Goal: Task Accomplishment & Management: Use online tool/utility

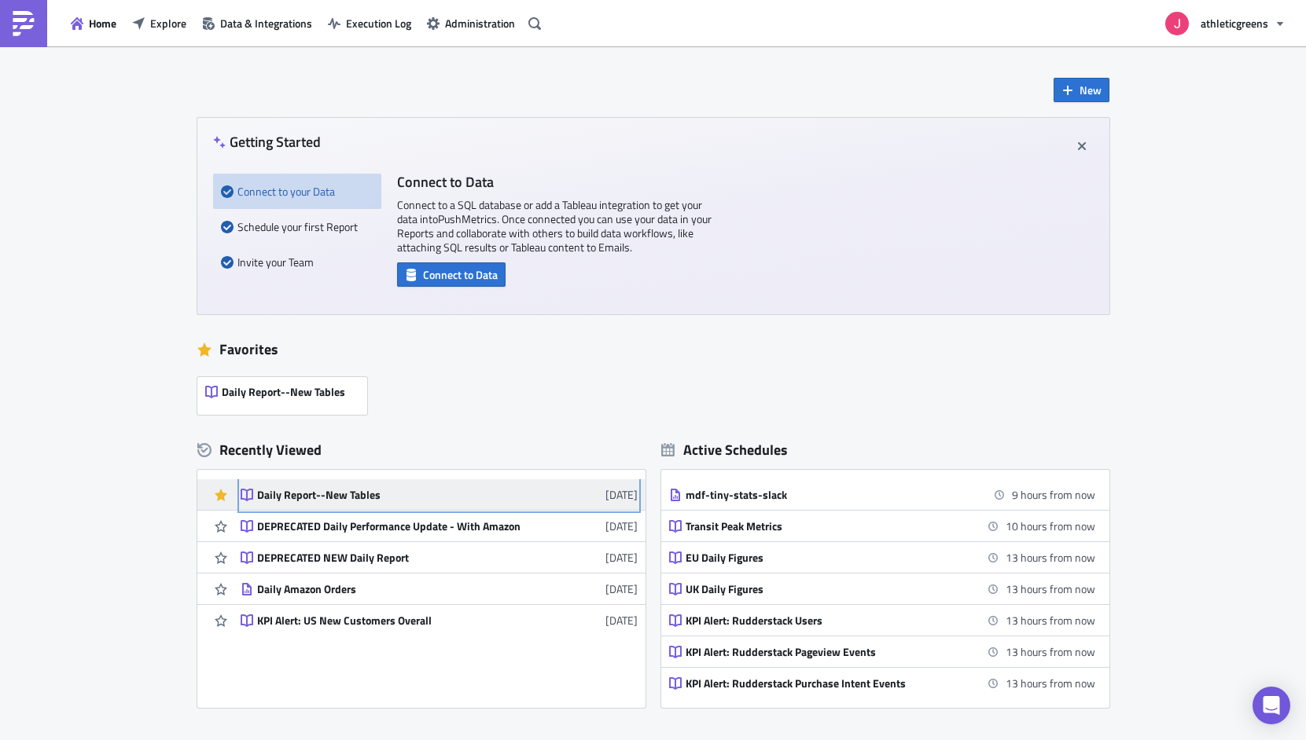
click at [308, 490] on div "Daily Report--New Tables" at bounding box center [394, 495] width 275 height 14
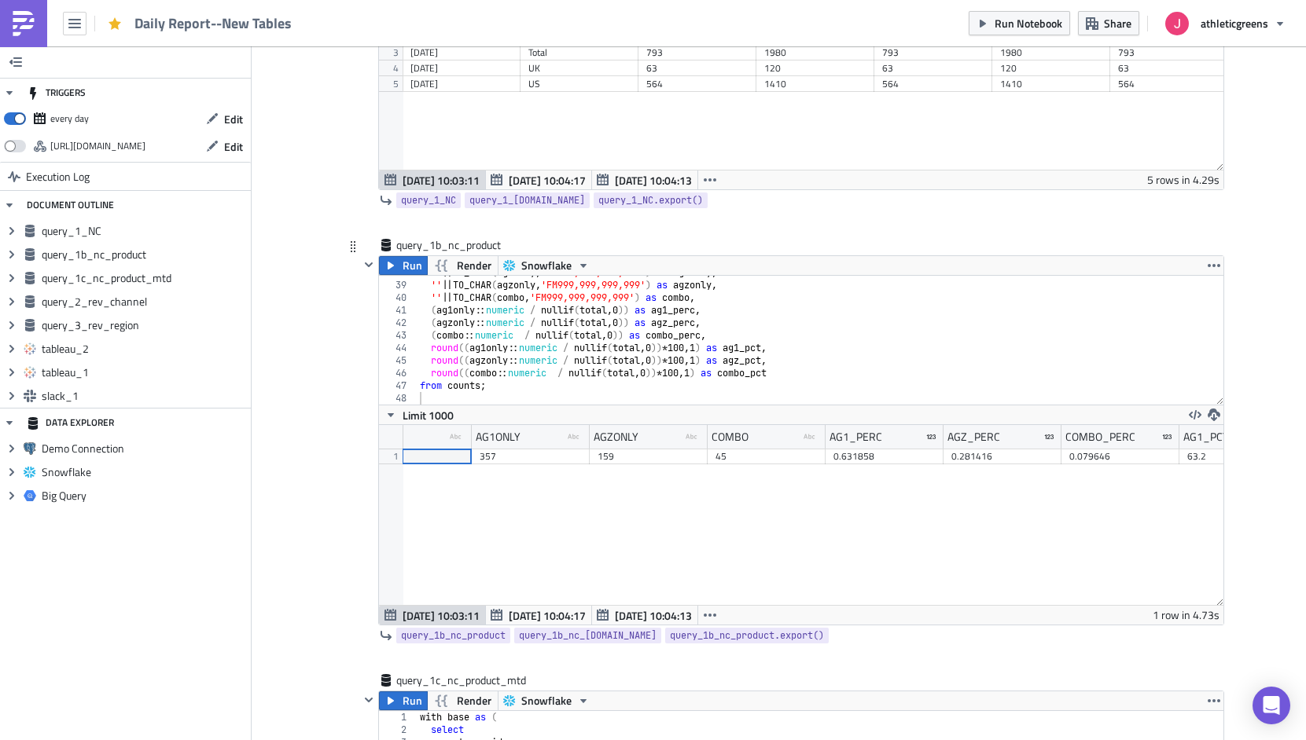
scroll to position [382, 0]
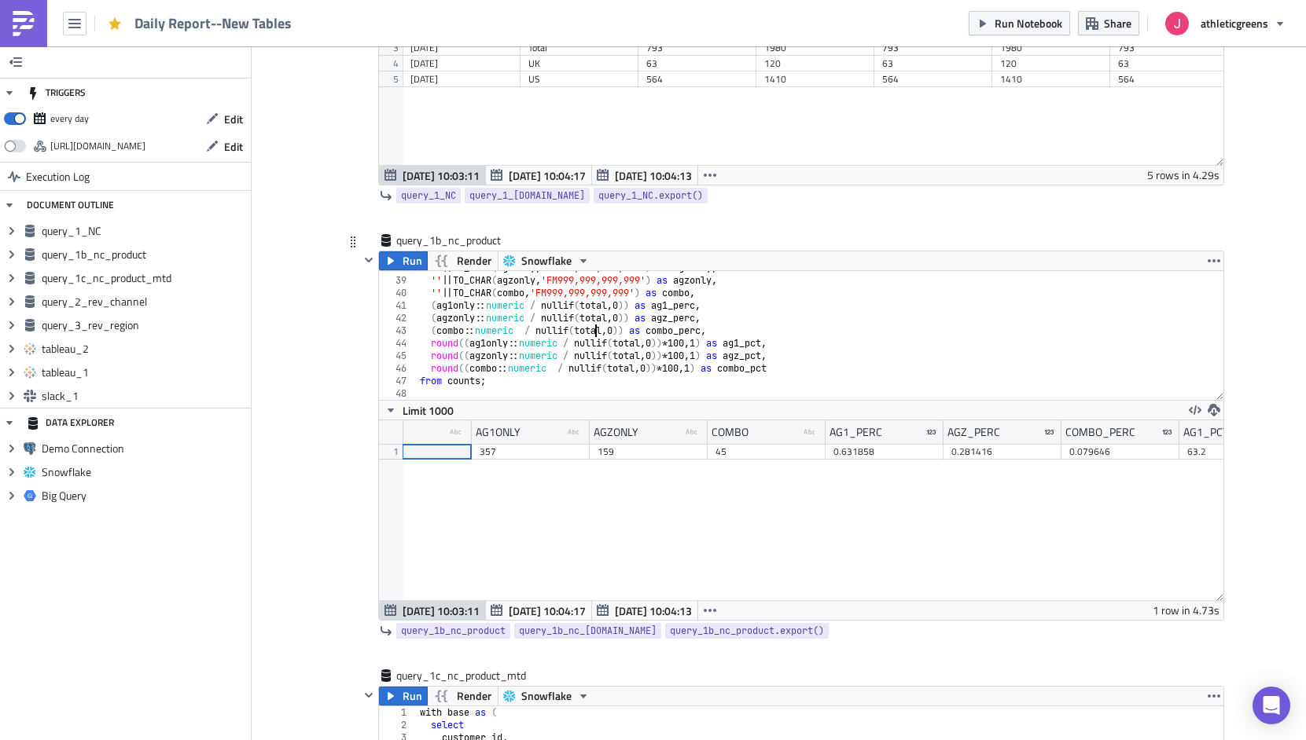
click at [597, 329] on div "'' || TO_CHAR ( ag1only , 'FM999,999,999,999' ) as ag1only , '' || TO_CHAR ( ag…" at bounding box center [820, 339] width 806 height 154
type textarea "from counts;"
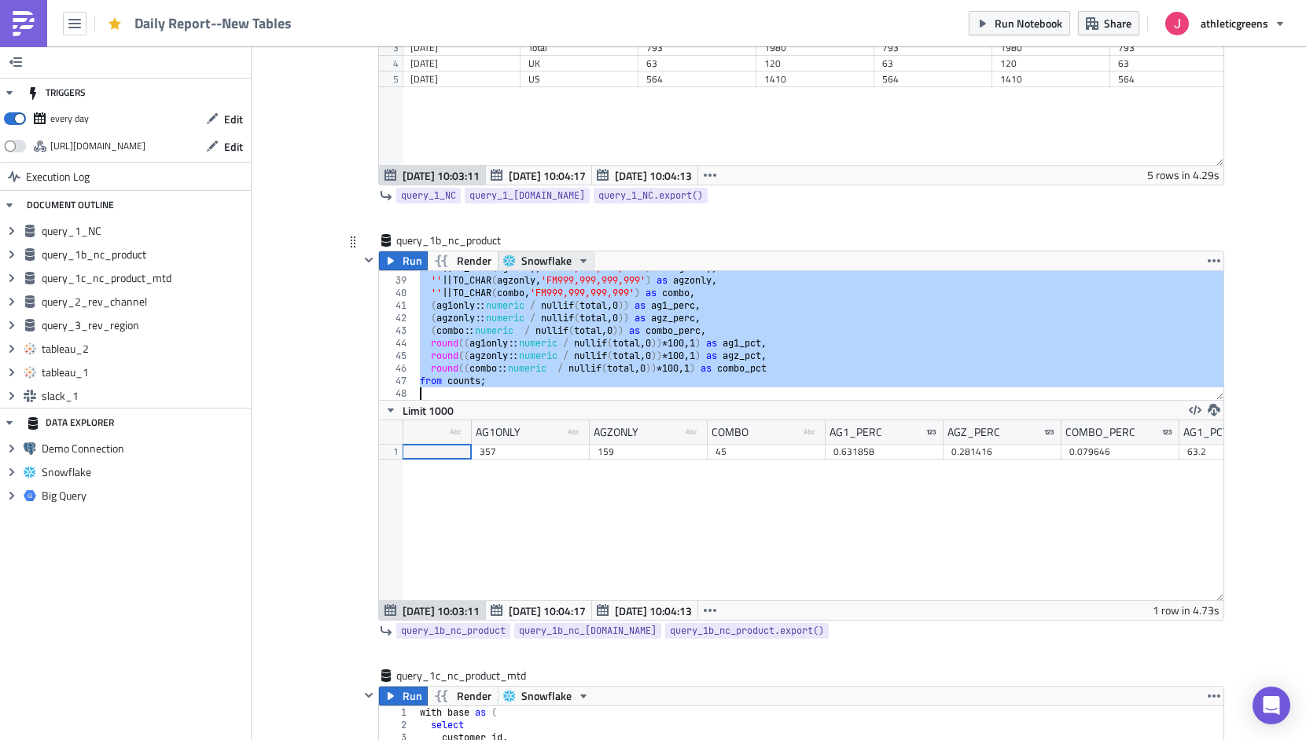
paste textarea
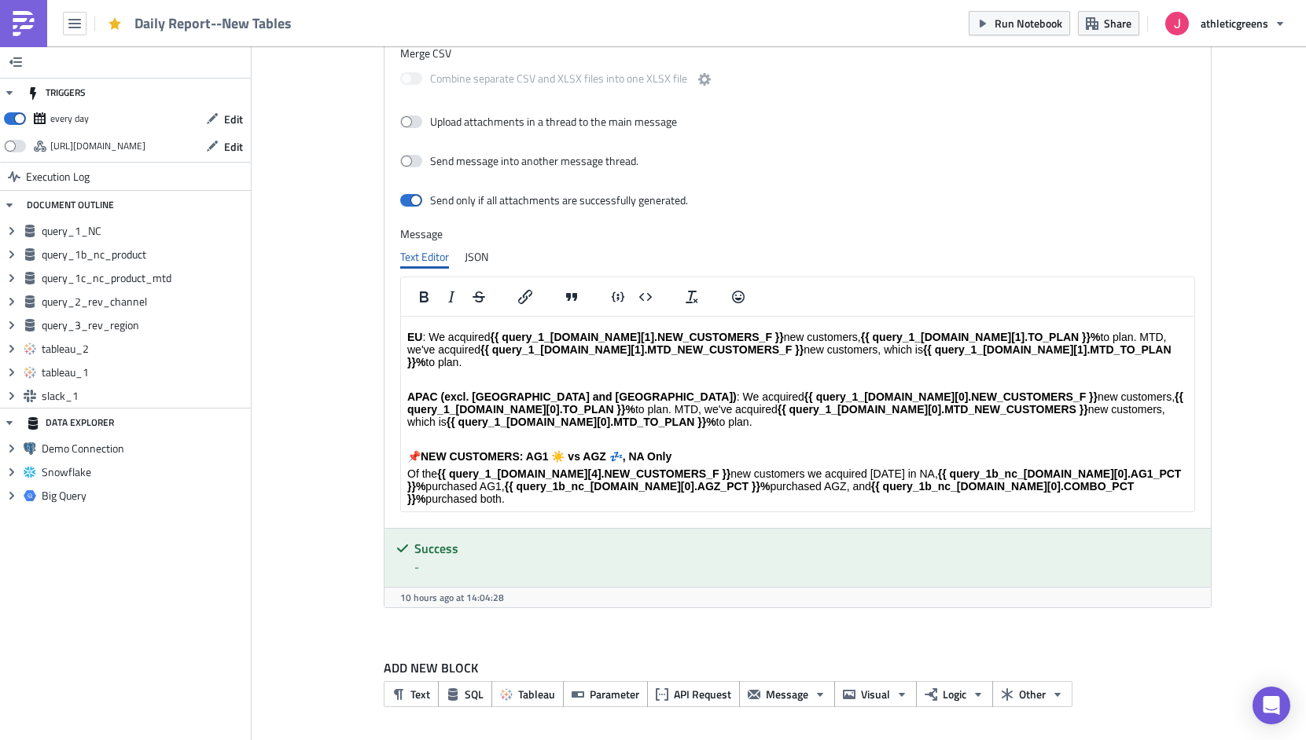
scroll to position [287, 0]
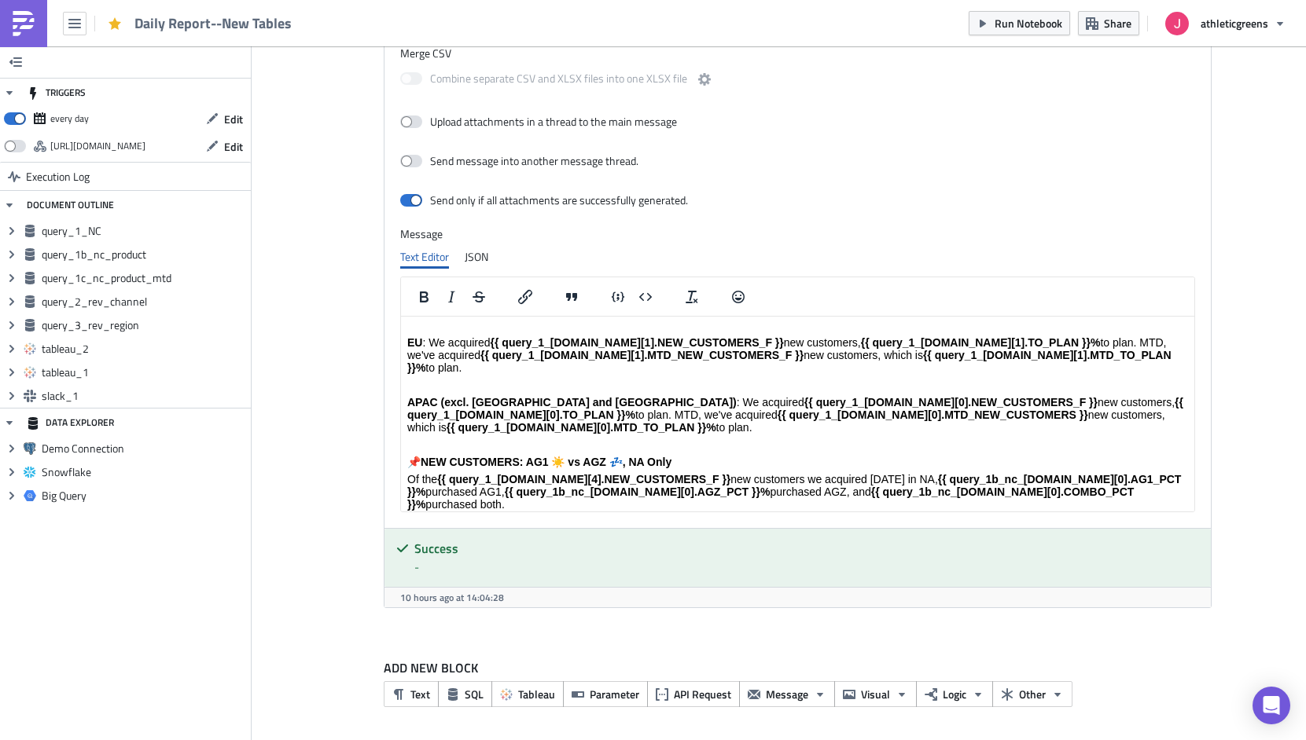
click at [909, 473] on p "Of the {{ query_1_[DOMAIN_NAME][4].NEW_CUSTOMERS_F }} new customers we acquired…" at bounding box center [796, 492] width 780 height 38
click at [1152, 473] on p "Of the {{ query_1_[DOMAIN_NAME][4].NEW_CUSTOMERS_F }} new customers we acquired…" at bounding box center [796, 492] width 780 height 38
drag, startPoint x: 1142, startPoint y: 420, endPoint x: 909, endPoint y: 422, distance: 233.5
click at [909, 473] on p "Of the {{ query_1_[DOMAIN_NAME][4].NEW_CUSTOMERS_F }} new customers we acquired…" at bounding box center [796, 492] width 780 height 38
copy strong "{{ query_1b_nc_[DOMAIN_NAME][0].AG1_PCT }}"
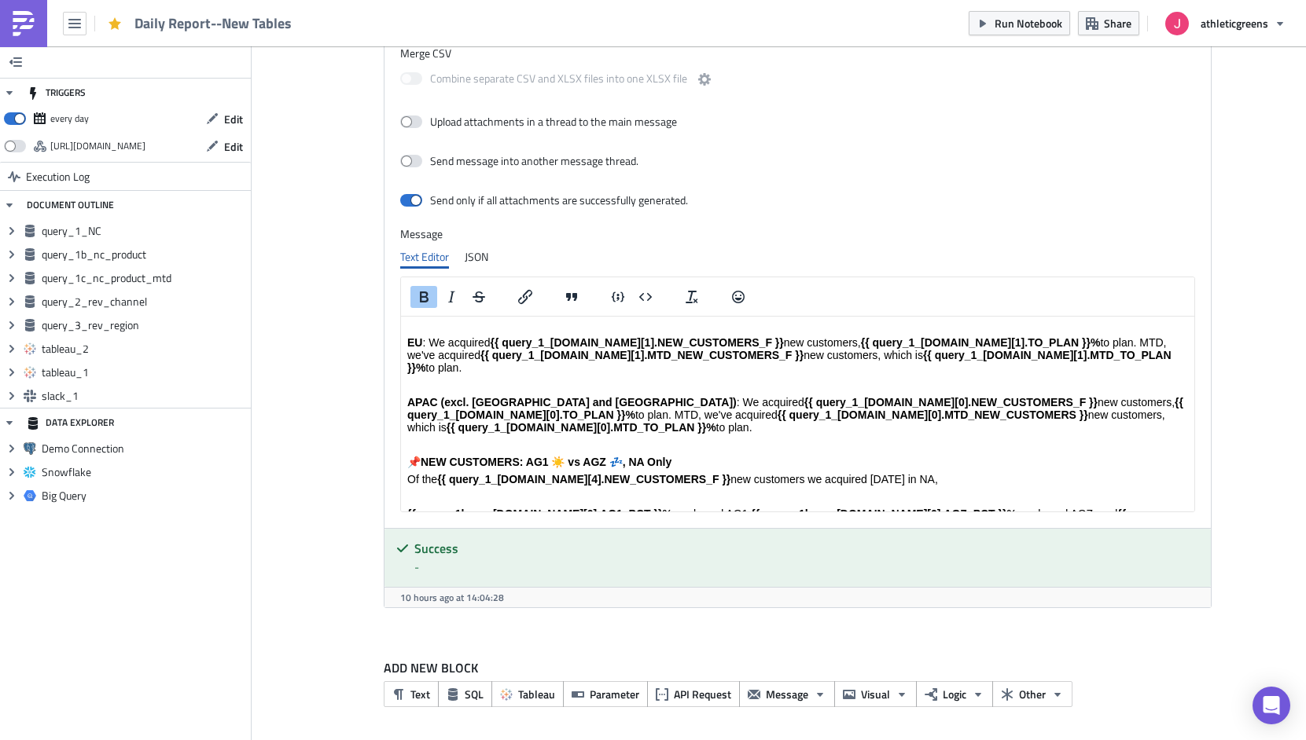
click at [936, 473] on p "Of the {{ query_1_[DOMAIN_NAME][4].NEW_CUSTOMERS_F }} new customers we acquired…" at bounding box center [796, 479] width 780 height 13
paste body "Rich Text Area. Press ALT-0 for help."
click at [908, 473] on p "Of the {{ query_1_[DOMAIN_NAME][4].NEW_CUSTOMERS_F }} new customers we acquired…" at bounding box center [796, 479] width 780 height 13
drag, startPoint x: 910, startPoint y: 420, endPoint x: 1129, endPoint y: 415, distance: 218.6
click at [1129, 473] on p "Of the {{ query_1_[DOMAIN_NAME][4].NEW_CUSTOMERS_F }} new customers we acquired…" at bounding box center [796, 479] width 780 height 13
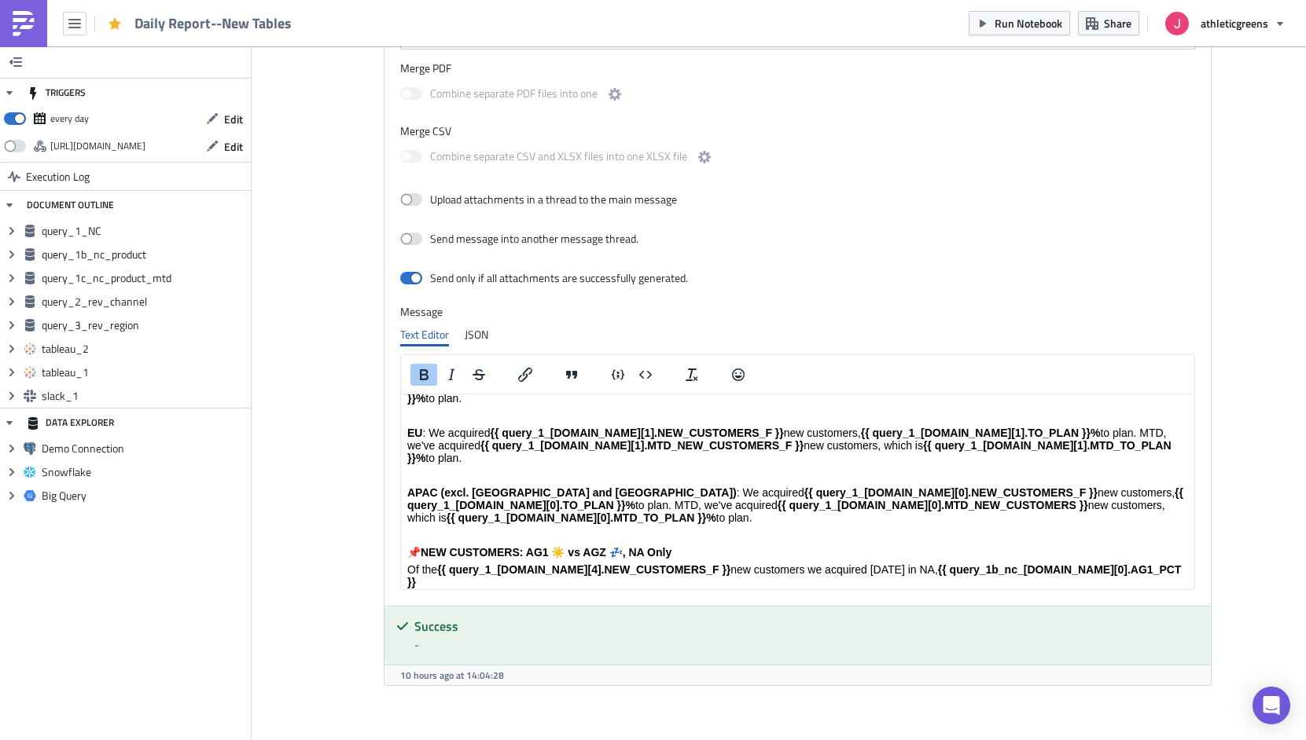
scroll to position [3216, 0]
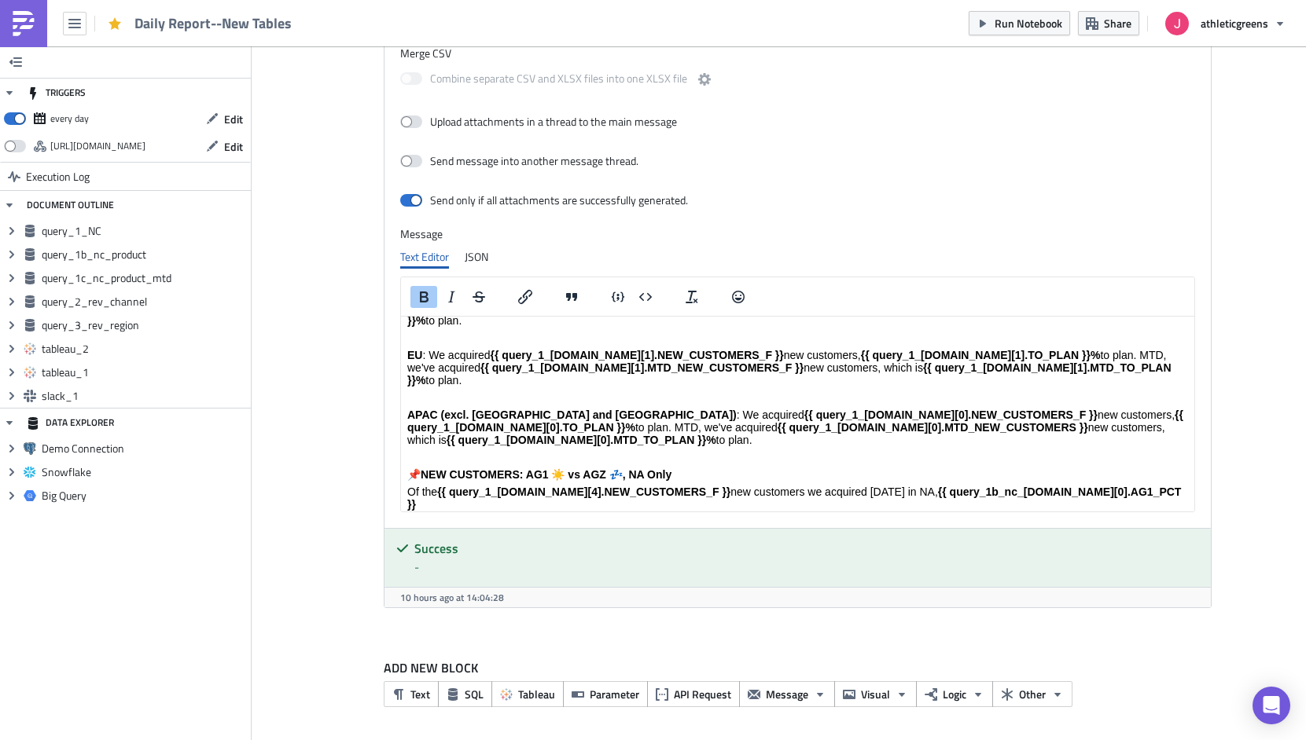
click at [1126, 486] on strong "{{ query_1b_nc_[DOMAIN_NAME][0].AG1_PCT }}" at bounding box center [792, 498] width 773 height 25
click at [1148, 486] on p "Of the {{ query_1_[DOMAIN_NAME][4].NEW_CUSTOMERS_F }} new customers we acquired…" at bounding box center [796, 492] width 780 height 13
drag, startPoint x: 1129, startPoint y: 433, endPoint x: 1120, endPoint y: 450, distance: 19.0
click at [1120, 486] on p "Of the {{ query_1_[DOMAIN_NAME][4].NEW_CUSTOMERS_F }} new customers we acquired…" at bounding box center [796, 498] width 780 height 25
drag, startPoint x: 683, startPoint y: 431, endPoint x: 438, endPoint y: 432, distance: 245.2
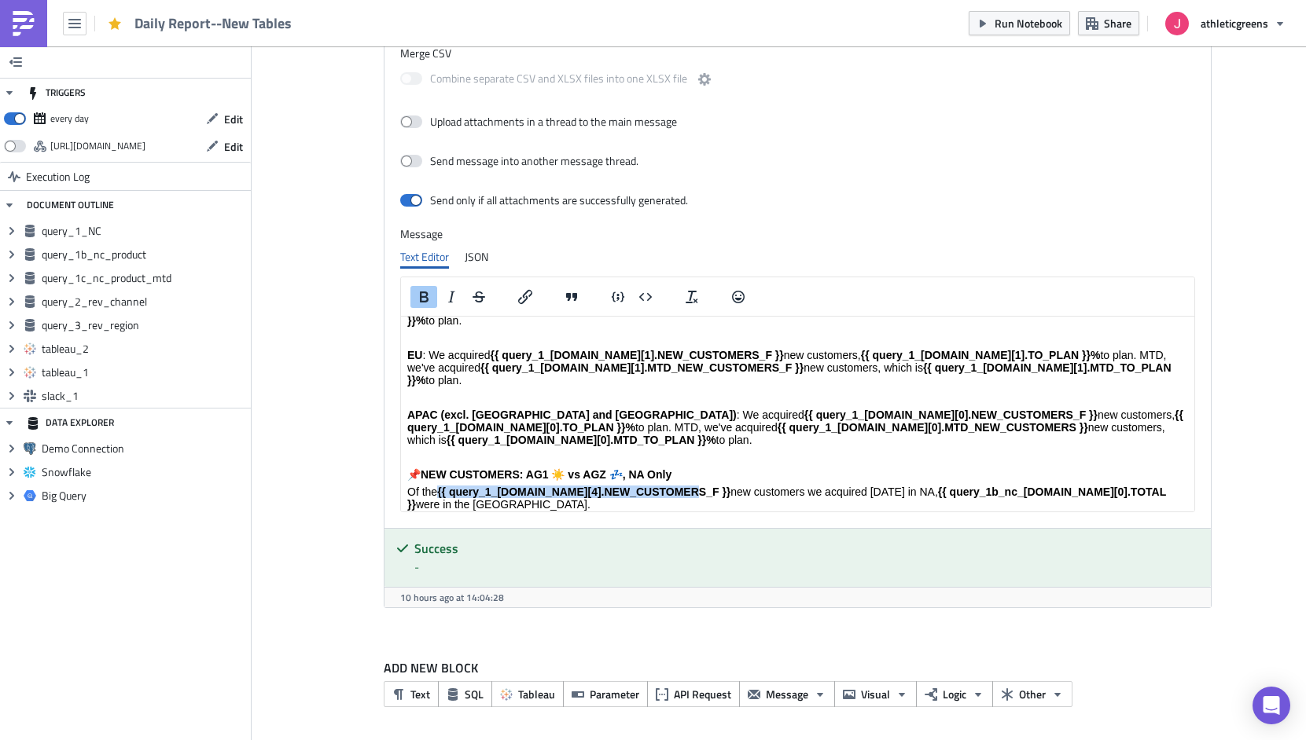
click at [438, 486] on p "Of the {{ query_1_[DOMAIN_NAME][4].NEW_CUSTOMERS_F }} new customers we acquired…" at bounding box center [796, 498] width 780 height 25
click at [440, 486] on p "Of the {{ query_1_[DOMAIN_NAME][4].NEW_CUSTOMERS_F }} new customers we acquired…" at bounding box center [796, 498] width 780 height 25
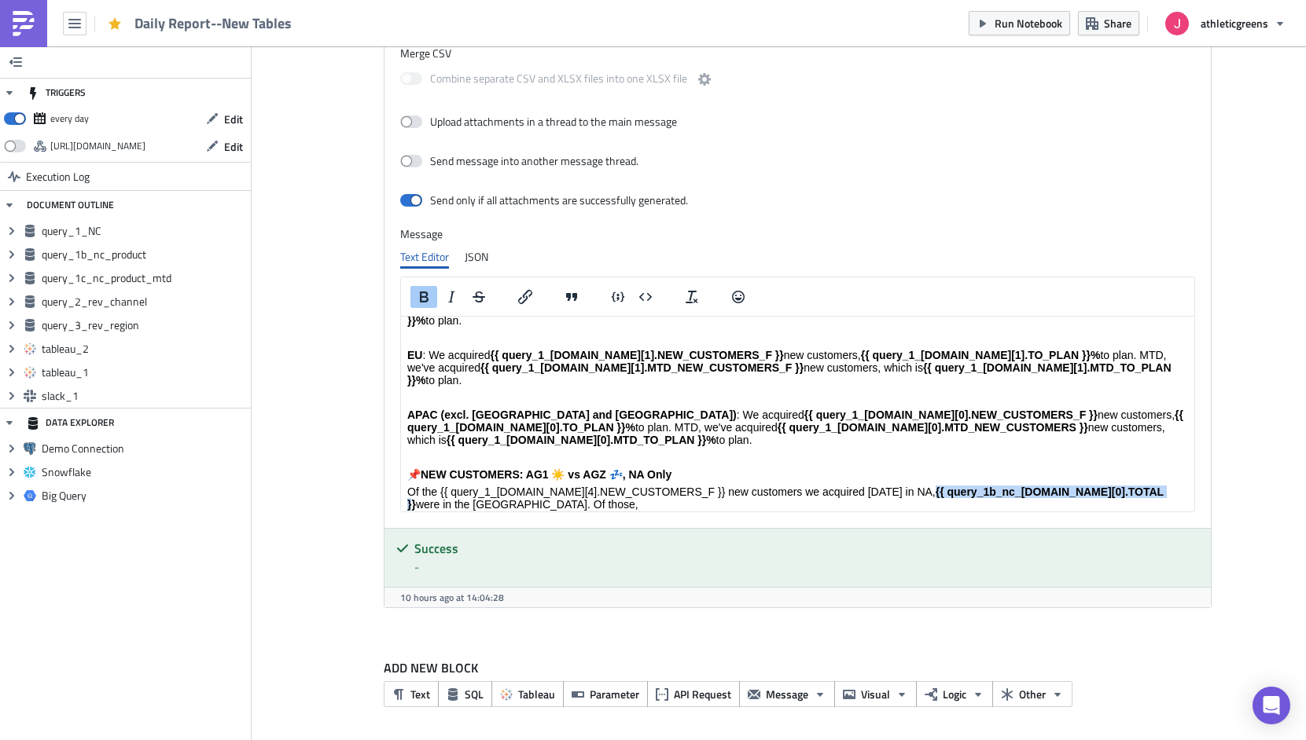
drag, startPoint x: 902, startPoint y: 435, endPoint x: 1118, endPoint y: 428, distance: 216.3
click at [1118, 486] on strong "{{ query_1b_nc_[DOMAIN_NAME][0].TOTAL }}" at bounding box center [784, 498] width 756 height 25
copy strong "{{ query_1b_nc_[DOMAIN_NAME][0].TOTAL }}"
click at [468, 486] on p "Of the {{ query_1_[DOMAIN_NAME][4].NEW_CUSTOMERS_F }} new customers we acquired…" at bounding box center [796, 498] width 780 height 25
click at [688, 486] on p "Of the {{ query_1_[DOMAIN_NAME][4].NEW_CUSTOMERS_F }} new customers we acquired…" at bounding box center [796, 498] width 780 height 25
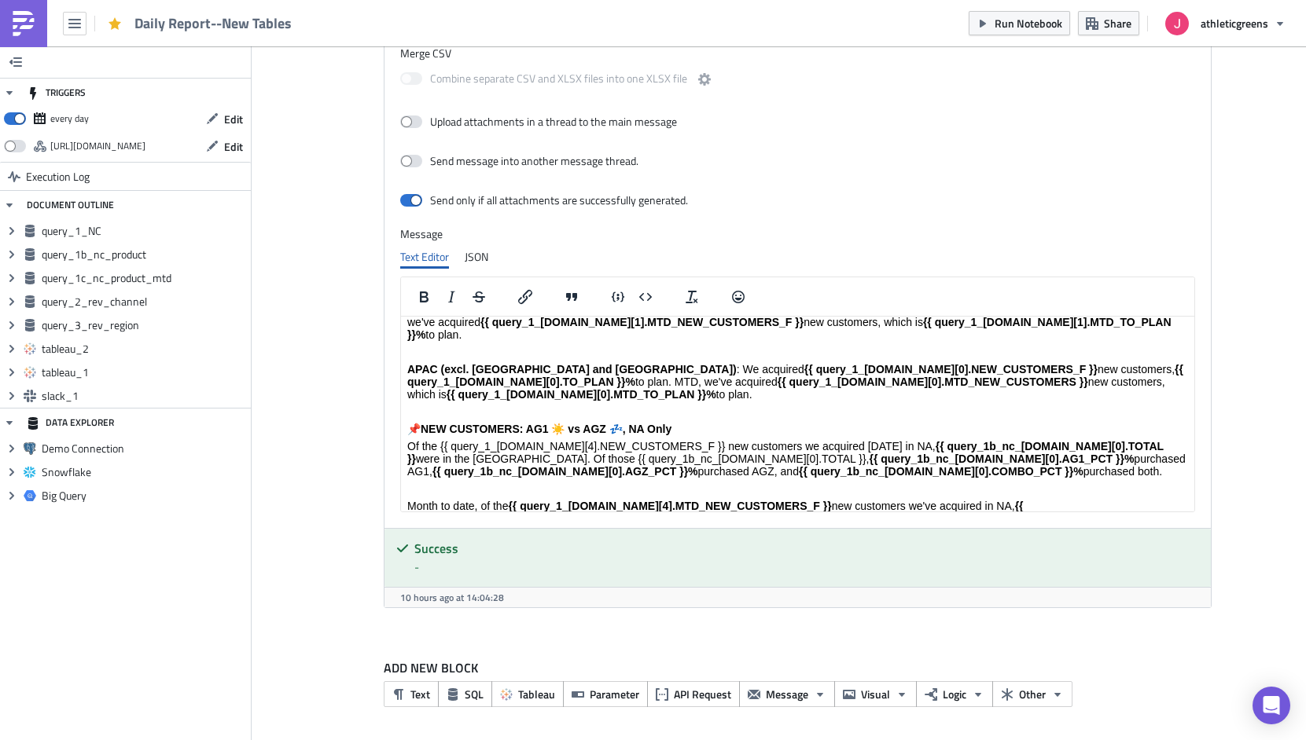
scroll to position [322, 0]
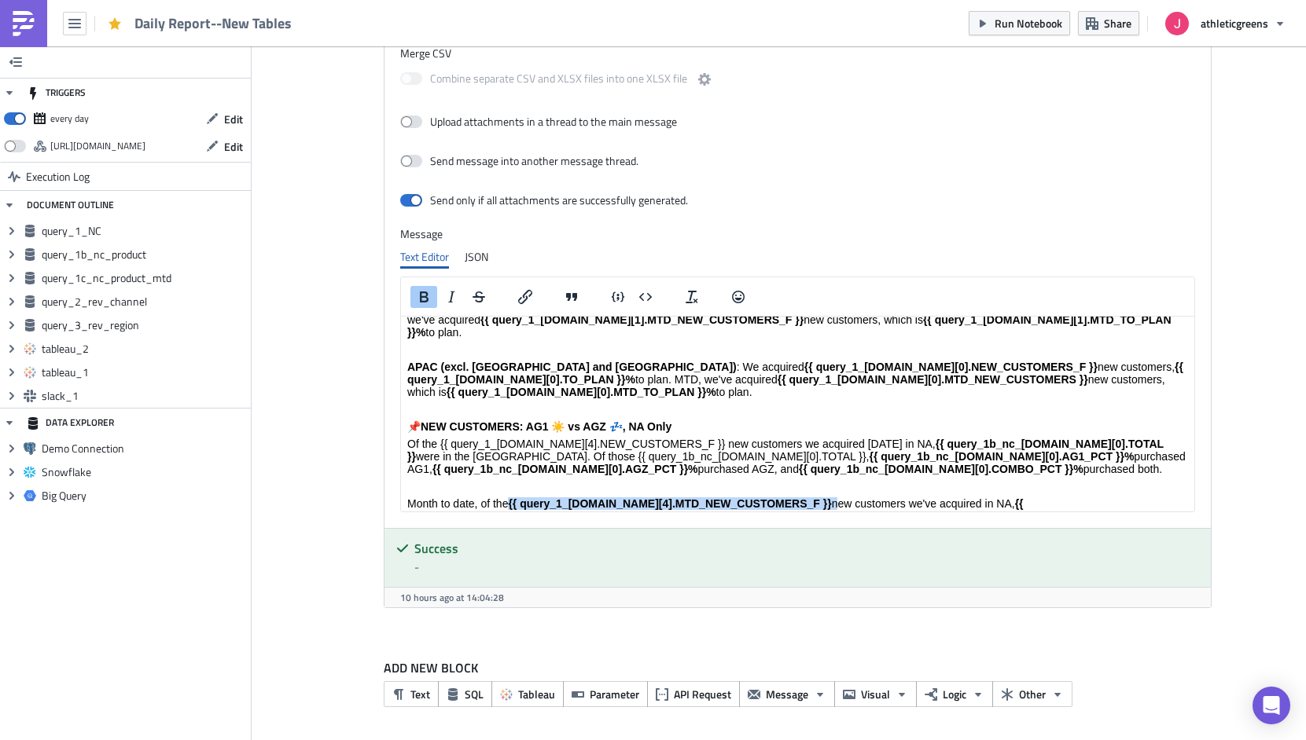
drag, startPoint x: 788, startPoint y: 443, endPoint x: 512, endPoint y: 440, distance: 275.9
click at [512, 498] on p "Month to date, of the {{ query_1_[DOMAIN_NAME][4].MTD_NEW_CUSTOMERS_F }} new cu…" at bounding box center [796, 517] width 780 height 38
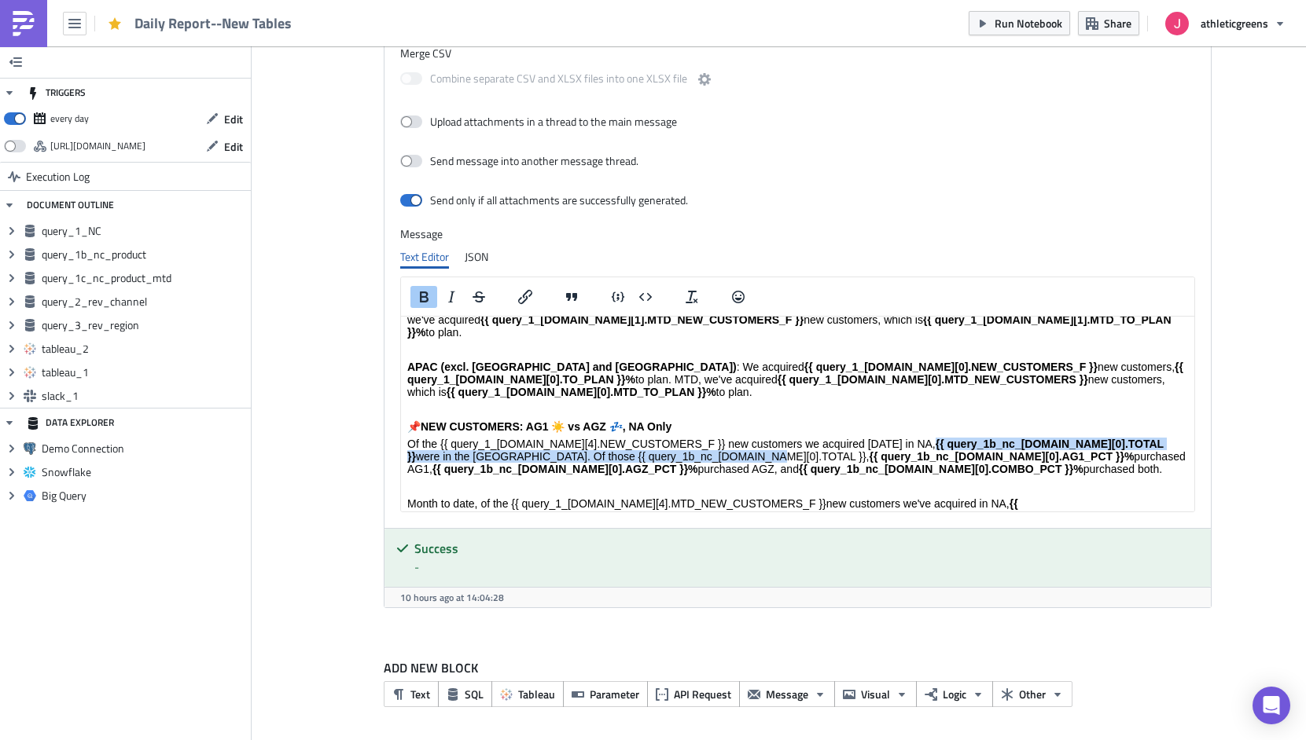
drag, startPoint x: 903, startPoint y: 381, endPoint x: 675, endPoint y: 395, distance: 228.4
click at [675, 438] on p "Of the {{ query_1_[DOMAIN_NAME][4].NEW_CUSTOMERS_F }} new customers we acquired…" at bounding box center [796, 457] width 780 height 38
copy p "{{ query_1b_nc_[DOMAIN_NAME][0].TOTAL }} were in the [GEOGRAPHIC_DATA]. Of thos…"
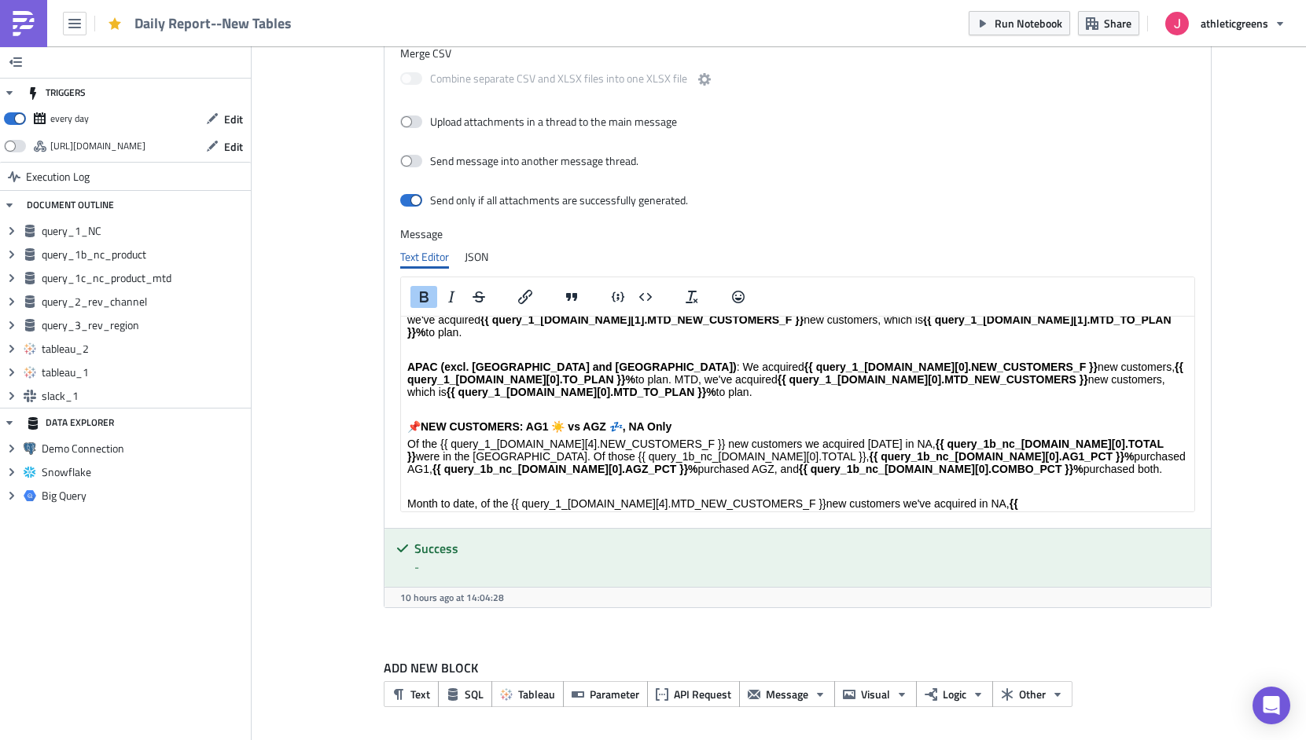
click at [968, 498] on strong "{{ query_1c_nc_product_[DOMAIN_NAME][0].AG1_PCT }}%" at bounding box center [711, 510] width 611 height 25
drag, startPoint x: 968, startPoint y: 444, endPoint x: 1167, endPoint y: 439, distance: 199.7
click at [1167, 498] on p "Month to date, of the {{ query_1_[DOMAIN_NAME][4].MTD_NEW_CUSTOMERS_F }} new cu…" at bounding box center [796, 510] width 780 height 25
click at [414, 498] on p "Month to date, of the {{ query_1_[DOMAIN_NAME][4].MTD_NEW_CUSTOMERS_F }} new cu…" at bounding box center [796, 510] width 780 height 25
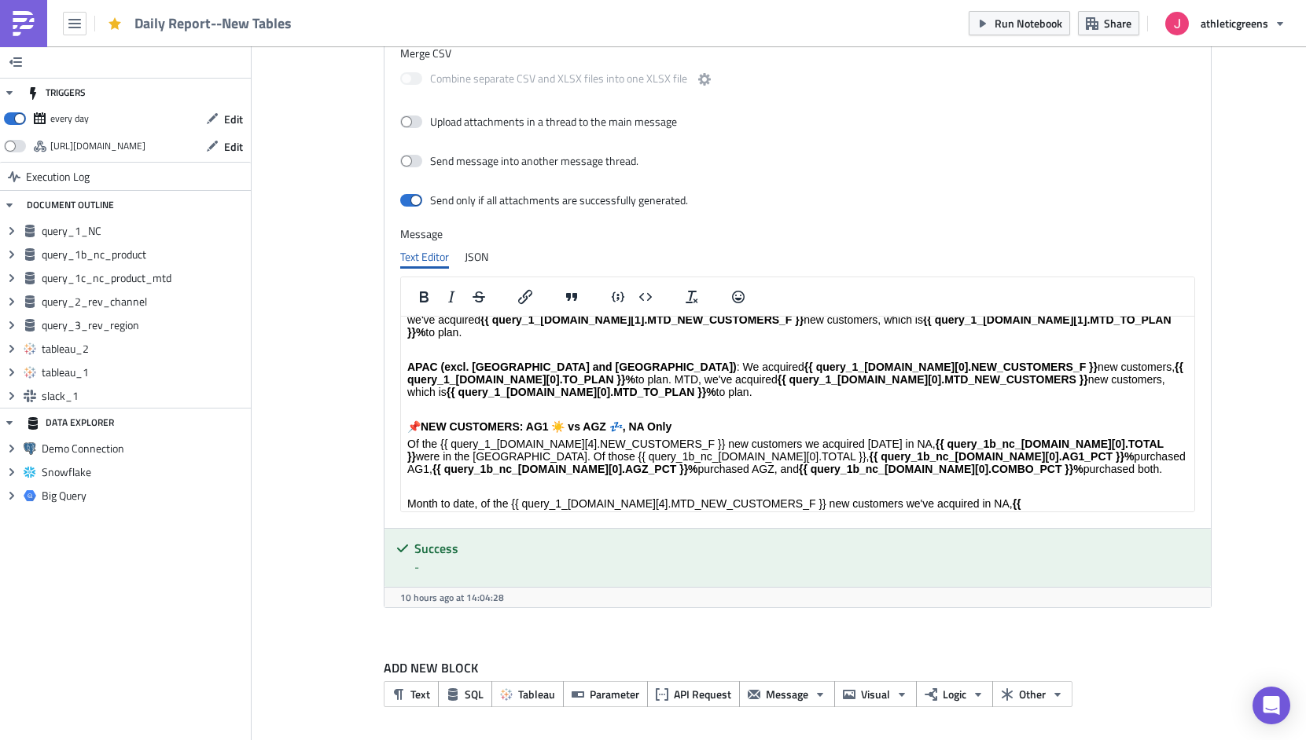
click at [613, 498] on p "Month to date, of the {{ query_1_[DOMAIN_NAME][4].MTD_NEW_CUSTOMERS_F }} new cu…" at bounding box center [796, 510] width 780 height 25
click at [1020, 498] on strong "{{ query_1b_nc_[DOMAIN_NAME][0].TOTAL }}" at bounding box center [713, 510] width 614 height 25
click at [777, 498] on p "Month to date, of the {{ query_1_[DOMAIN_NAME][4].MTD_NEW_CUSTOMERS_F }} new cu…" at bounding box center [796, 510] width 780 height 25
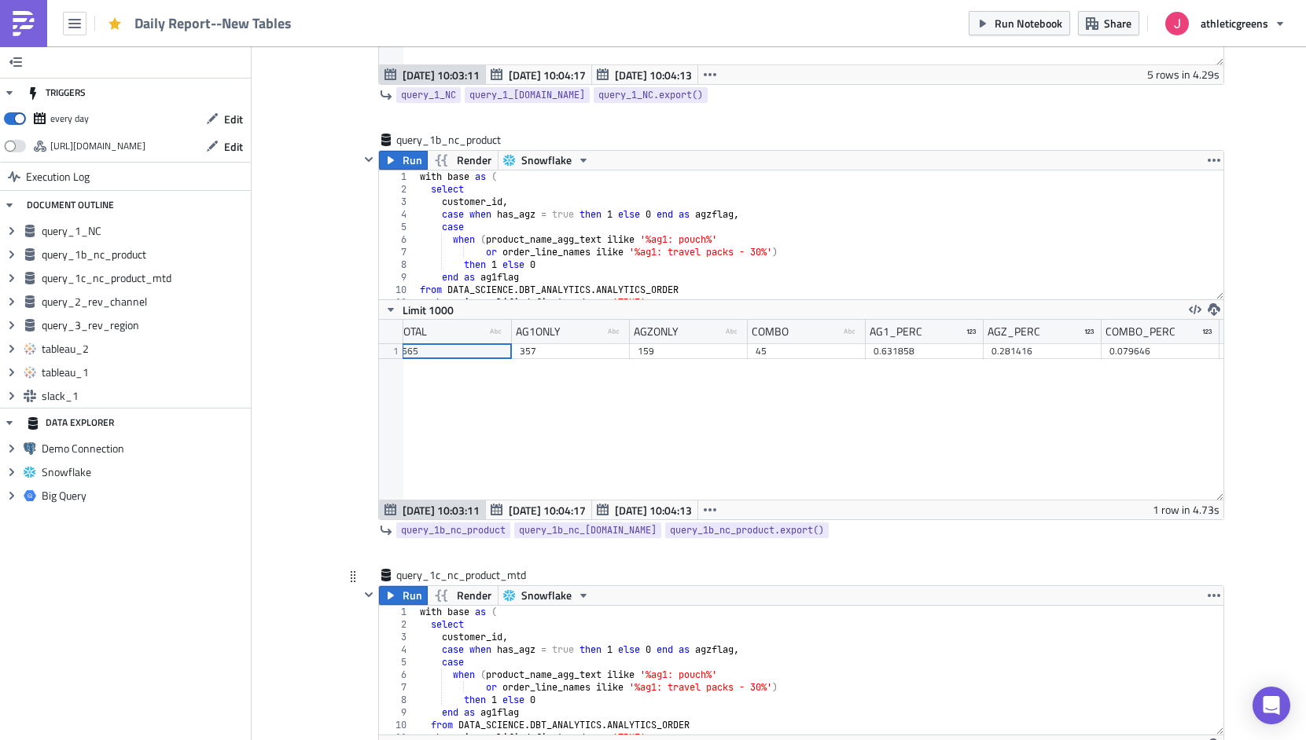
scroll to position [511, 0]
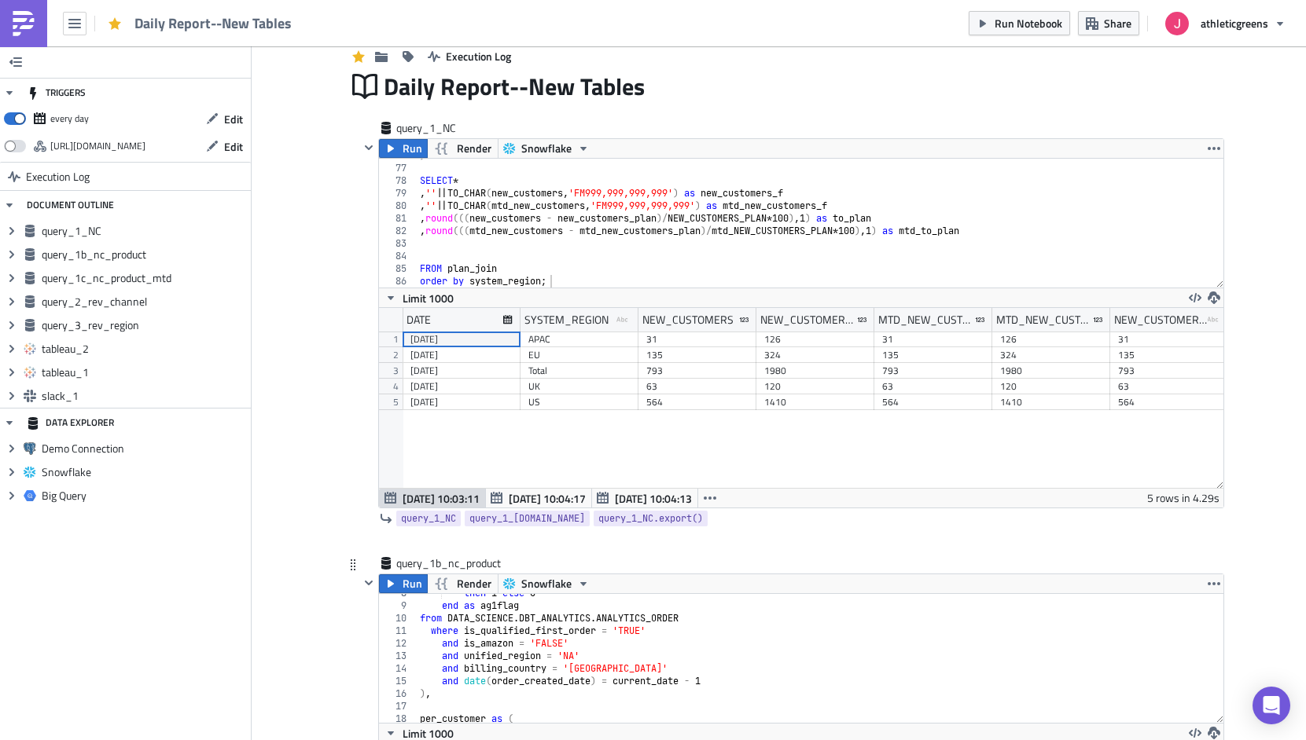
type textarea "and billing_country = '[GEOGRAPHIC_DATA]'"
drag, startPoint x: 597, startPoint y: 672, endPoint x: 373, endPoint y: 668, distance: 224.0
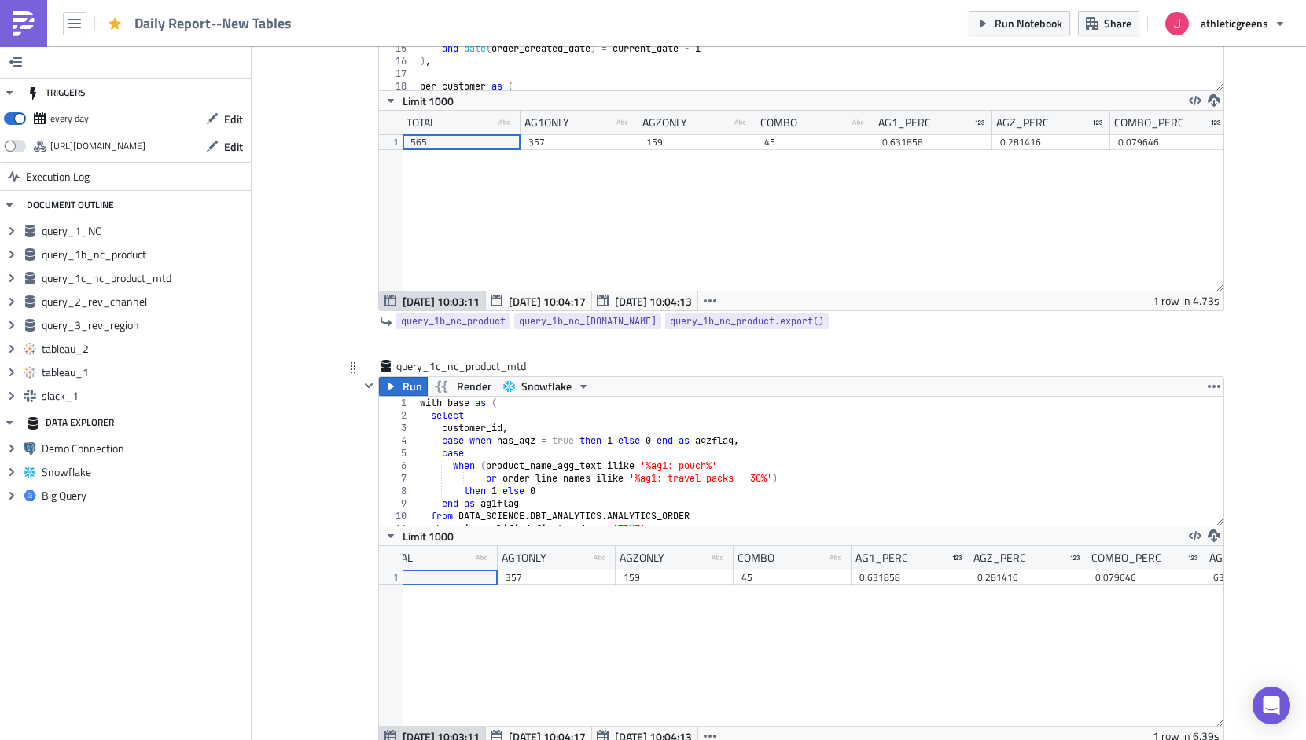
click at [565, 486] on div "with base as ( select customer_id , case when has_agz = true then 1 else 0 end …" at bounding box center [820, 474] width 806 height 154
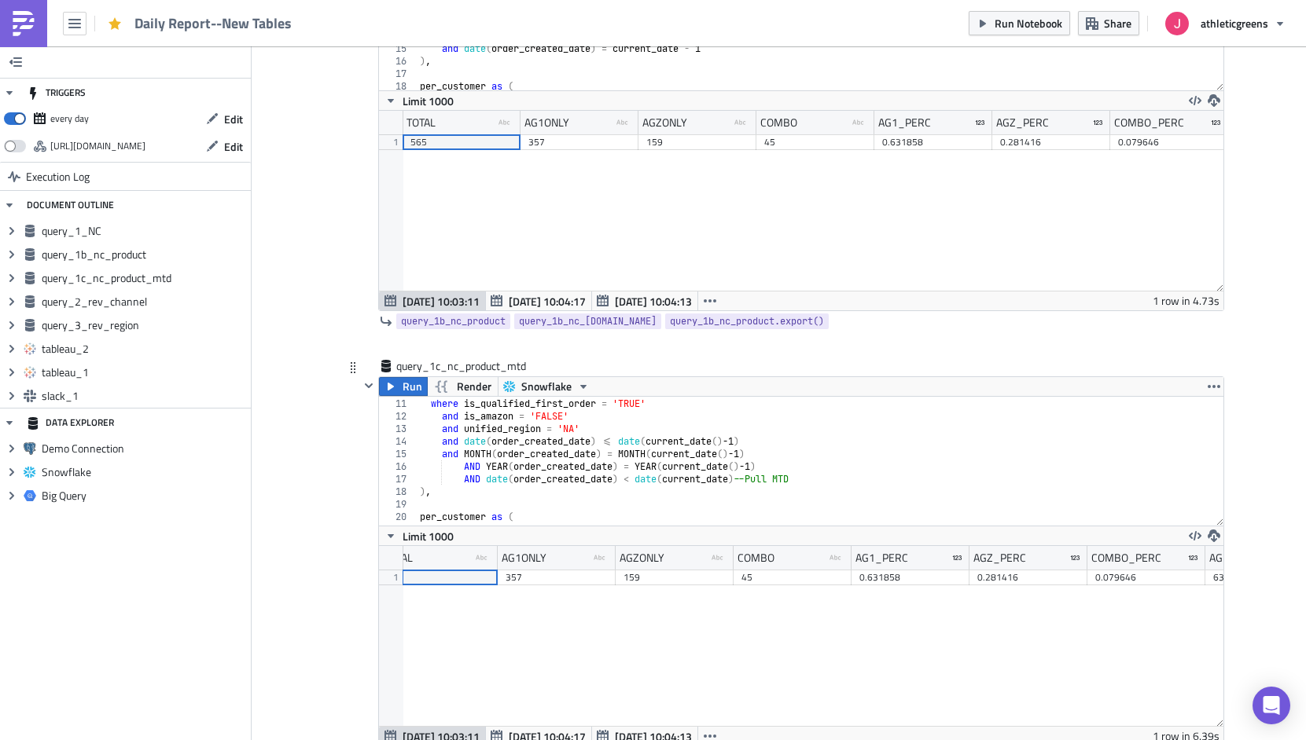
click at [615, 432] on div "from DATA_SCIENCE . DBT_ANALYTICS . ANALYTICS_ORDER where is_qualified_first_or…" at bounding box center [820, 462] width 806 height 154
type textarea "and unified_region = 'NA'"
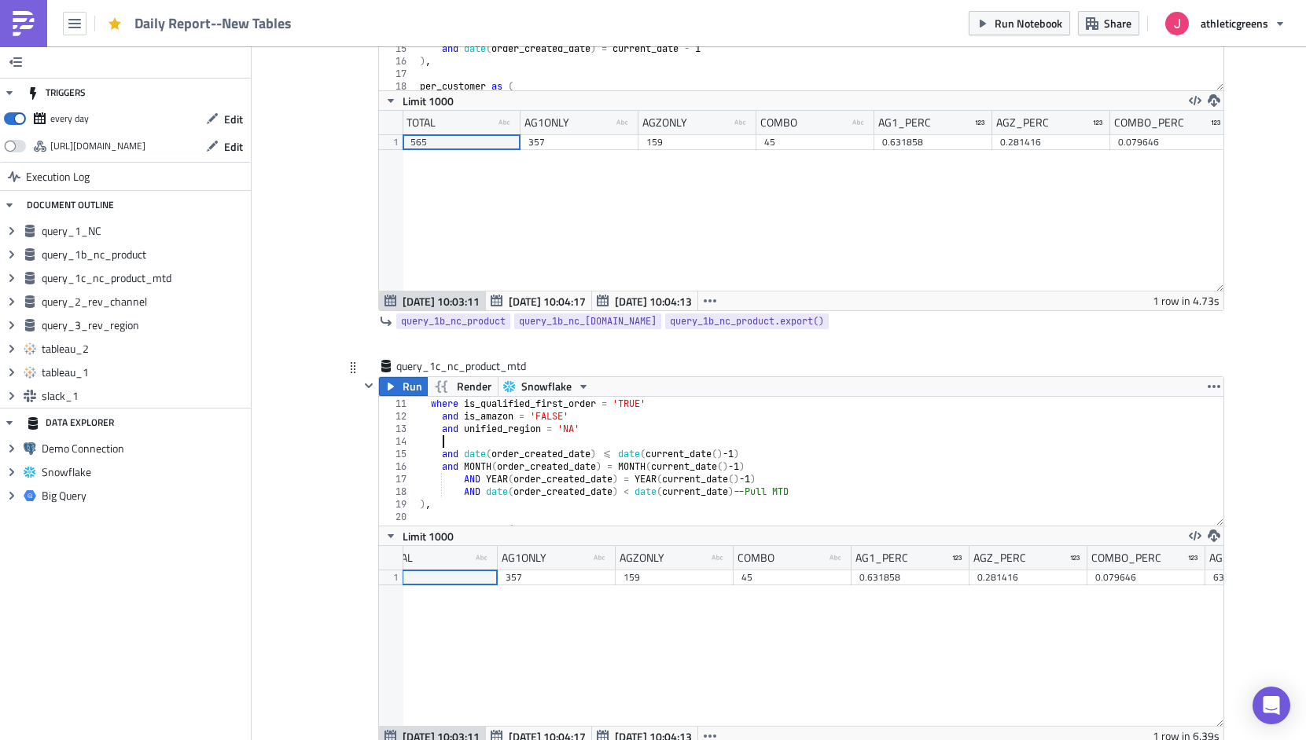
paste textarea "and billing_country = '[GEOGRAPHIC_DATA]'"
click at [461, 439] on div "from DATA_SCIENCE . DBT_ANALYTICS . ANALYTICS_ORDER where is_qualified_first_or…" at bounding box center [820, 462] width 806 height 154
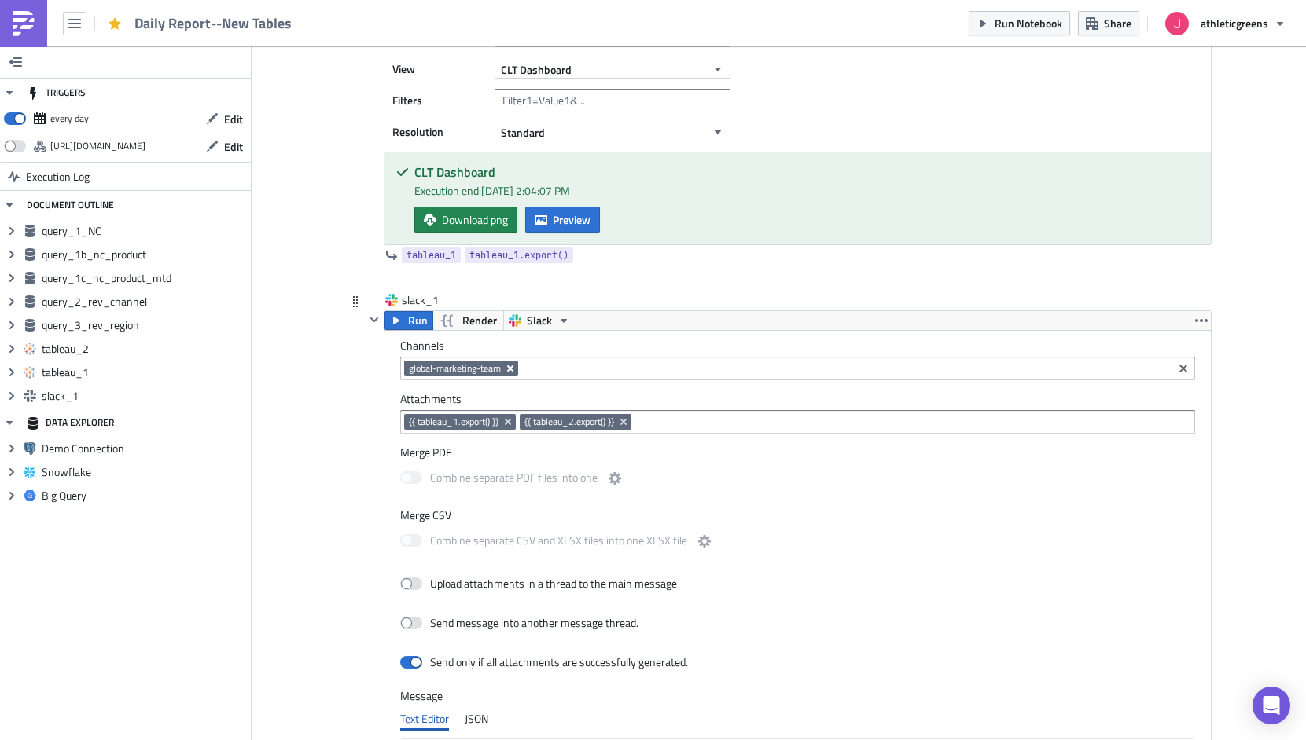
type textarea "and billing_country = '[GEOGRAPHIC_DATA]'"
click at [515, 370] on icon "Remove Tag" at bounding box center [510, 368] width 13 height 13
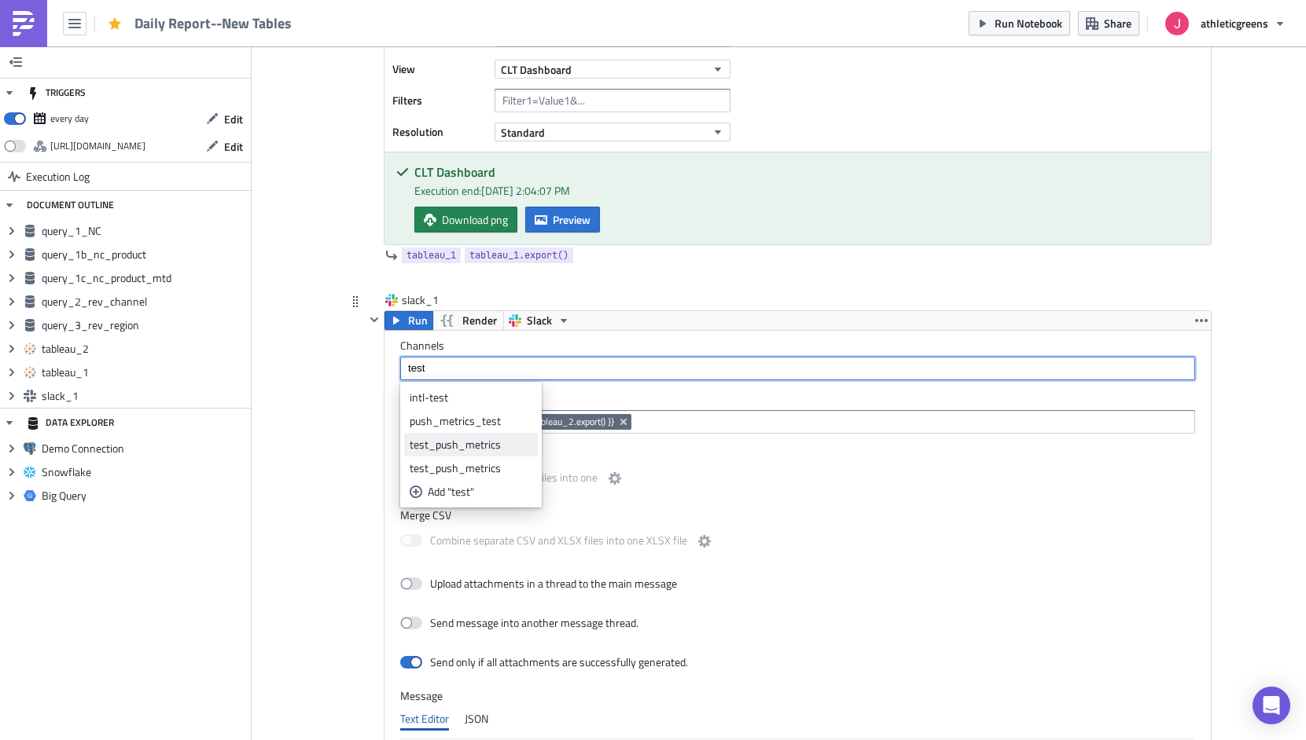
type input "test"
click at [523, 448] on div "test_push_metrics" at bounding box center [470, 445] width 123 height 16
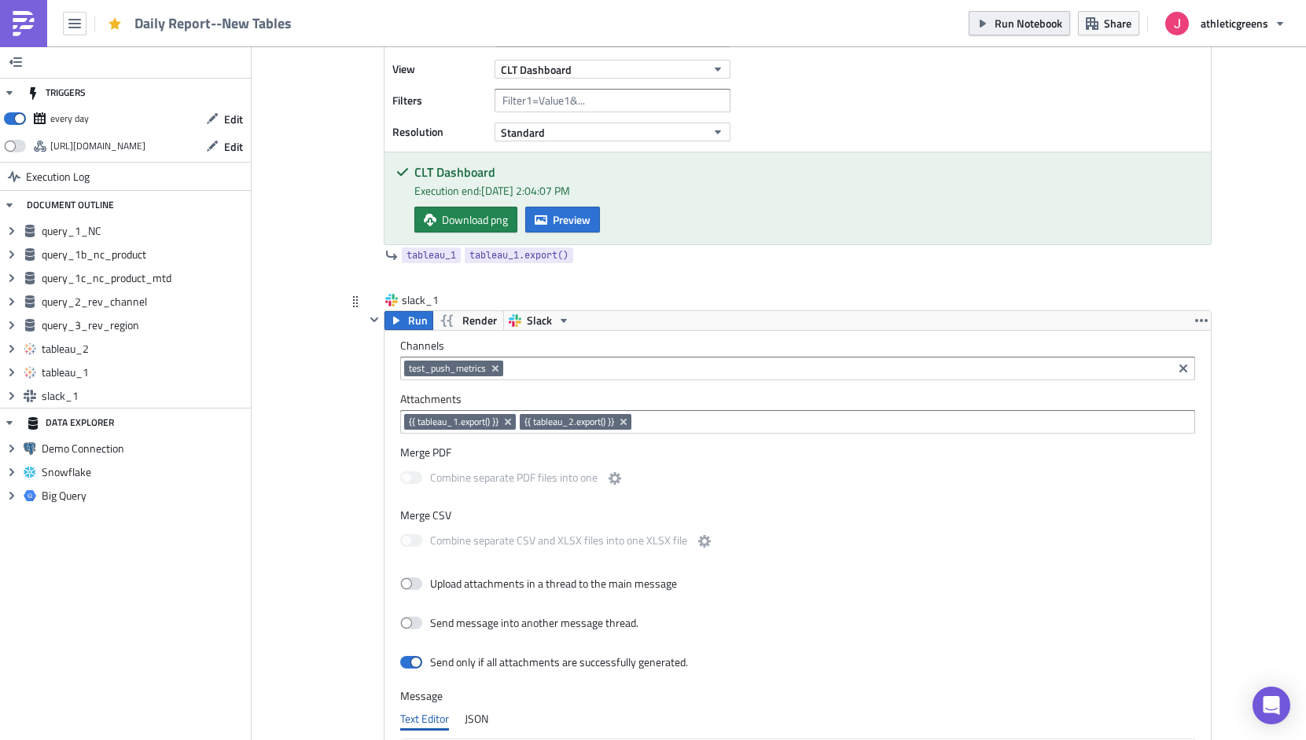
click at [1026, 19] on span "Run Notebook" at bounding box center [1028, 23] width 68 height 17
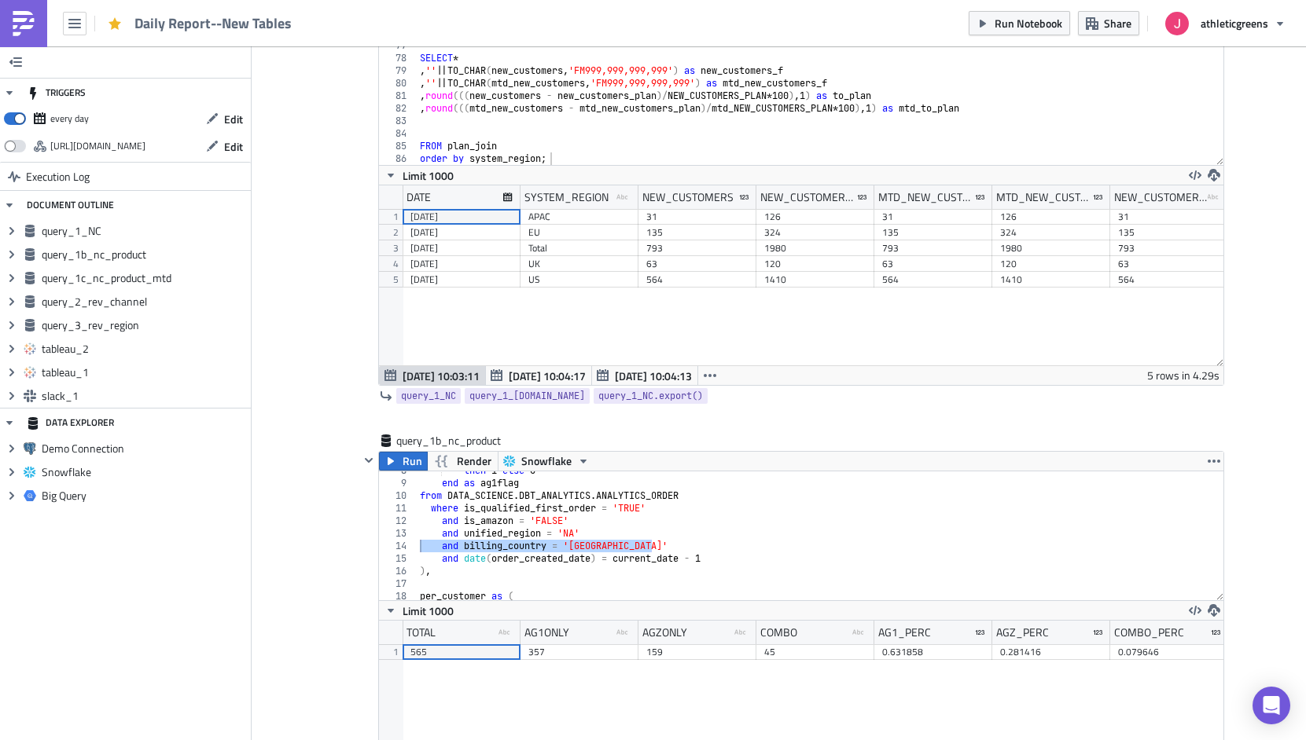
scroll to position [0, 0]
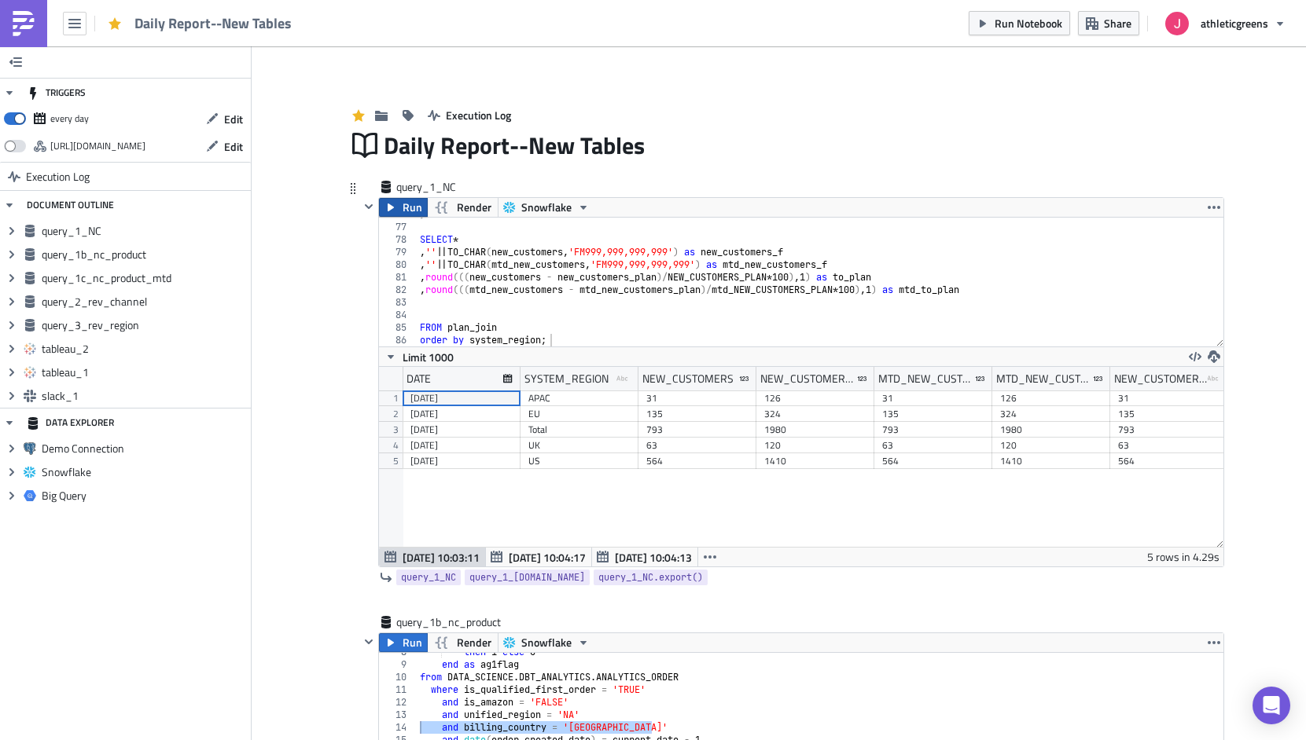
click at [406, 205] on span "Run" at bounding box center [412, 207] width 20 height 19
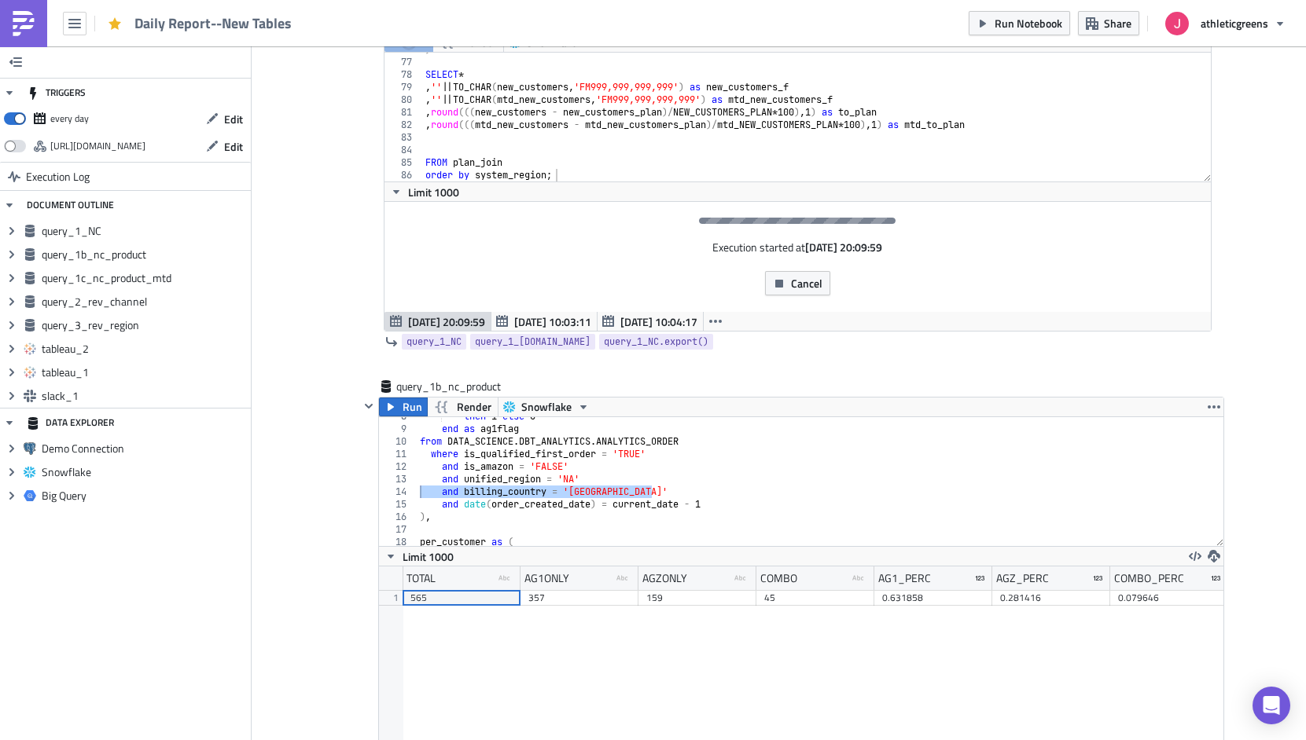
scroll to position [180, 0]
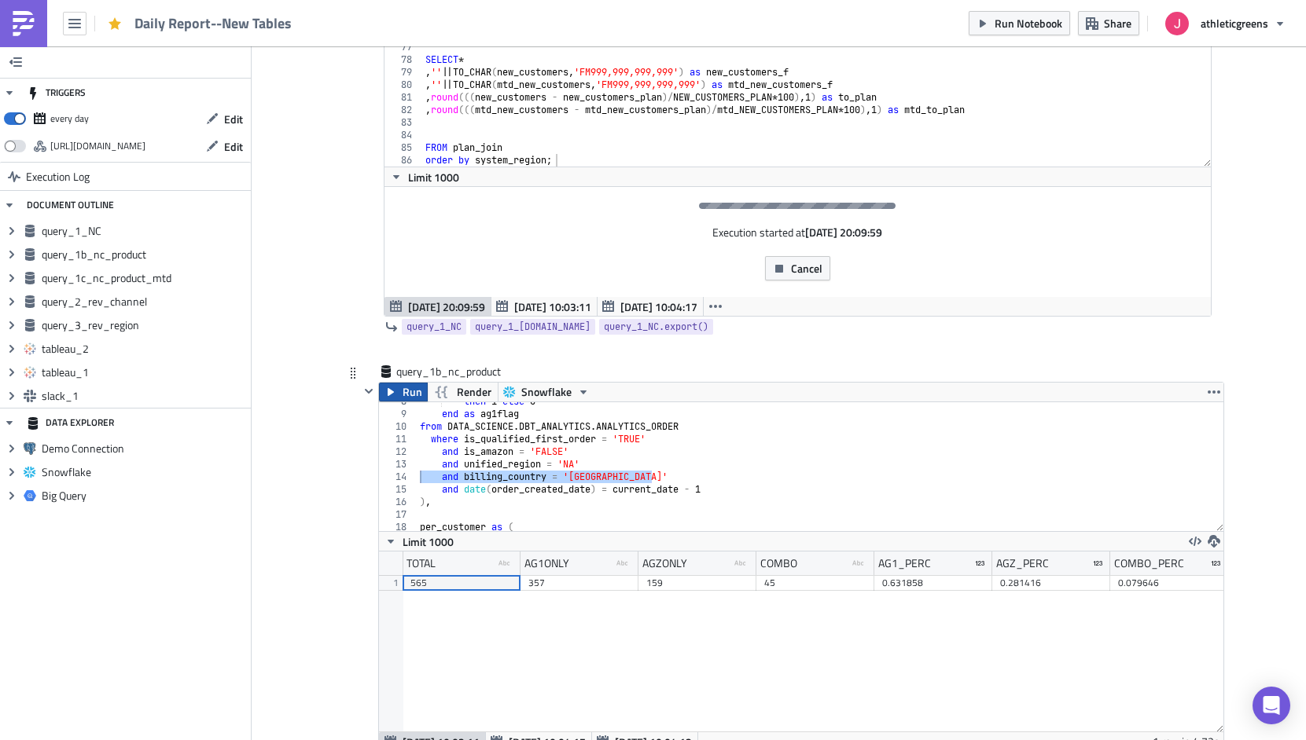
click at [405, 395] on span "Run" at bounding box center [412, 392] width 20 height 19
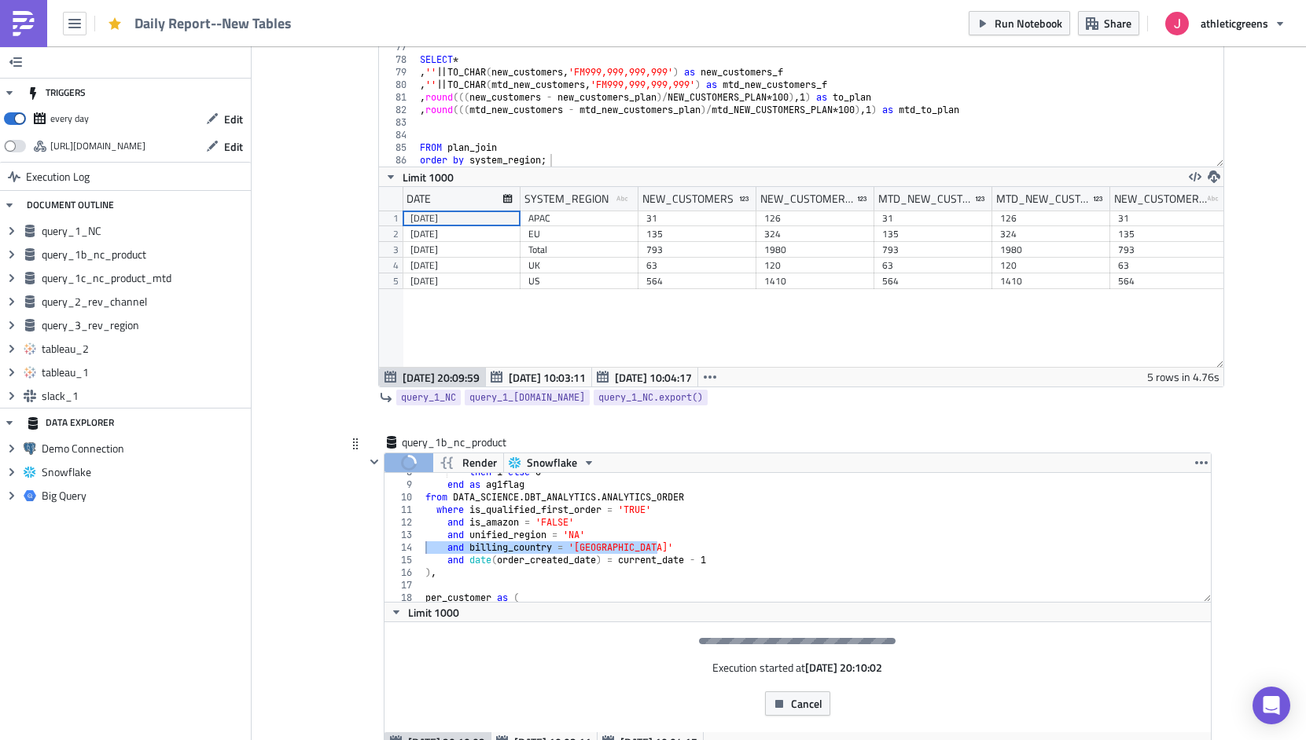
scroll to position [180, 844]
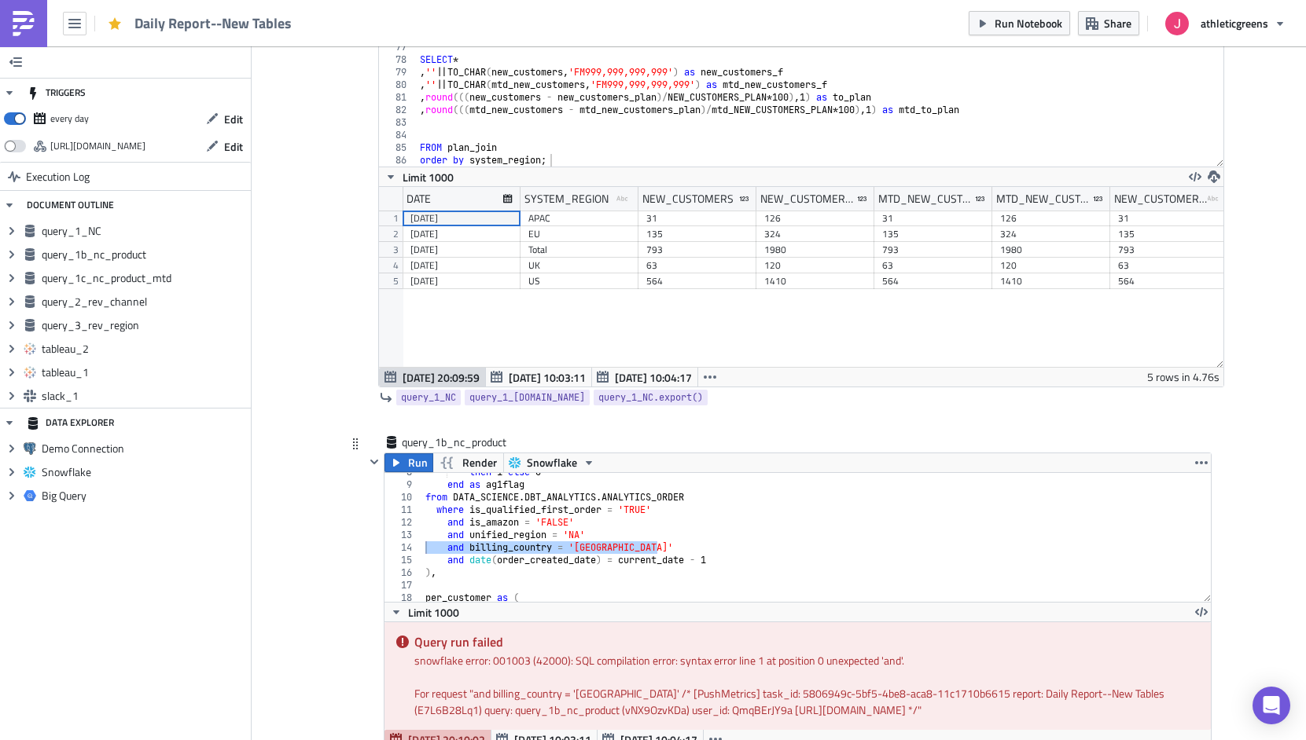
click at [362, 477] on div "query_1b_nc_product Run Render Snowflake and billing_country = '[GEOGRAPHIC_DAT…" at bounding box center [779, 616] width 865 height 362
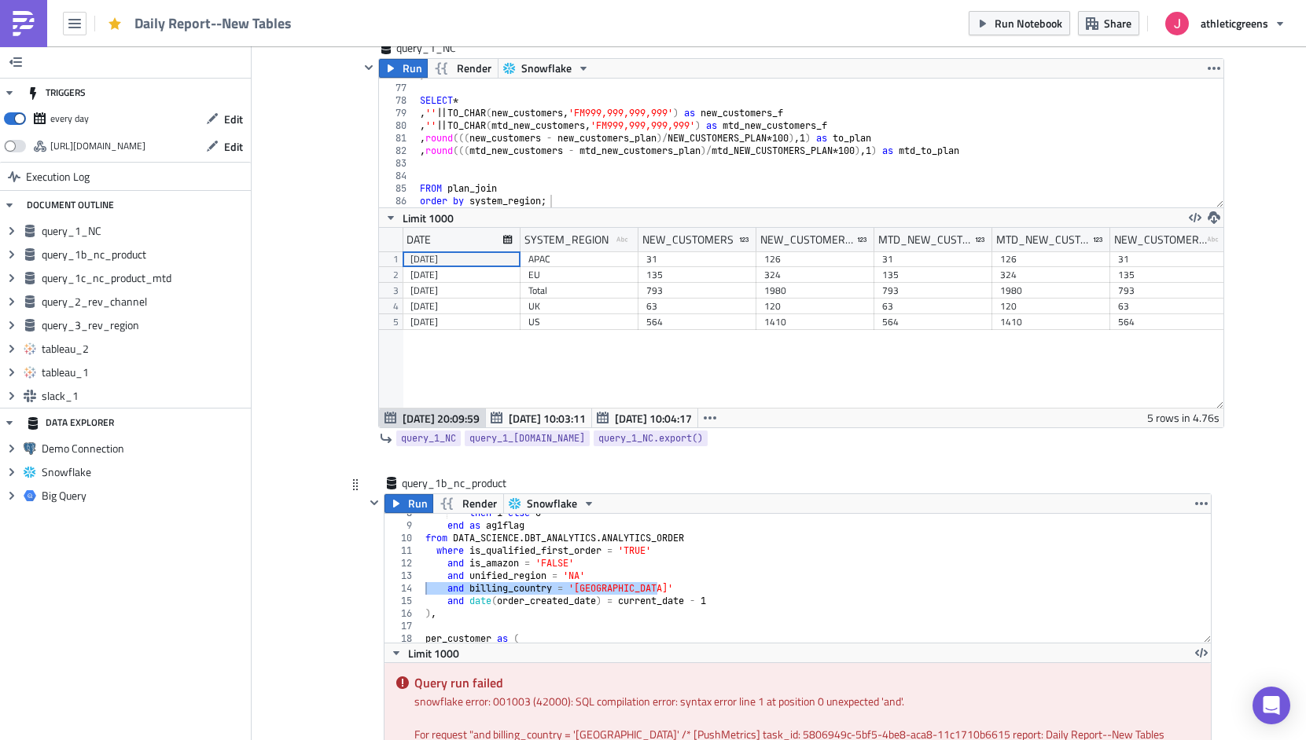
scroll to position [141, 0]
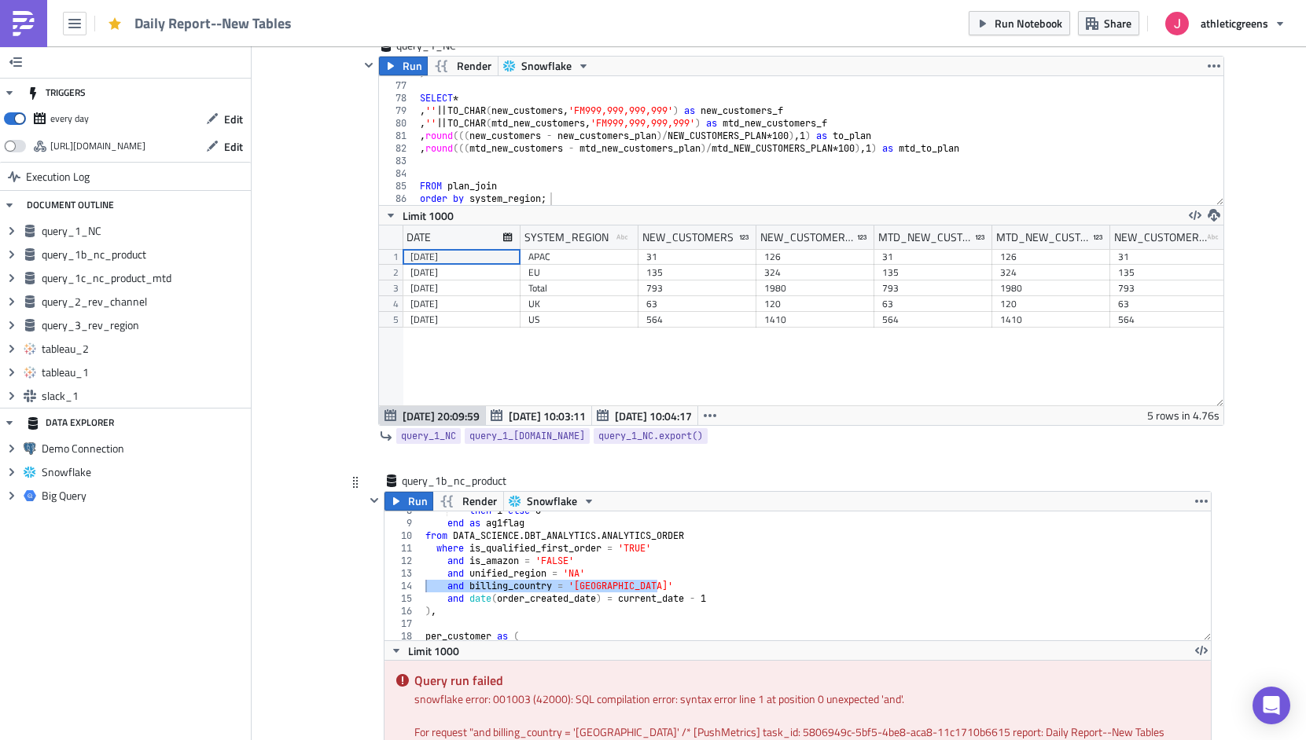
click at [707, 591] on div "then 1 else 0 end as ag1flag from DATA_SCIENCE . DBT_ANALYTICS . ANALYTICS_ORDE…" at bounding box center [816, 582] width 788 height 154
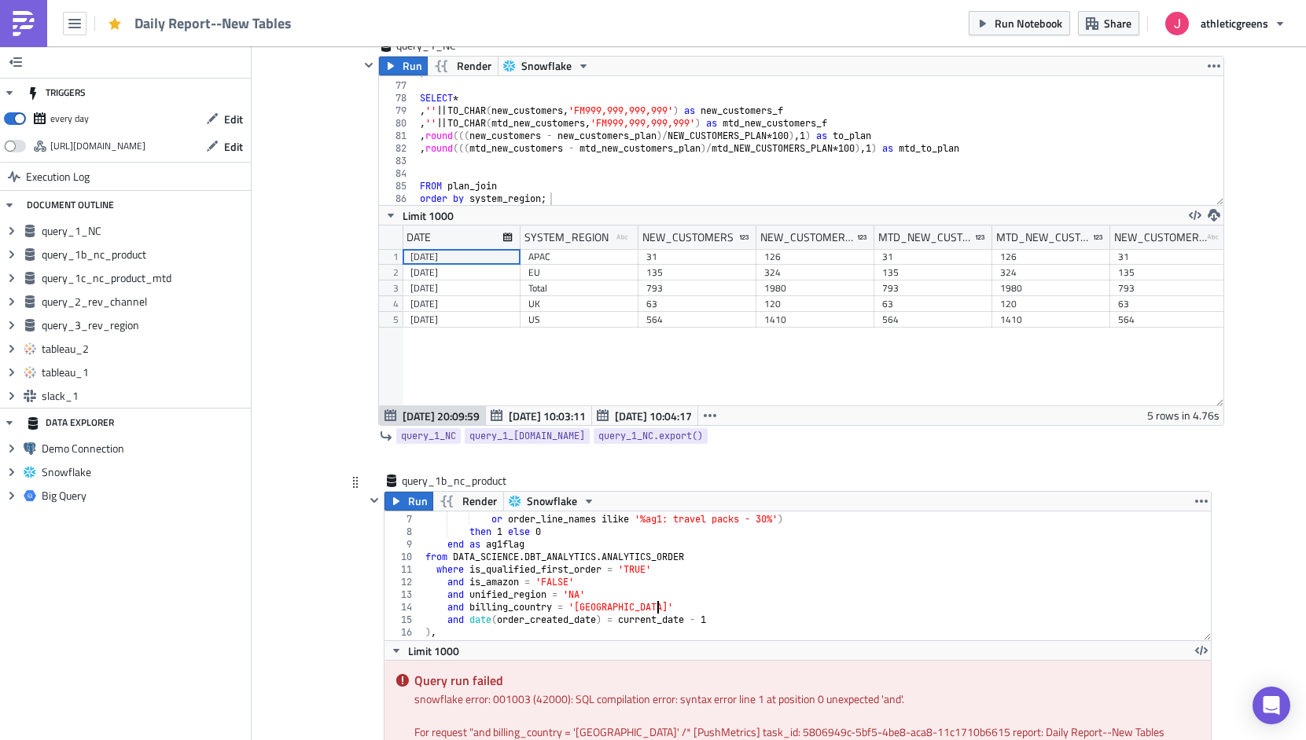
scroll to position [74, 0]
click at [414, 498] on span "Run" at bounding box center [418, 501] width 20 height 19
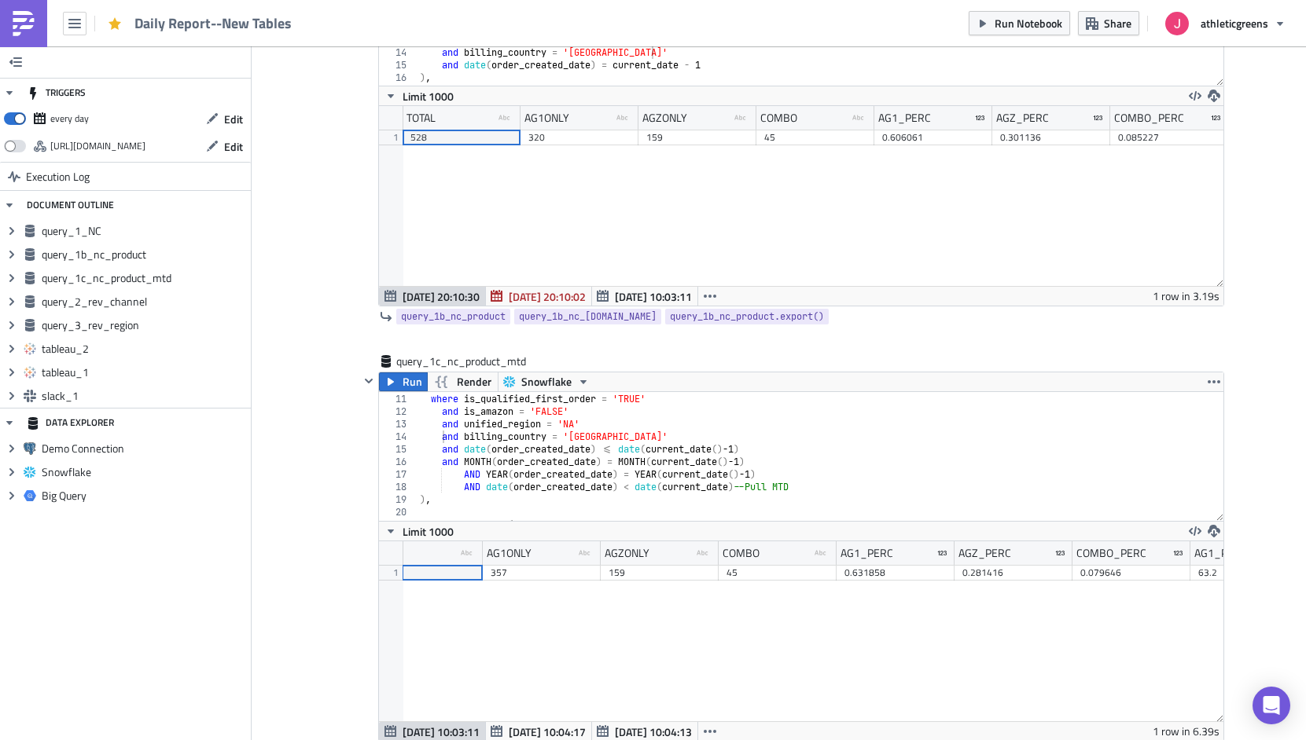
scroll to position [703, 0]
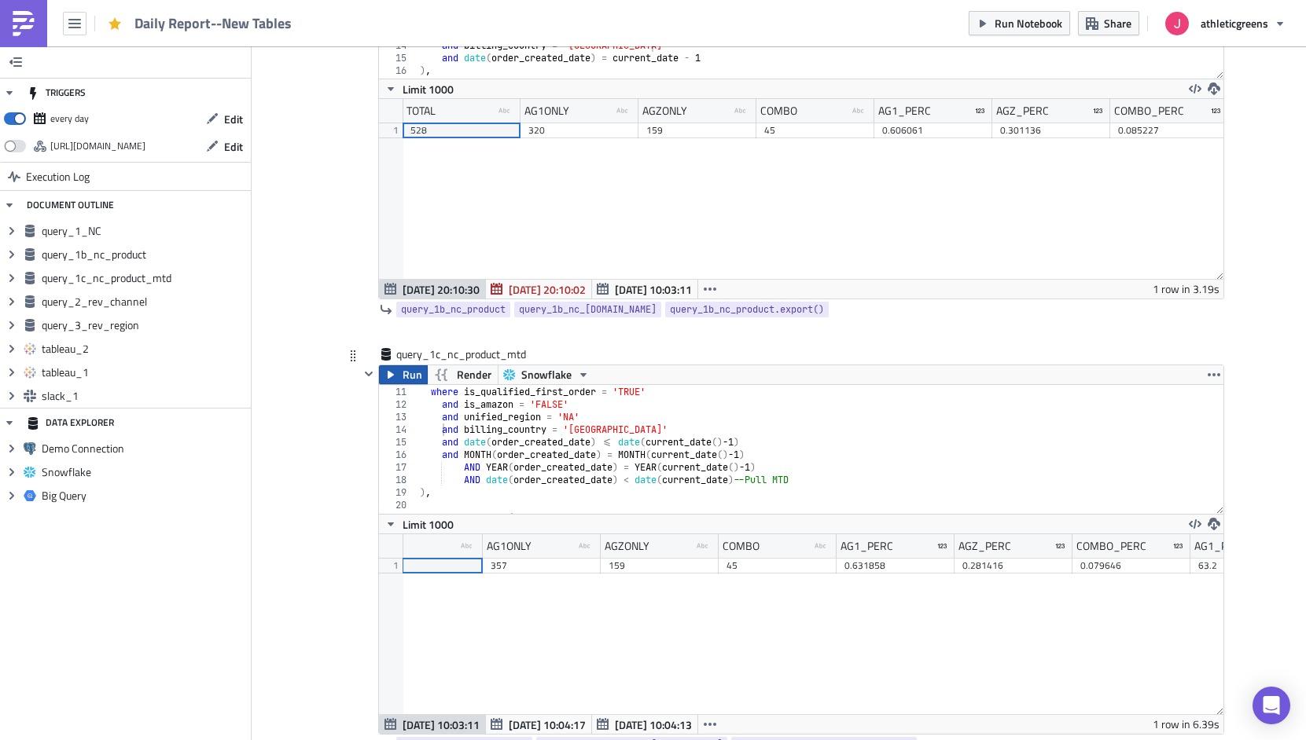
click at [404, 380] on span "Run" at bounding box center [412, 374] width 20 height 19
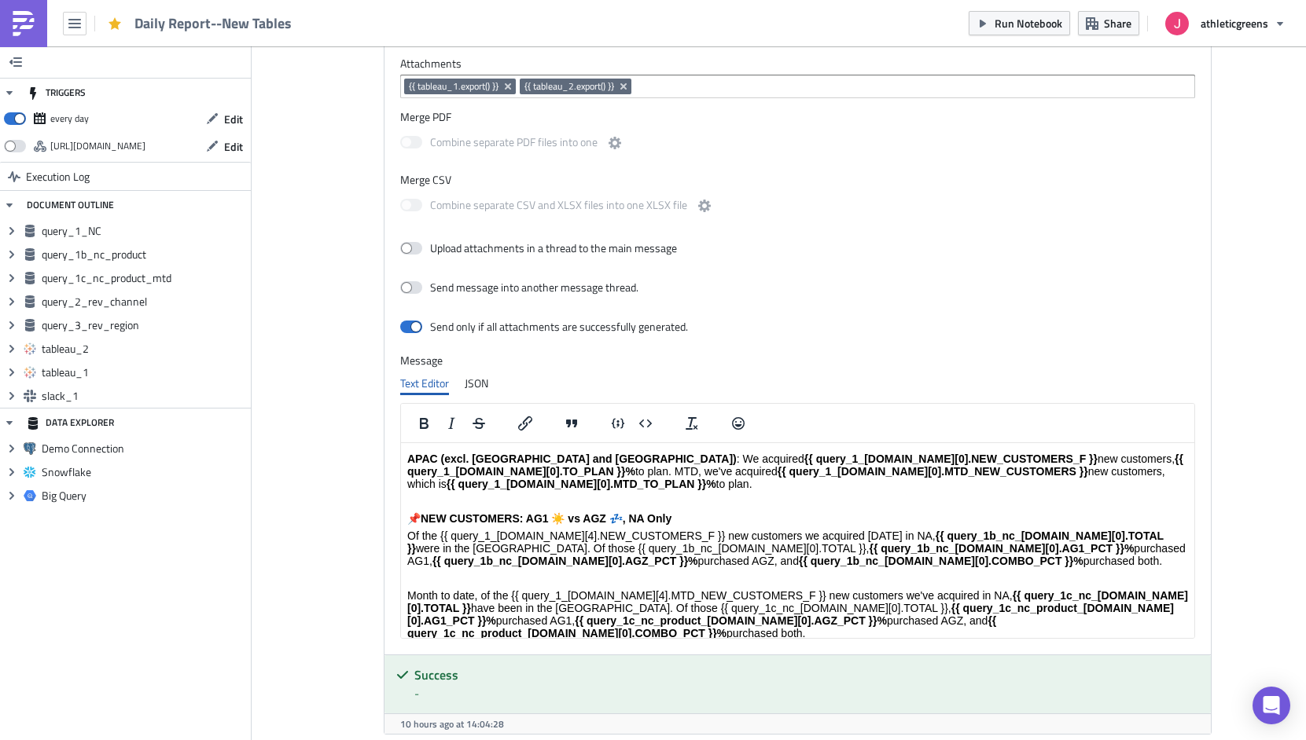
scroll to position [3089, 0]
click at [1029, 601] on strong "{{ query_1c_nc_product_[DOMAIN_NAME][0].AG1_PCT }}%" at bounding box center [789, 613] width 766 height 25
click at [762, 589] on p "Month to date, of the {{ query_1_[DOMAIN_NAME][4].MTD_NEW_CUSTOMERS_F }} new cu…" at bounding box center [796, 614] width 780 height 50
drag, startPoint x: 1039, startPoint y: 546, endPoint x: 765, endPoint y: 547, distance: 274.3
click at [765, 589] on p "Month to date, of the {{ query_1_[DOMAIN_NAME][4].MTD_NEW_CUSTOMERS_F }} new cu…" at bounding box center [796, 614] width 780 height 50
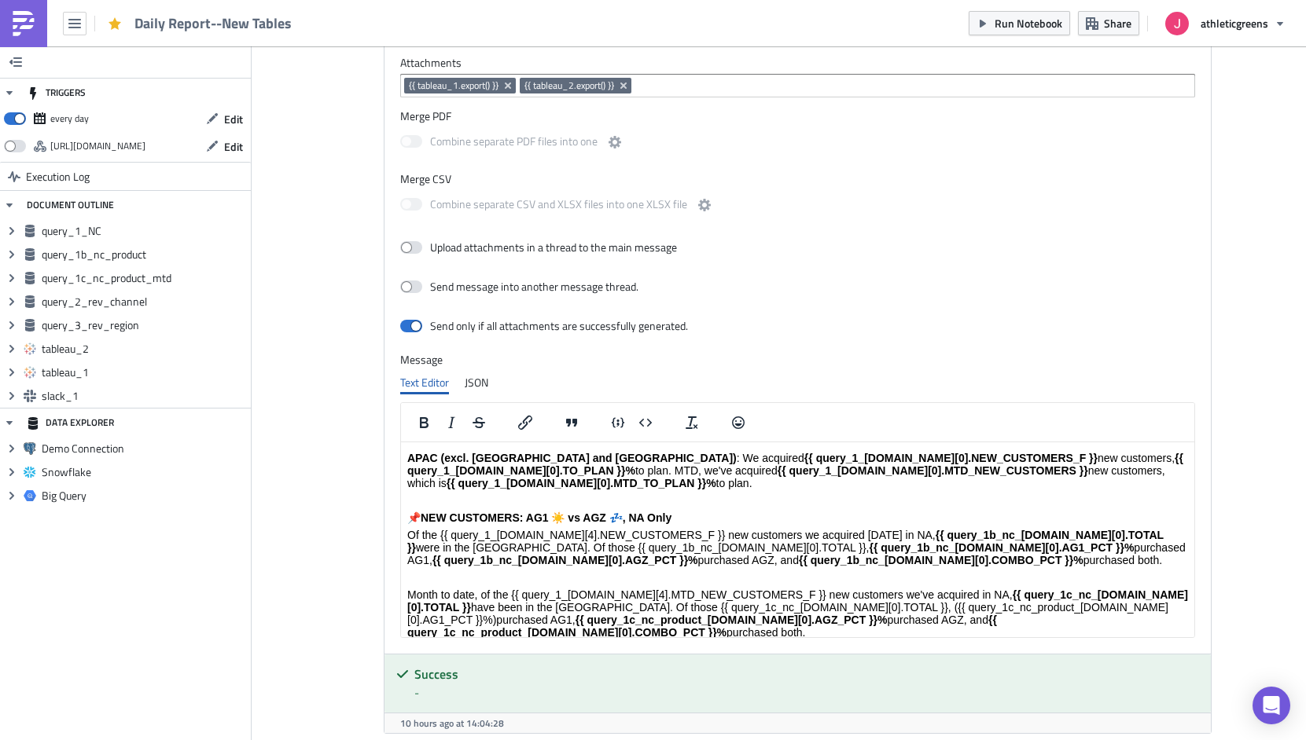
click at [953, 614] on strong "{{ query_1c_nc_product_[DOMAIN_NAME][0].COMBO_PCT }}%" at bounding box center [700, 626] width 589 height 25
drag, startPoint x: 1008, startPoint y: 547, endPoint x: 767, endPoint y: 549, distance: 241.3
click at [767, 589] on p "Month to date, of the {{ query_1_[DOMAIN_NAME][4].MTD_NEW_CUSTOMERS_F }} new cu…" at bounding box center [796, 614] width 780 height 50
copy p "{{ query_1c_nc_product_[DOMAIN_NAME][0].AG1_PCT }}"
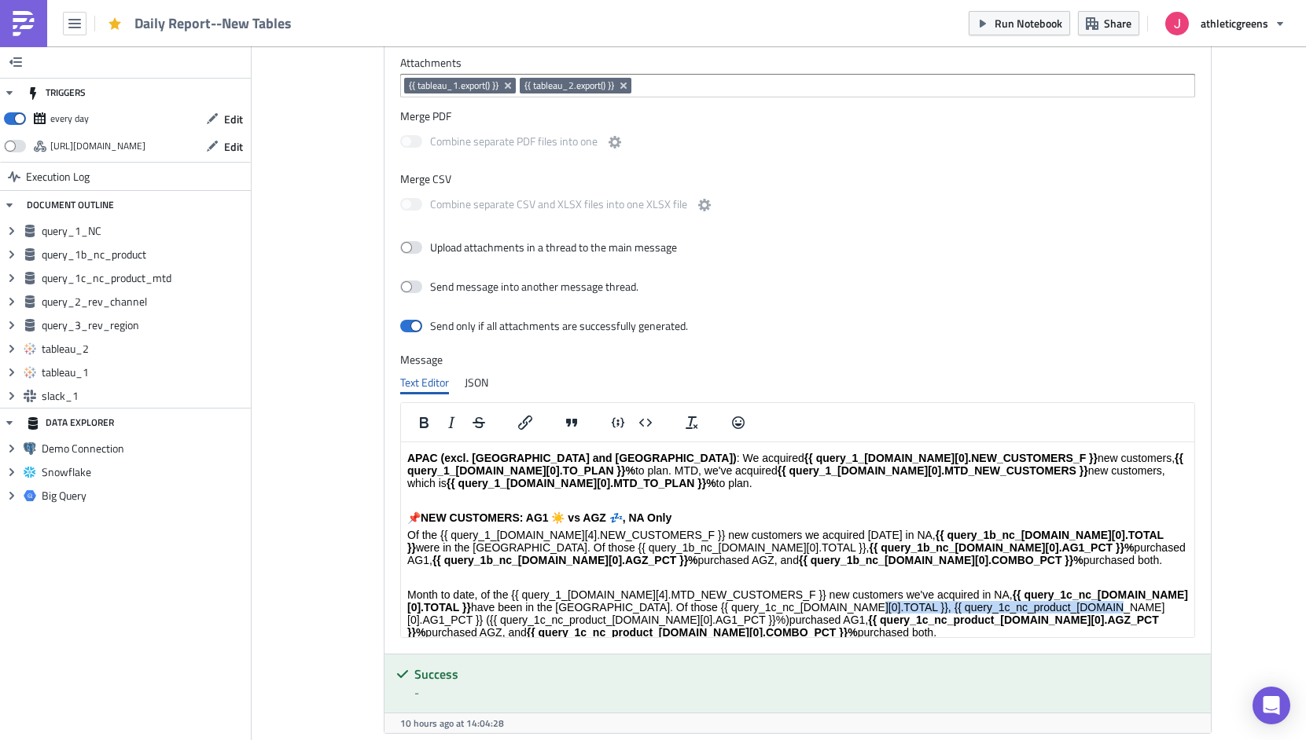
drag, startPoint x: 1004, startPoint y: 549, endPoint x: 762, endPoint y: 553, distance: 242.1
click at [762, 589] on p "Month to date, of the {{ query_1_[DOMAIN_NAME][4].MTD_NEW_CUSTOMERS_F }} new cu…" at bounding box center [796, 614] width 780 height 50
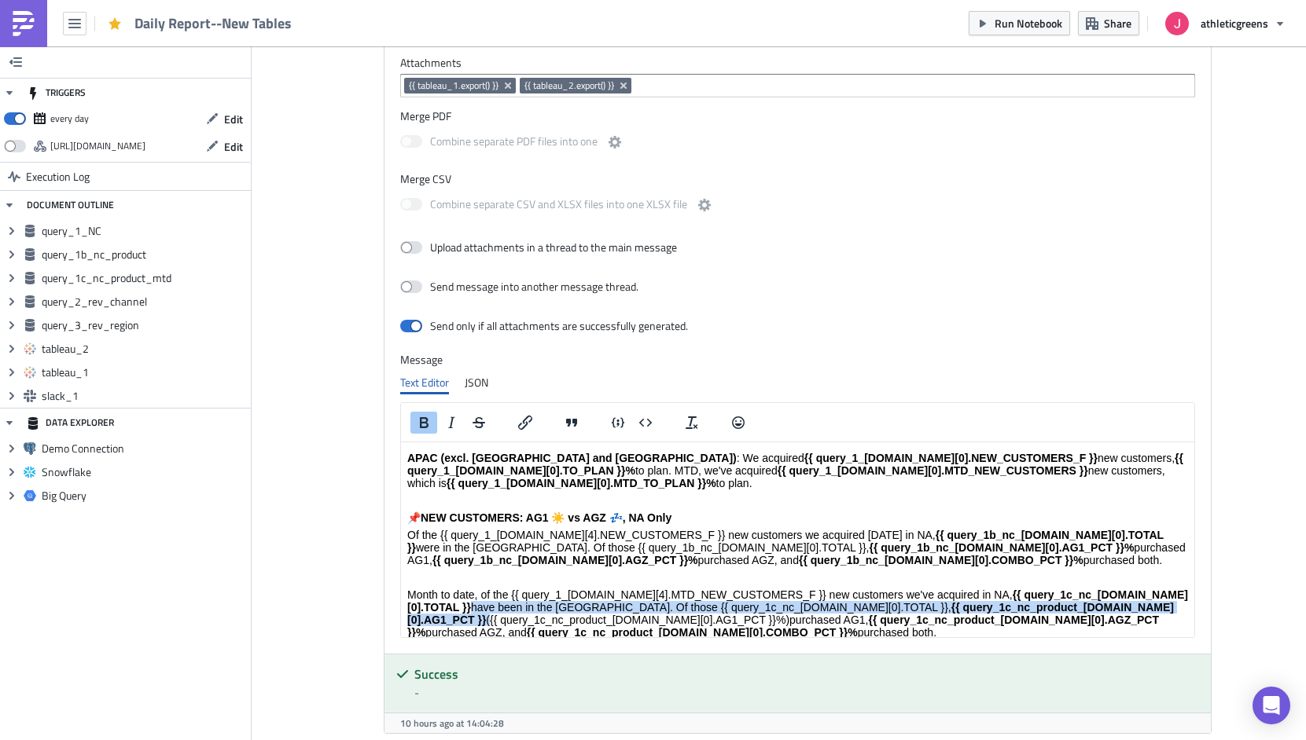
click at [987, 601] on strong "{{ query_1c_nc_product_[DOMAIN_NAME][0].AG1_PCT }}" at bounding box center [789, 613] width 766 height 25
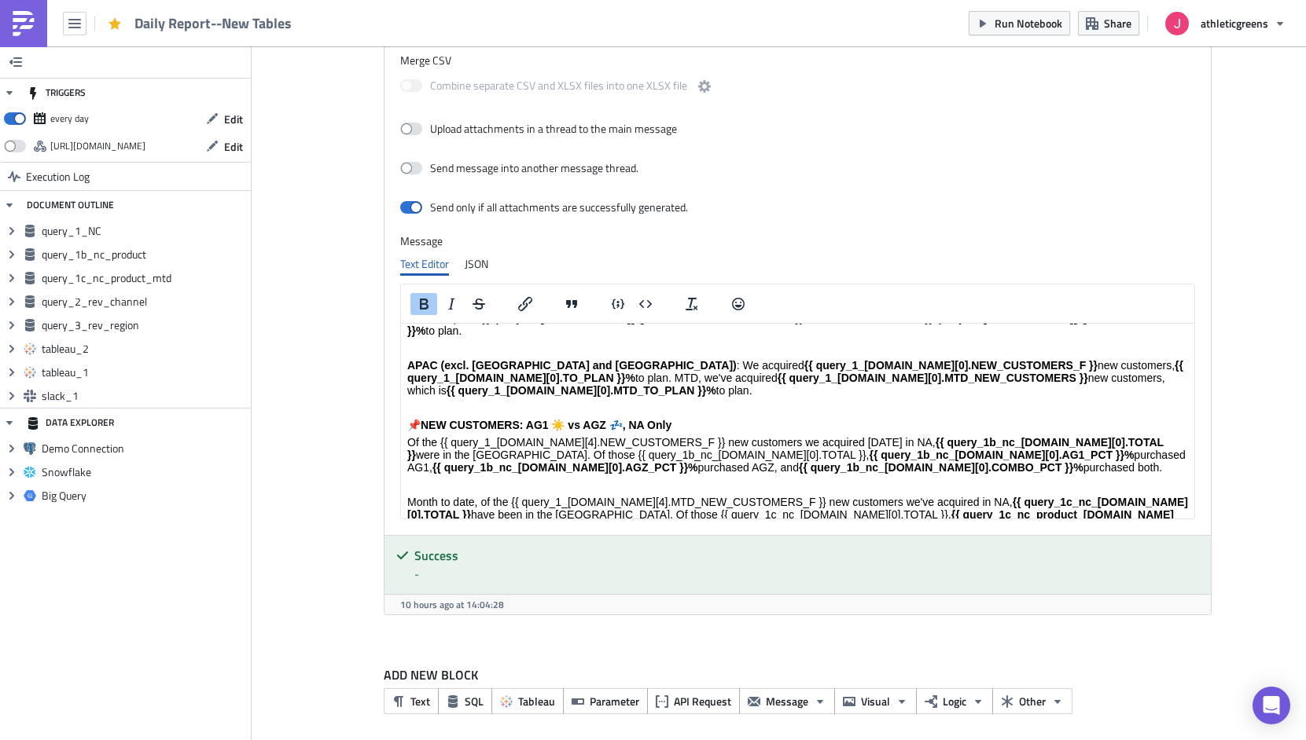
scroll to position [329, 0]
click at [988, 510] on strong "{{ query_1c_nc_product_[DOMAIN_NAME][0].AG1_ONLY }}" at bounding box center [789, 522] width 766 height 25
drag, startPoint x: 1025, startPoint y: 458, endPoint x: 762, endPoint y: 455, distance: 262.5
click at [762, 498] on p "Month to date, of the {{ query_1_[DOMAIN_NAME][4].MTD_NEW_CUSTOMERS_F }} new cu…" at bounding box center [796, 523] width 780 height 50
copy p "{{ query_1c_nc_product_[DOMAIN_NAME][0].AG1ONLY }}"
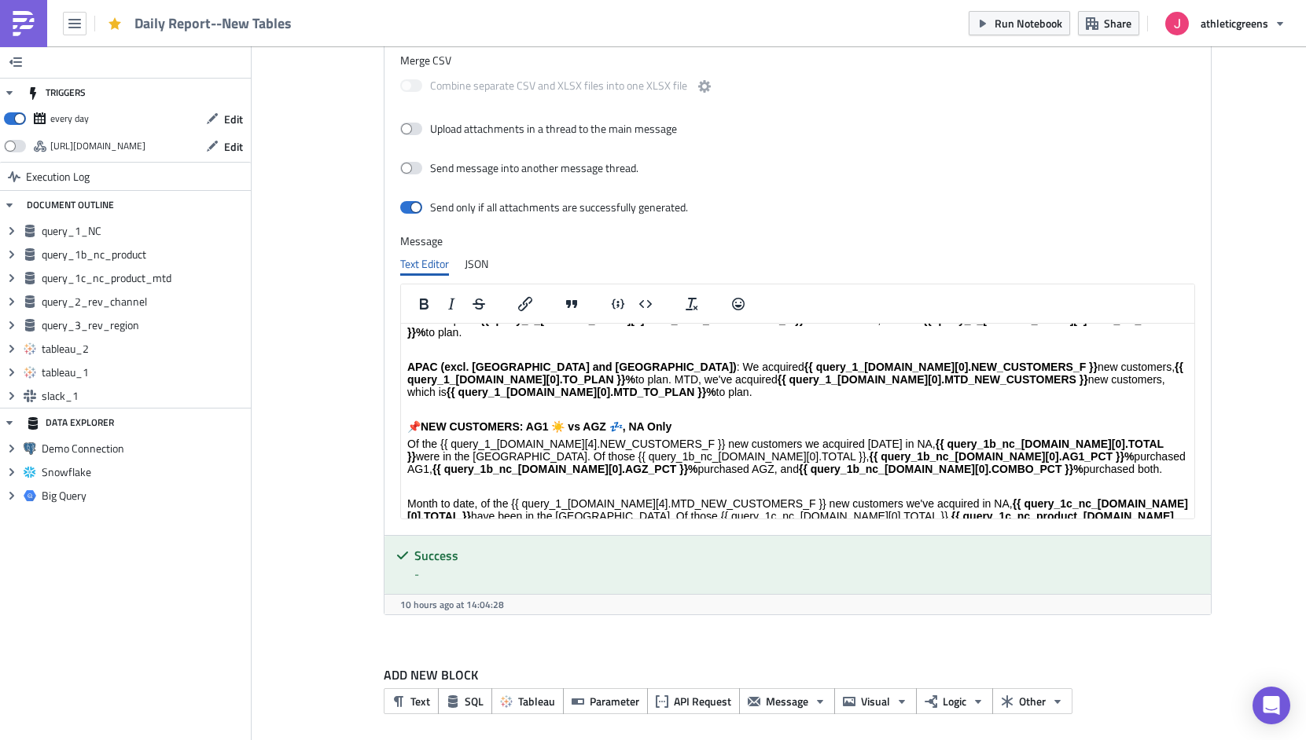
click at [735, 523] on strong "{{ query_1c_nc_product_[DOMAIN_NAME][0].AGZ_PCT }}%" at bounding box center [782, 535] width 753 height 25
click at [832, 535] on strong "{{ query_1c_nc_product_[DOMAIN_NAME][0].COMBO_PCT }}%" at bounding box center [761, 547] width 711 height 25
click at [782, 498] on p "Month to date, of the {{ query_1_[DOMAIN_NAME][4].MTD_NEW_CUSTOMERS_F }} new cu…" at bounding box center [796, 517] width 780 height 38
drag, startPoint x: 734, startPoint y: 467, endPoint x: 987, endPoint y: 472, distance: 253.1
click at [987, 498] on p "Month to date, of the {{ query_1_[DOMAIN_NAME][4].MTD_NEW_CUSTOMERS_F }} new cu…" at bounding box center [796, 517] width 780 height 38
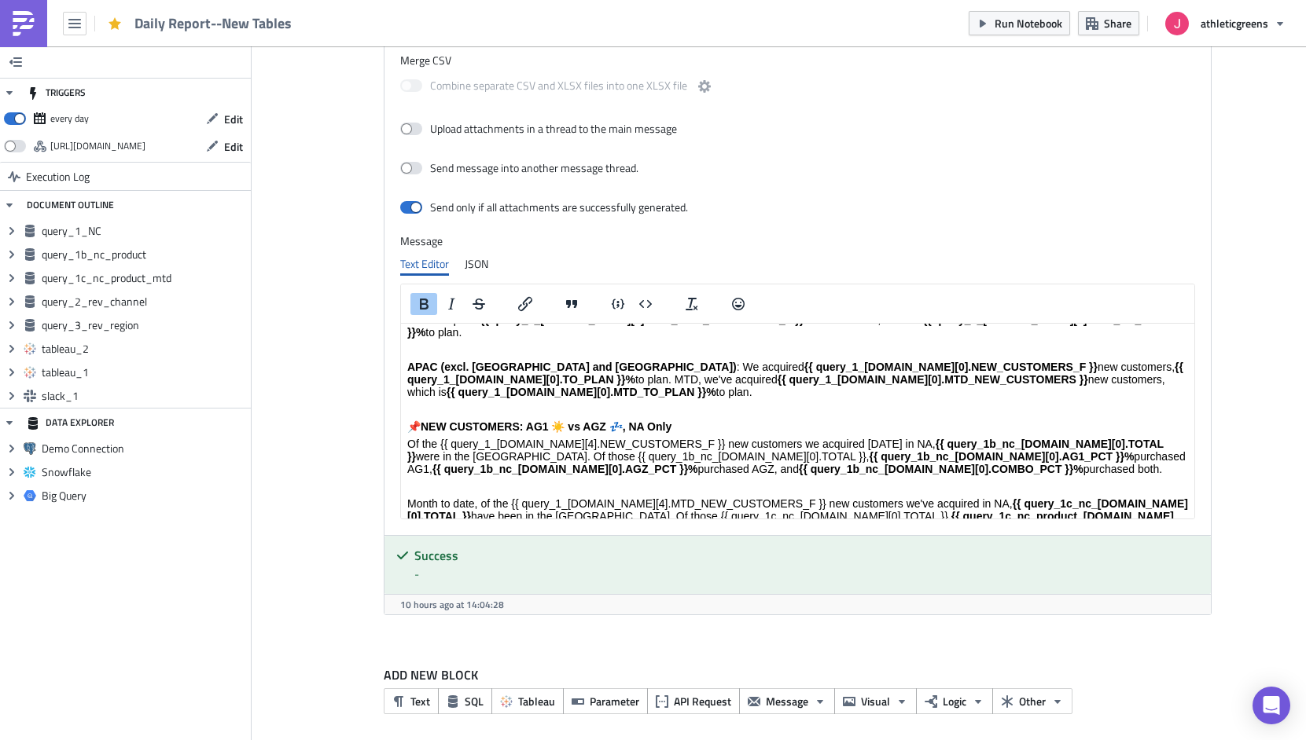
click at [954, 523] on strong "{{ query_1c_nc_product_[DOMAIN_NAME][0].AG1ONLY }}" at bounding box center [1023, 529] width 303 height 13
click at [1021, 498] on p "Month to date, of the {{ query_1_[DOMAIN_NAME][4].MTD_NEW_CUSTOMERS_F }} new cu…" at bounding box center [796, 517] width 780 height 38
click at [663, 498] on p "Month to date, of the {{ query_1_[DOMAIN_NAME][4].MTD_NEW_CUSTOMERS_F }} new cu…" at bounding box center [796, 529] width 780 height 63
drag, startPoint x: 667, startPoint y: 486, endPoint x: 998, endPoint y: 470, distance: 332.1
click at [998, 498] on p "Month to date, of the {{ query_1_[DOMAIN_NAME][4].MTD_NEW_CUSTOMERS_F }} new cu…" at bounding box center [796, 529] width 780 height 63
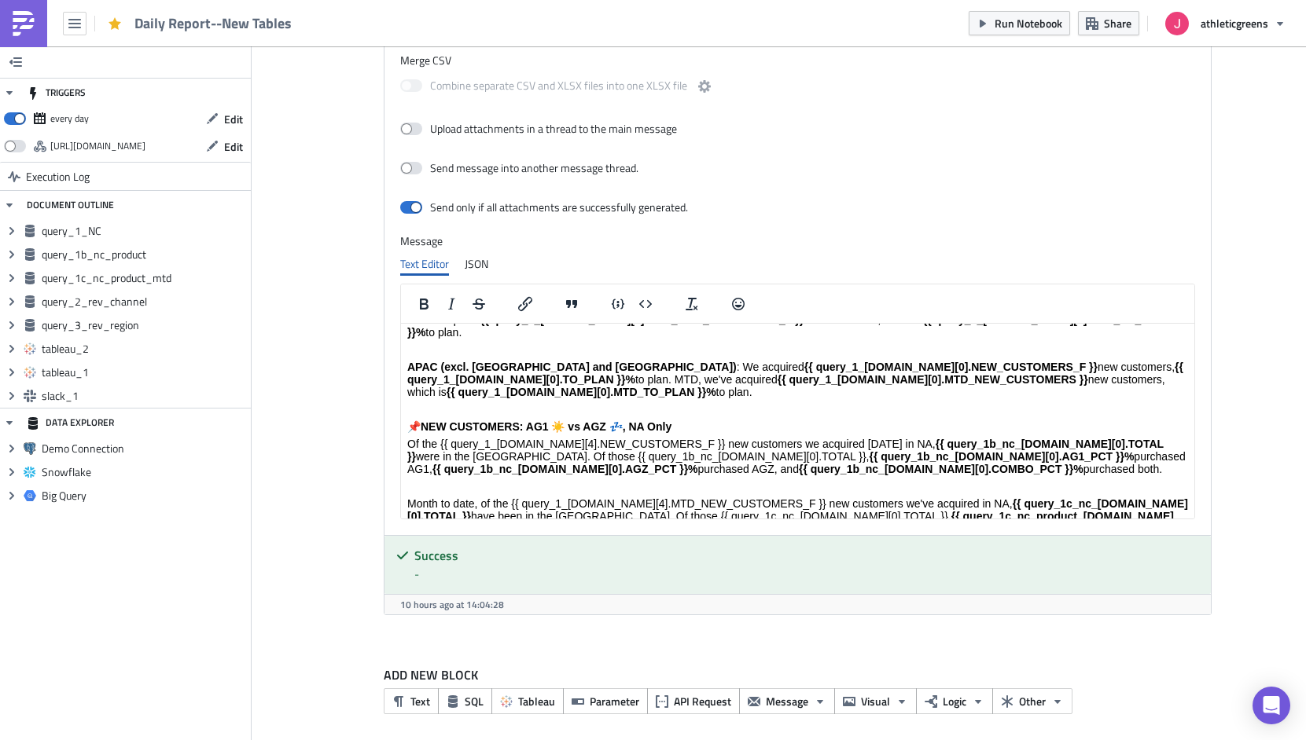
click at [800, 535] on strong "{{ query_1c_nc_product_[DOMAIN_NAME][0].COMBO_PCT }}%" at bounding box center [965, 541] width 331 height 13
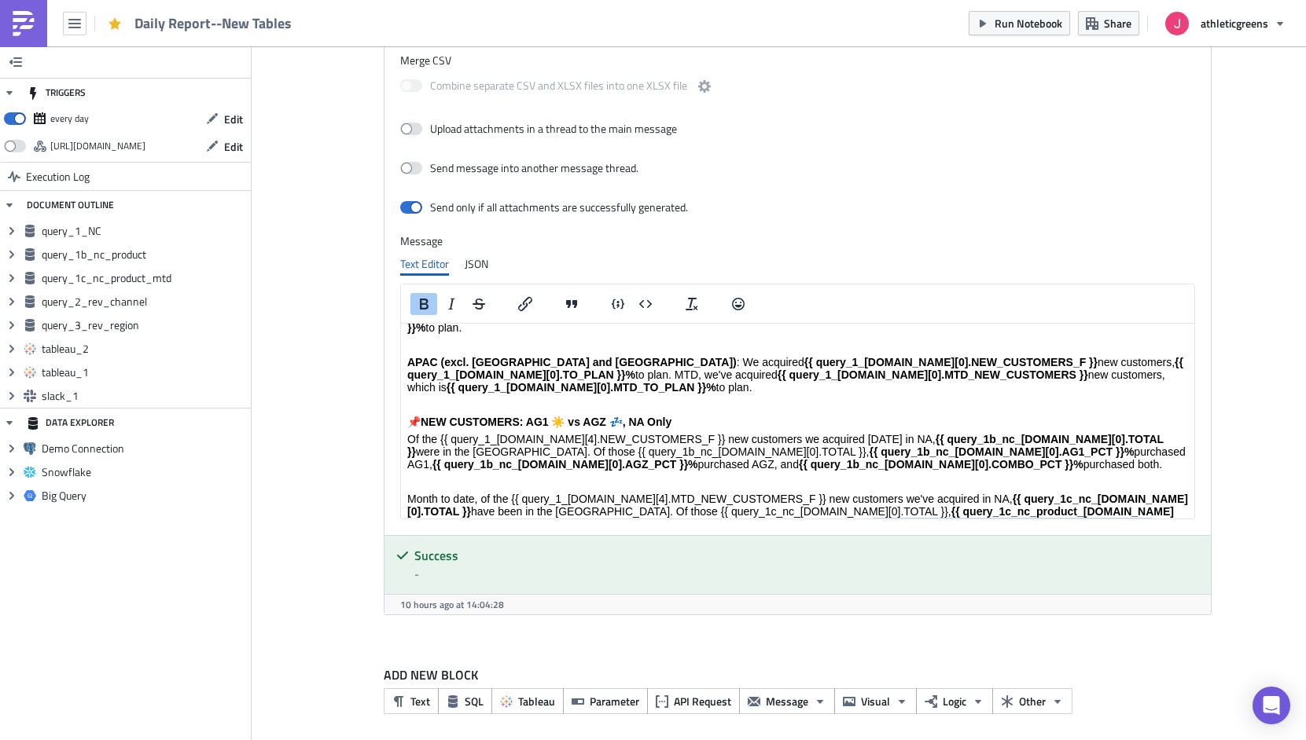
drag, startPoint x: 995, startPoint y: 464, endPoint x: 734, endPoint y: 460, distance: 261.0
click at [734, 493] on p "Month to date, of the {{ query_1_[DOMAIN_NAME][4].MTD_NEW_CUSTOMERS_F }} new cu…" at bounding box center [796, 518] width 780 height 50
copy strong "{{ query_1c_nc_product_[DOMAIN_NAME][0].AGZONLY }}"
click at [773, 493] on p "Month to date, of the {{ query_1_[DOMAIN_NAME][4].MTD_NEW_CUSTOMERS_F }} new cu…" at bounding box center [796, 518] width 780 height 50
drag, startPoint x: 758, startPoint y: 478, endPoint x: 1038, endPoint y: 482, distance: 279.8
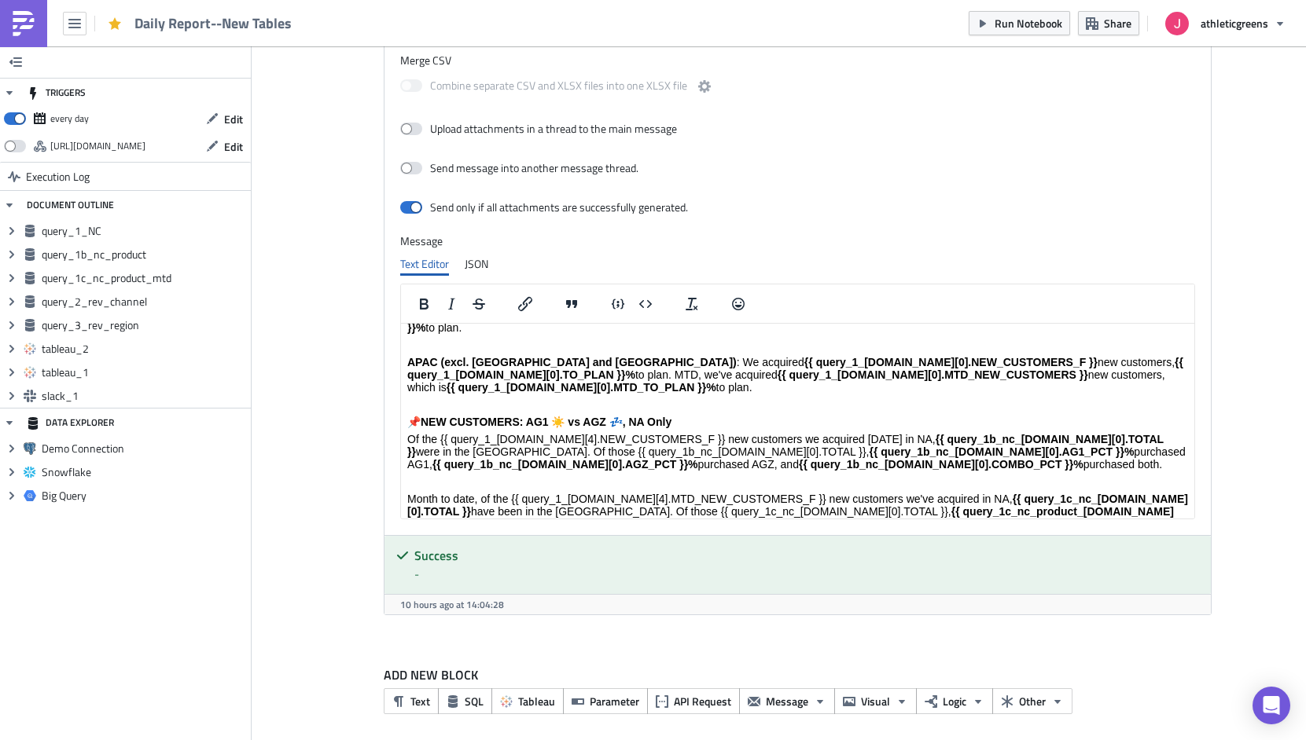
click at [1038, 493] on p "Month to date, of the {{ query_1_[DOMAIN_NAME][4].MTD_NEW_CUSTOMERS_F }} new cu…" at bounding box center [796, 518] width 780 height 50
click at [1001, 531] on strong "{{ query_1c_nc_product_[DOMAIN_NAME][0].AGZONLY }}" at bounding box center [951, 537] width 303 height 13
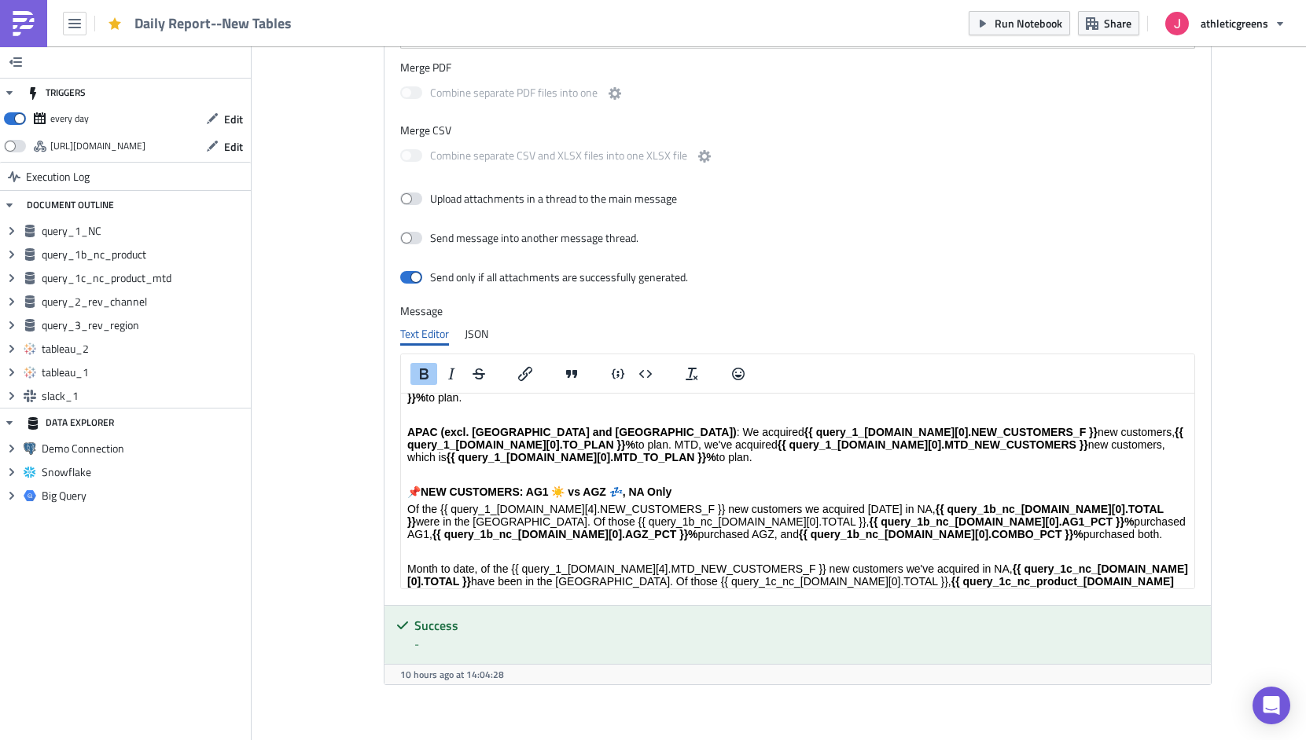
scroll to position [3216, 0]
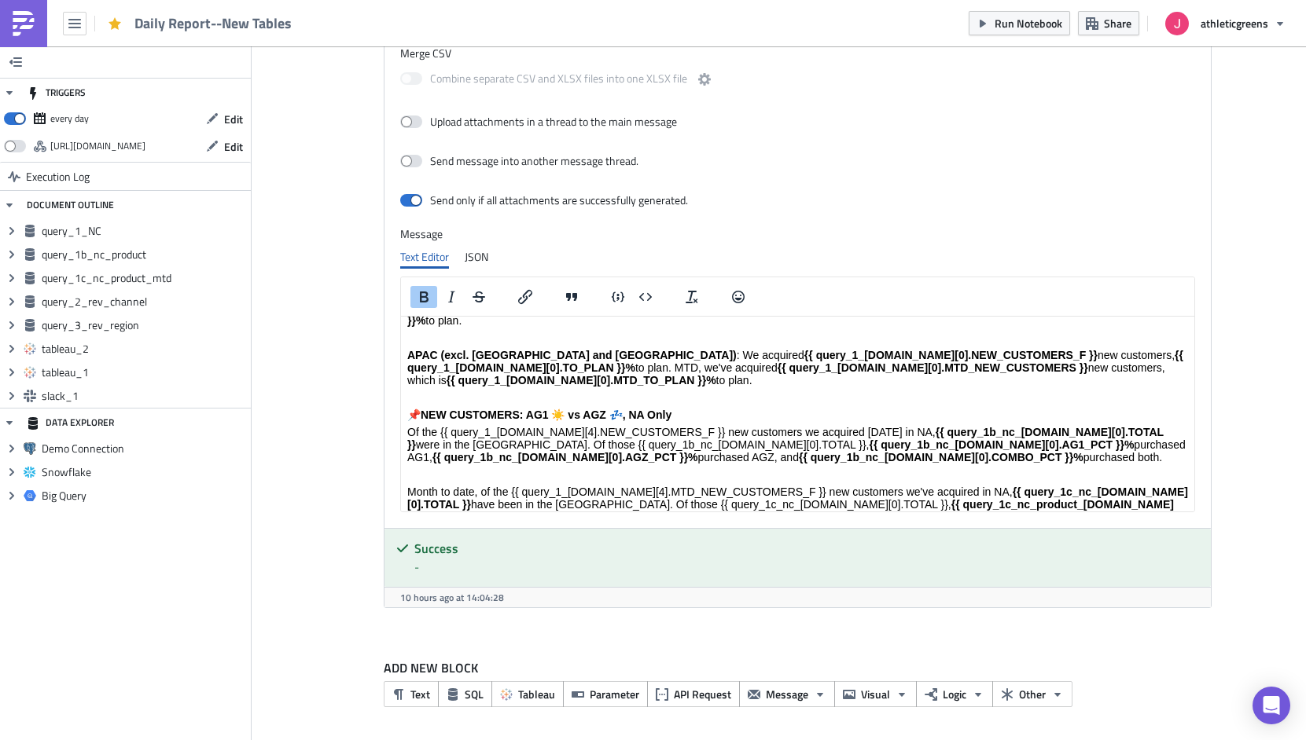
click at [965, 523] on strong "{{ query_1c_nc_product_[DOMAIN_NAME][0].BOTH }}" at bounding box center [941, 529] width 282 height 13
click at [1030, 486] on p "Month to date, of the {{ query_1_[DOMAIN_NAME][4].MTD_NEW_CUSTOMERS_F }} new cu…" at bounding box center [796, 511] width 780 height 50
click at [681, 486] on p "Month to date, of the {{ query_1_[DOMAIN_NAME][4].MTD_NEW_CUSTOMERS_F }} new cu…" at bounding box center [796, 517] width 780 height 63
drag, startPoint x: 685, startPoint y: 483, endPoint x: 1008, endPoint y: 472, distance: 323.3
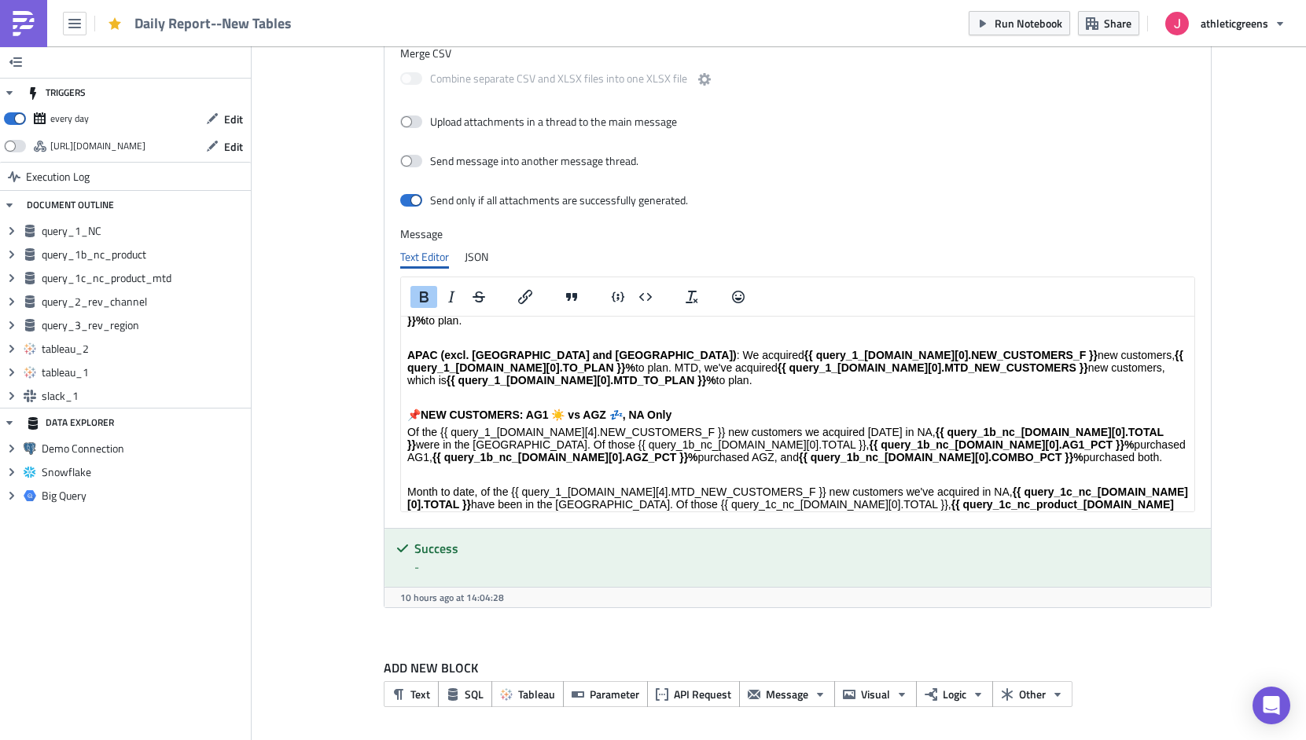
click at [1008, 486] on p "Month to date, of the {{ query_1_[DOMAIN_NAME][4].MTD_NEW_CUSTOMERS_F }} new cu…" at bounding box center [796, 517] width 780 height 63
click at [1086, 486] on p "Month to date, of the {{ query_1_[DOMAIN_NAME][4].MTD_NEW_CUSTOMERS_F }} new cu…" at bounding box center [796, 517] width 780 height 63
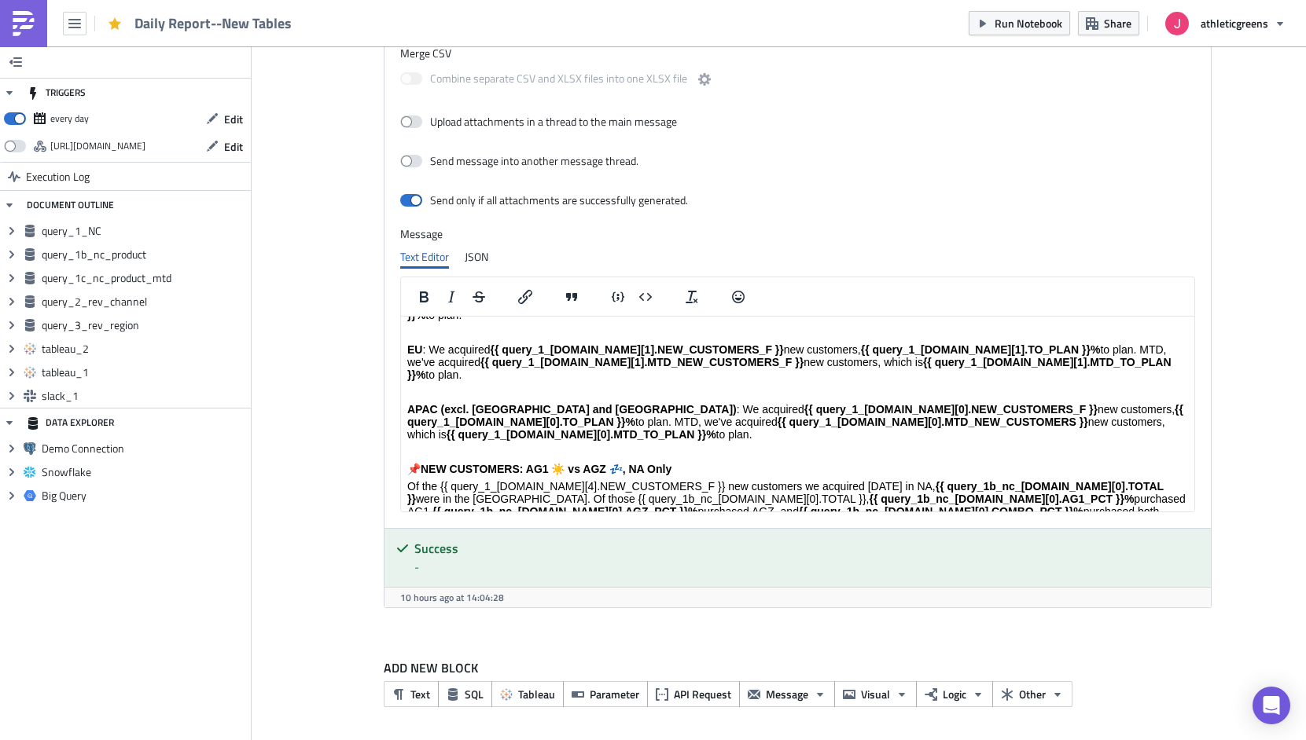
scroll to position [291, 0]
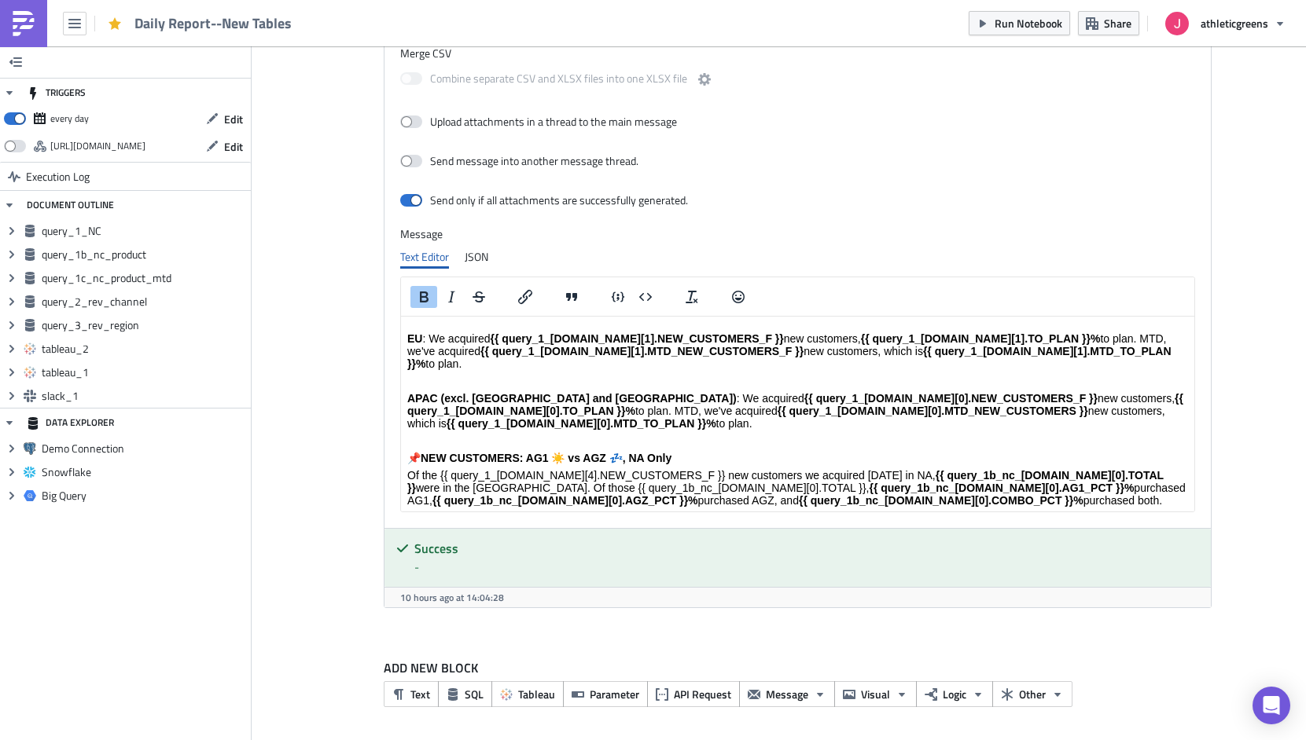
click at [918, 482] on strong "{{ query_1b_nc_[DOMAIN_NAME][0].AG1_PCT }}%" at bounding box center [1000, 488] width 265 height 13
click at [680, 482] on strong "{{ query_1b_nc_[DOMAIN_NAME][0].AG1_PCT }}%)" at bounding box center [758, 494] width 705 height 25
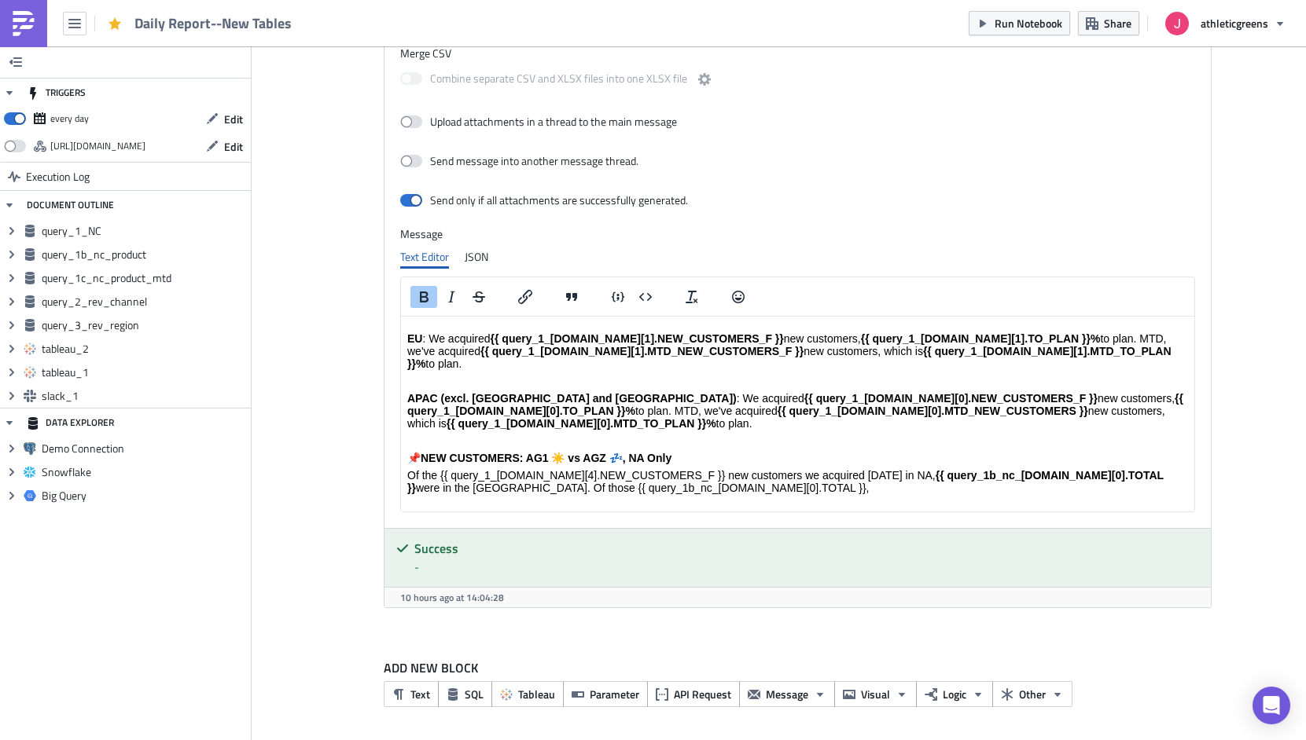
click at [758, 516] on strong "{{ query_1b_nc_[DOMAIN_NAME][0].AGZ_PCT }}%" at bounding box center [891, 522] width 266 height 13
click at [650, 551] on strong "({{ query_1b_nc_[DOMAIN_NAME][0].AGZ_PCT }}%" at bounding box center [540, 557] width 269 height 13
click at [742, 551] on p "({{ query_1b_nc_[DOMAIN_NAME][0].AGZ_PCT }}%) purchased AGZ, and {{ query_1b_nc…" at bounding box center [796, 557] width 780 height 13
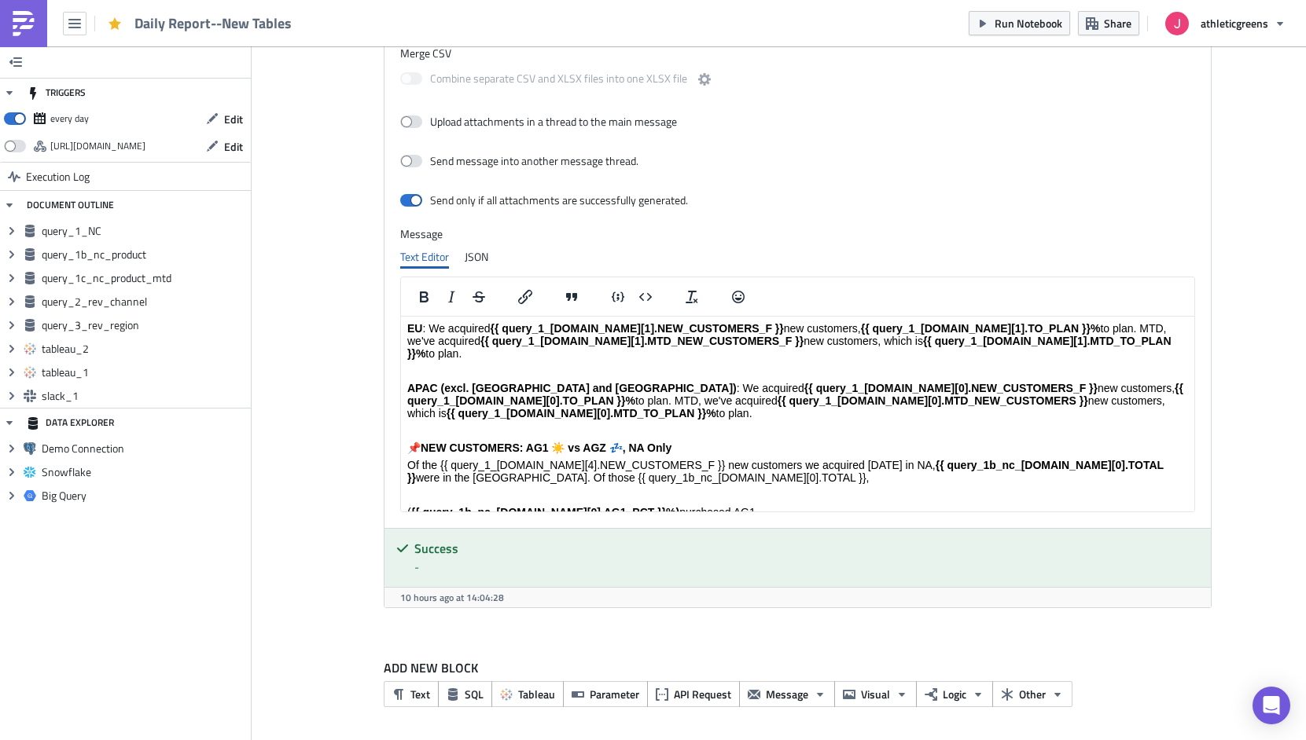
scroll to position [318, 0]
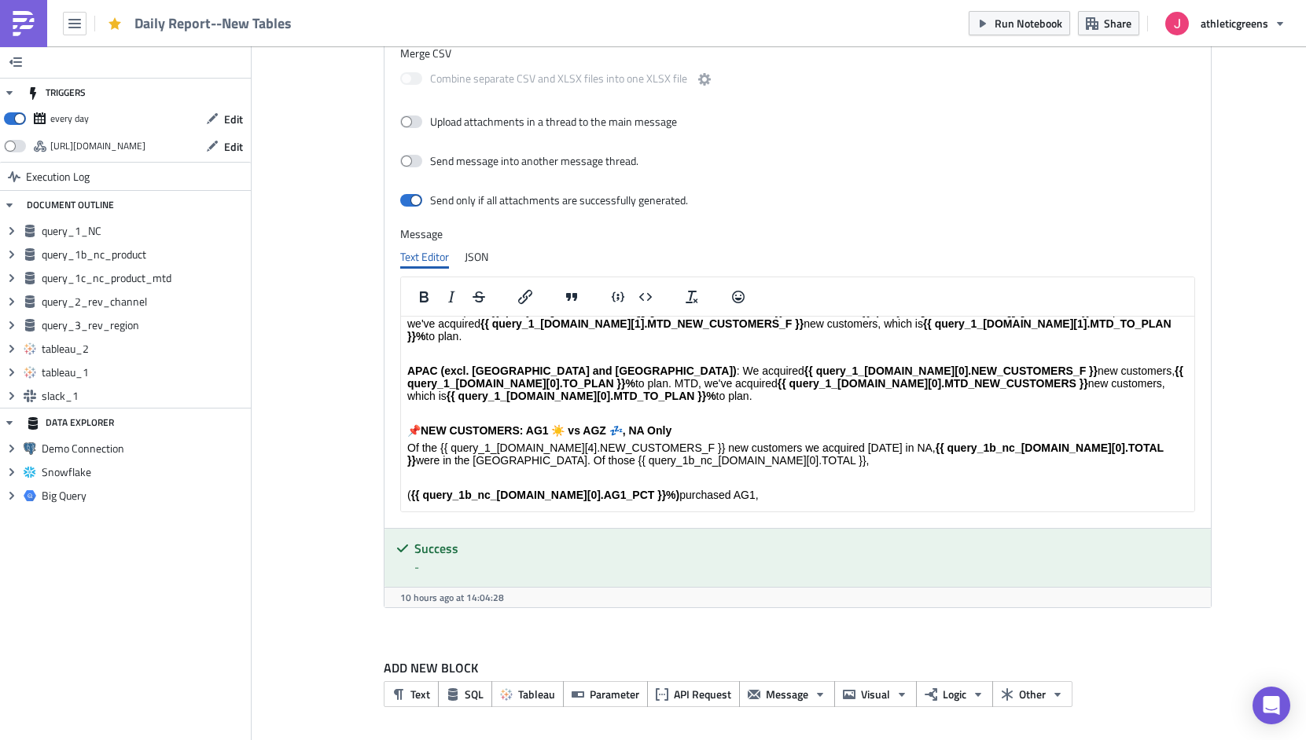
click at [427, 558] on p "and {{ query_1b_nc_[DOMAIN_NAME][0].COMBO_PCT }}% purchased both." at bounding box center [796, 564] width 780 height 13
click at [691, 558] on strong "{{ query_1b_nc_[DOMAIN_NAME][0].COMBO_PCT }}%" at bounding box center [574, 564] width 285 height 13
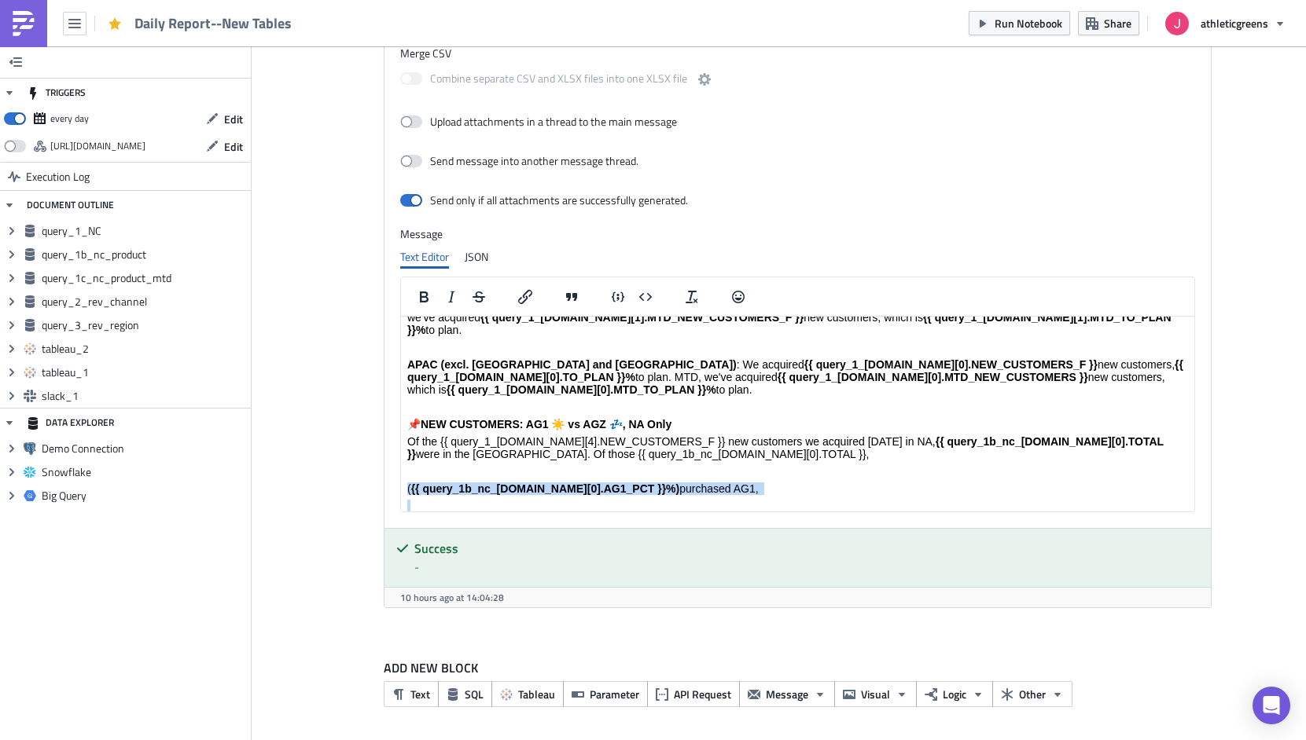
drag, startPoint x: 697, startPoint y: 505, endPoint x: 387, endPoint y: 428, distance: 319.1
click at [400, 428] on html "Hi team, see below for performance [DATE], {{ query_1_[DOMAIN_NAME][0].DATE }} …" at bounding box center [796, 547] width 793 height 1110
click at [555, 483] on p "( {{ query_1b_nc_[DOMAIN_NAME][0].AG1_PCT }}%) purchased AG1," at bounding box center [796, 489] width 780 height 13
drag, startPoint x: 637, startPoint y: 430, endPoint x: 519, endPoint y: 429, distance: 117.9
click at [519, 483] on p "( {{ query_1b_nc_[DOMAIN_NAME][0].AG1_PCT }}%) purchased AG1," at bounding box center [796, 489] width 780 height 13
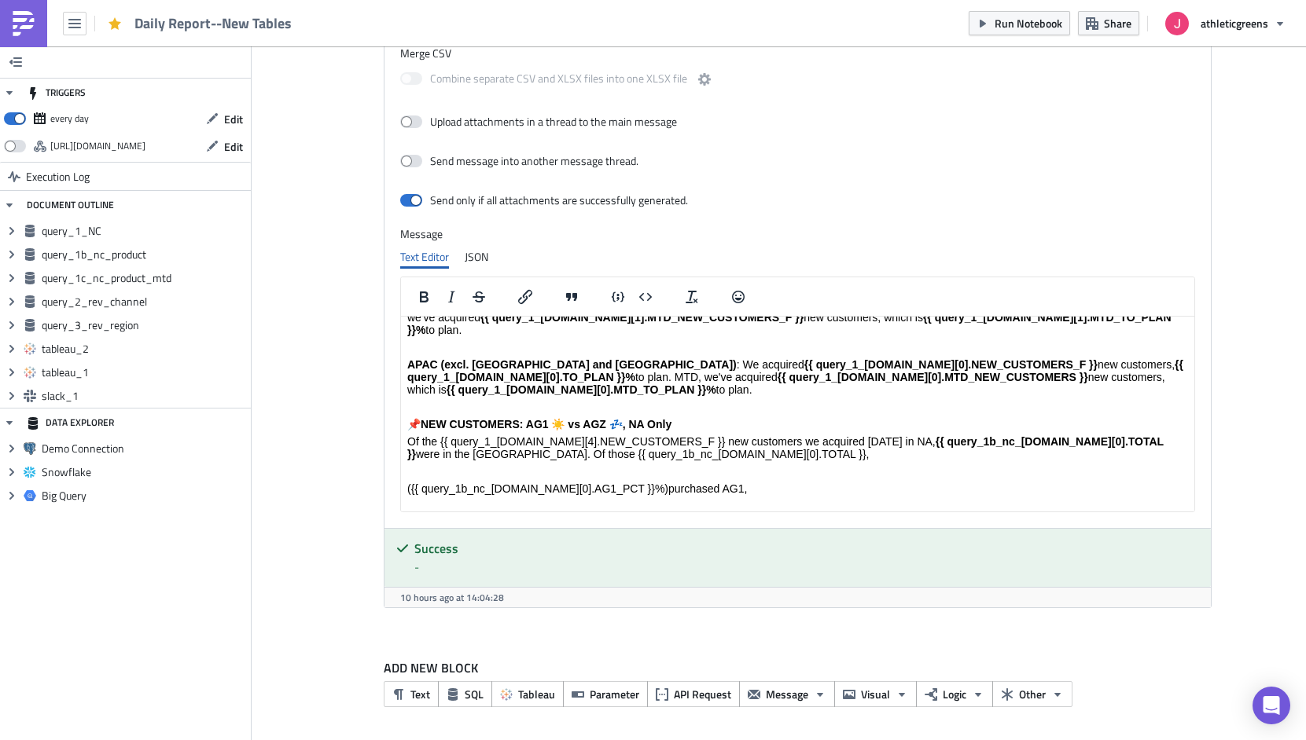
click at [619, 437] on body "Hi team, see below for performance [DATE], {{ query_1_[DOMAIN_NAME][0].DATE }} …" at bounding box center [796, 546] width 780 height 1097
drag, startPoint x: 626, startPoint y: 425, endPoint x: 409, endPoint y: 431, distance: 216.2
click at [409, 483] on p "( {{ query_1b_nc_[DOMAIN_NAME][0].AG1_PCT }}%) purchased AG1," at bounding box center [796, 489] width 780 height 13
copy p "{{ query_1b_nc_[DOMAIN_NAME][0].AG1_PCT }}"
click at [402, 465] on html "Hi team, see below for performance [DATE], {{ query_1_[DOMAIN_NAME][0].DATE }} …" at bounding box center [796, 547] width 793 height 1110
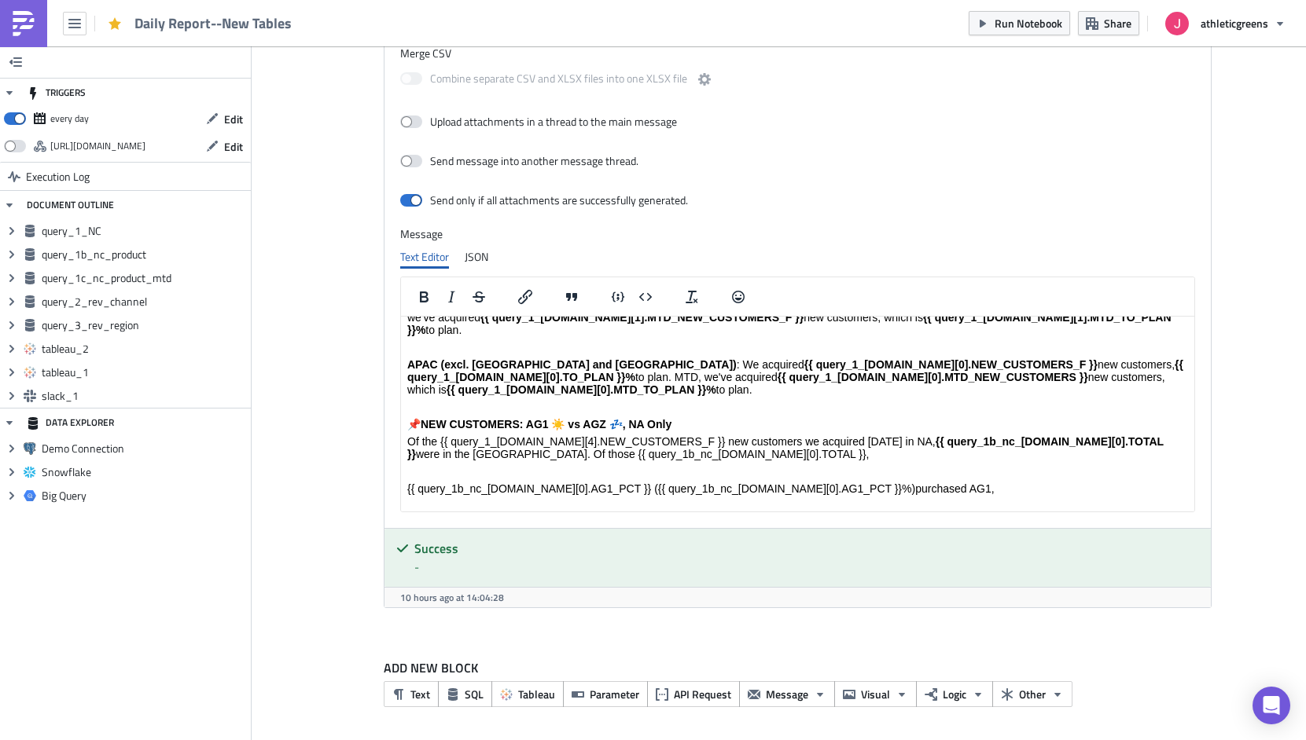
click at [427, 552] on p "and ( {{ query_1b_nc_[DOMAIN_NAME][0].COMBO_PCT }}%) purchased both." at bounding box center [796, 558] width 780 height 13
click at [610, 483] on p "{{ query_1b_nc_[DOMAIN_NAME][0].AG1_PCT }} ( {{ query_1b_nc_[DOMAIN_NAME][0].AG…" at bounding box center [796, 489] width 780 height 13
drag, startPoint x: 624, startPoint y: 428, endPoint x: 406, endPoint y: 433, distance: 218.6
click at [406, 483] on p "{{ query_1b_nc_[DOMAIN_NAME][0].AG1ONLY }} ( {{ query_1b_nc_[DOMAIN_NAME][0].AG…" at bounding box center [796, 489] width 780 height 13
drag, startPoint x: 622, startPoint y: 465, endPoint x: 400, endPoint y: 467, distance: 221.7
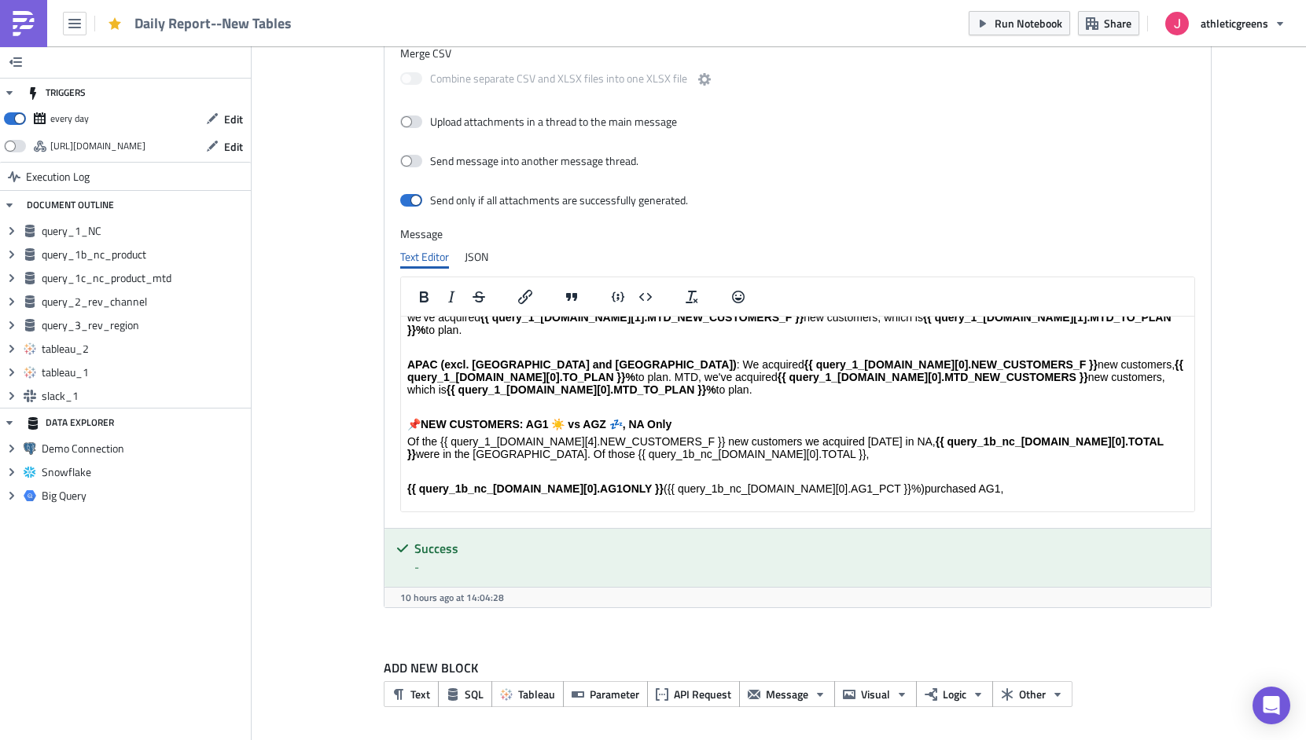
click at [400, 467] on html "Hi team, see below for performance [DATE], {{ query_1_[DOMAIN_NAME][0].DATE }} …" at bounding box center [796, 547] width 793 height 1110
drag, startPoint x: 644, startPoint y: 501, endPoint x: 429, endPoint y: 503, distance: 214.6
click at [429, 552] on p "and ﻿ {{ query_1b_nc_[DOMAIN_NAME][0].AG1_PCT }} ({{ query_1b_nc_[DOMAIN_NAME][…" at bounding box center [796, 558] width 780 height 13
click at [629, 517] on strong "﻿ {{ query_1b_nc_[DOMAIN_NAME][0].AG1_PCT }}" at bounding box center [533, 523] width 255 height 13
click at [646, 552] on strong "{{ query_1b_nc_[DOMAIN_NAME][0].AG1_PCT }}" at bounding box center [551, 558] width 255 height 13
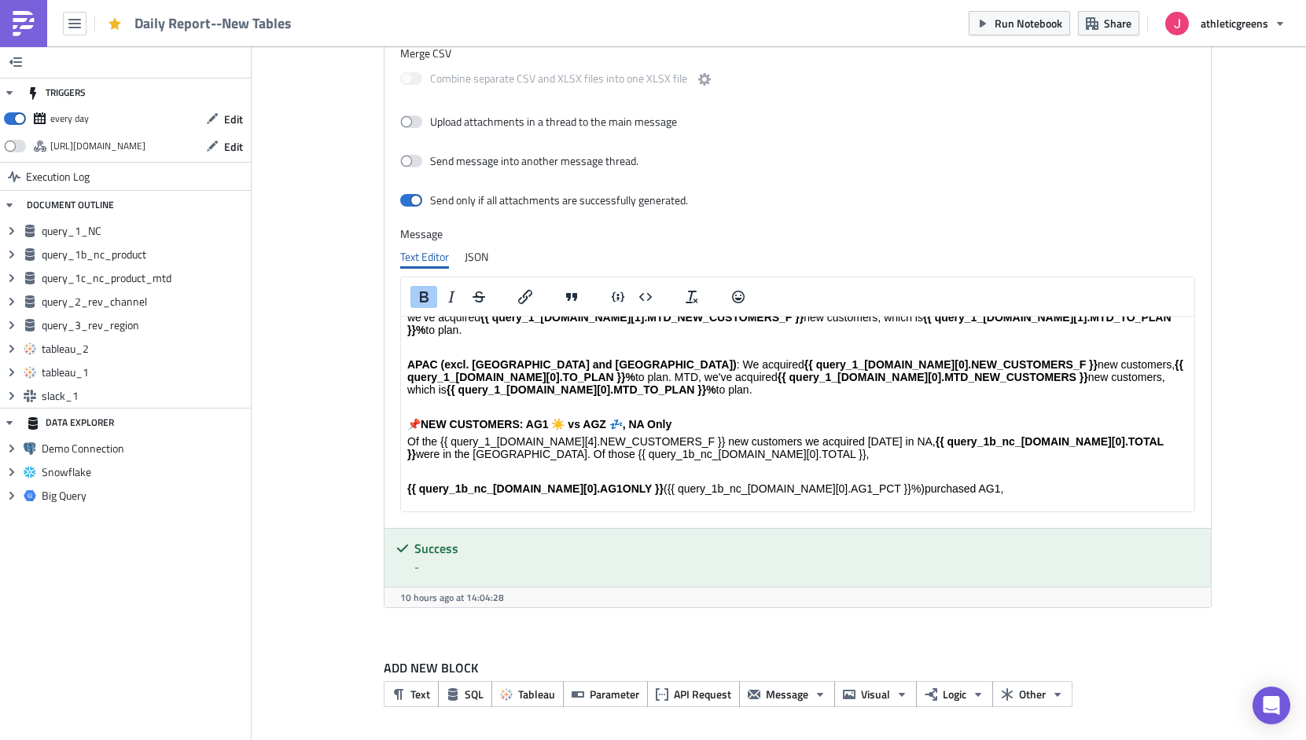
click at [683, 435] on p "Of the {{ query_1_[DOMAIN_NAME][4].NEW_CUSTOMERS_F }} new customers we acquired…" at bounding box center [796, 447] width 780 height 25
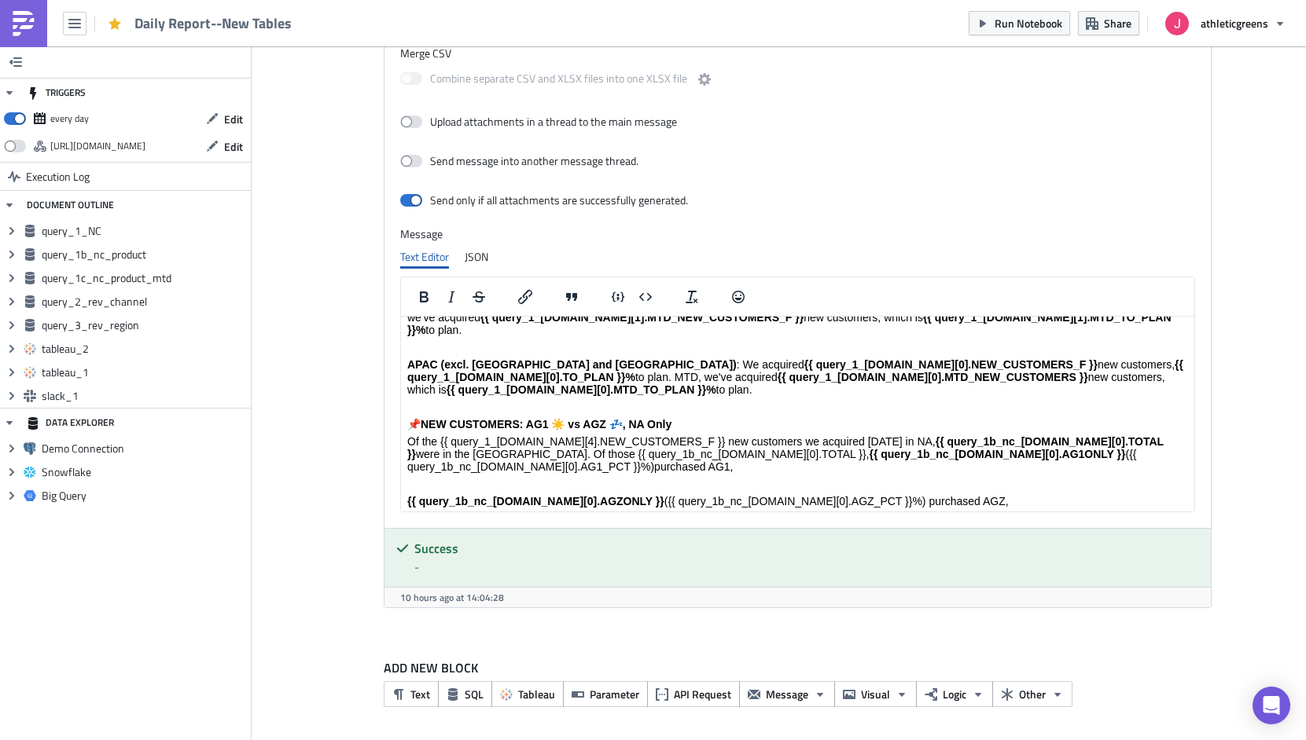
click at [516, 435] on p "Of the {{ query_1_[DOMAIN_NAME][4].NEW_CUSTOMERS_F }} new customers we acquired…" at bounding box center [796, 454] width 780 height 38
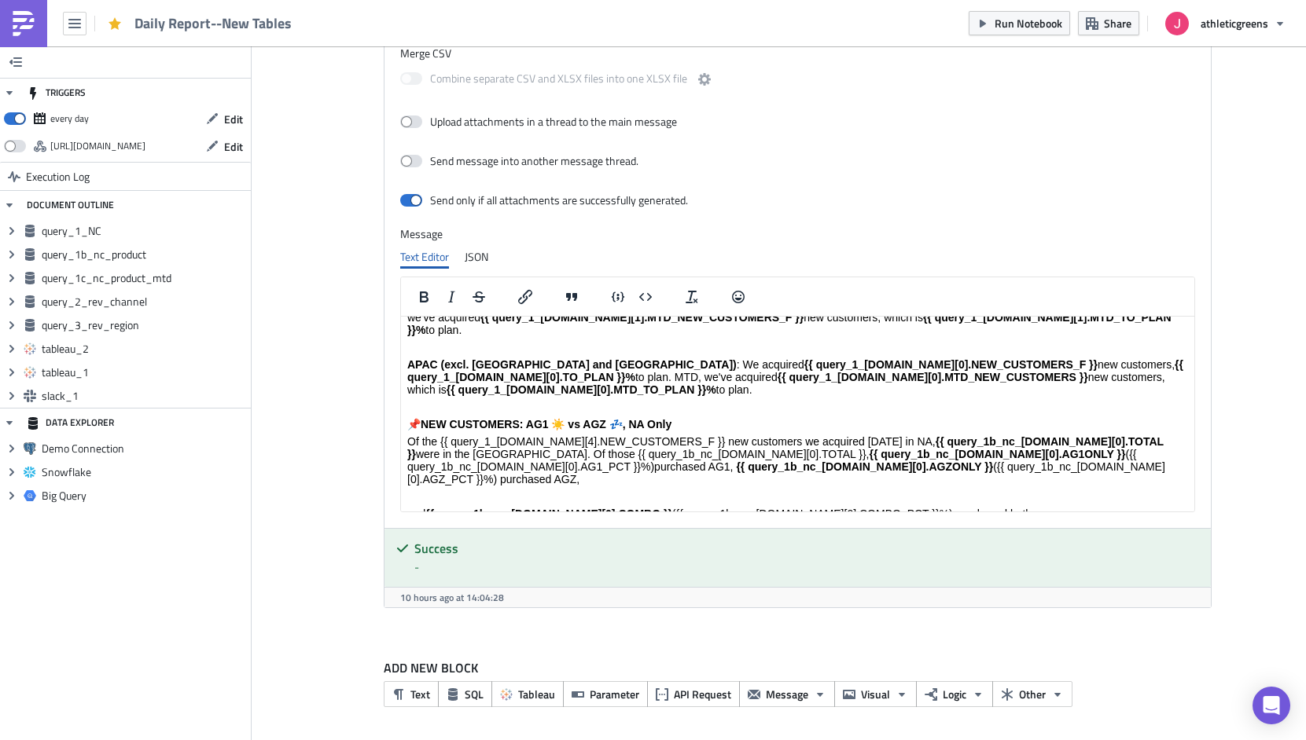
click at [1046, 435] on p "Of the {{ query_1_[DOMAIN_NAME][4].NEW_CUSTOMERS_F }} new customers we acquired…" at bounding box center [796, 460] width 780 height 50
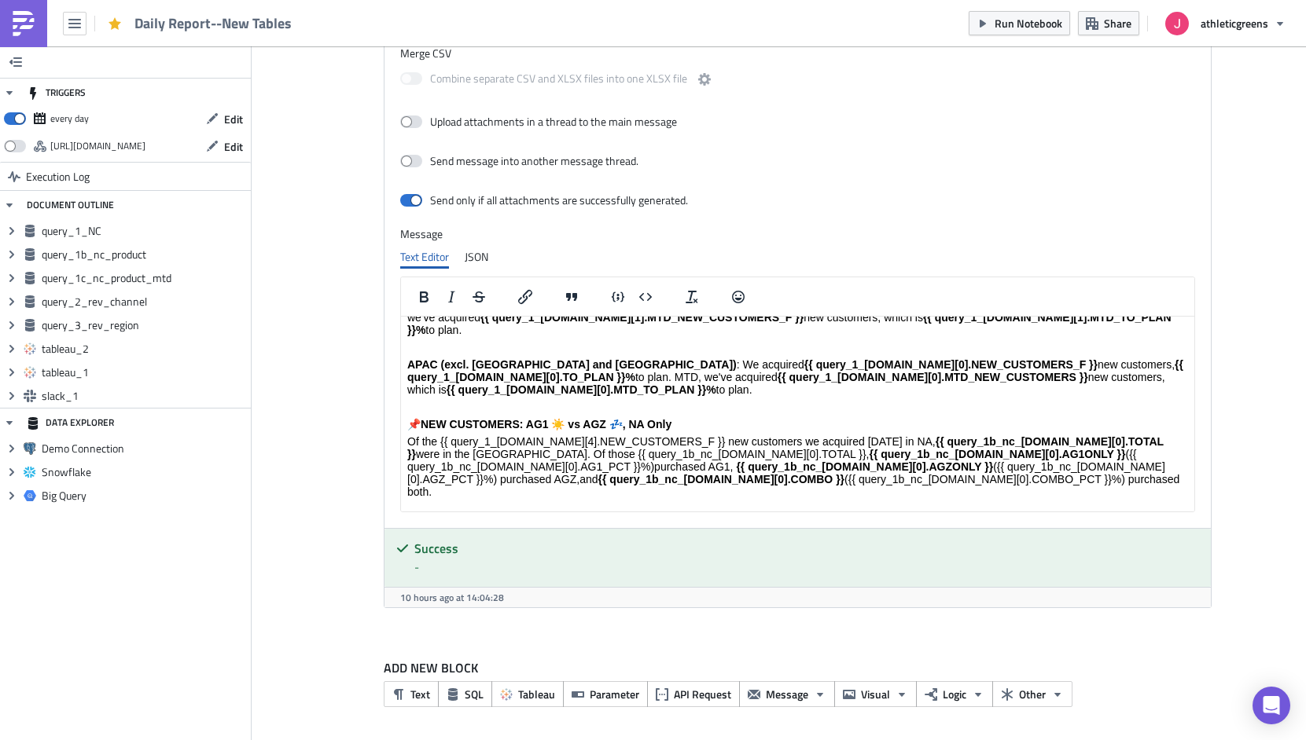
click at [986, 435] on p "Of the {{ query_1_[DOMAIN_NAME][4].NEW_CUSTOMERS_F }} new customers we acquired…" at bounding box center [796, 466] width 780 height 63
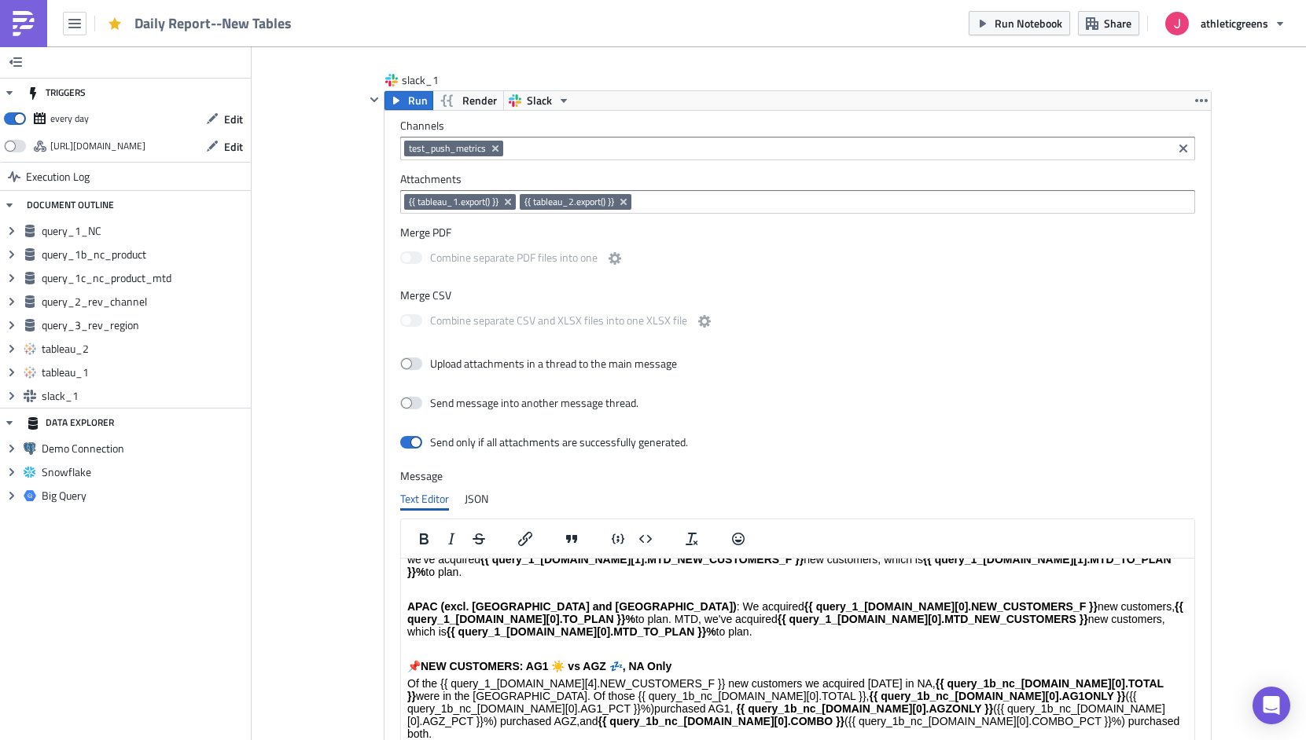
scroll to position [2932, 0]
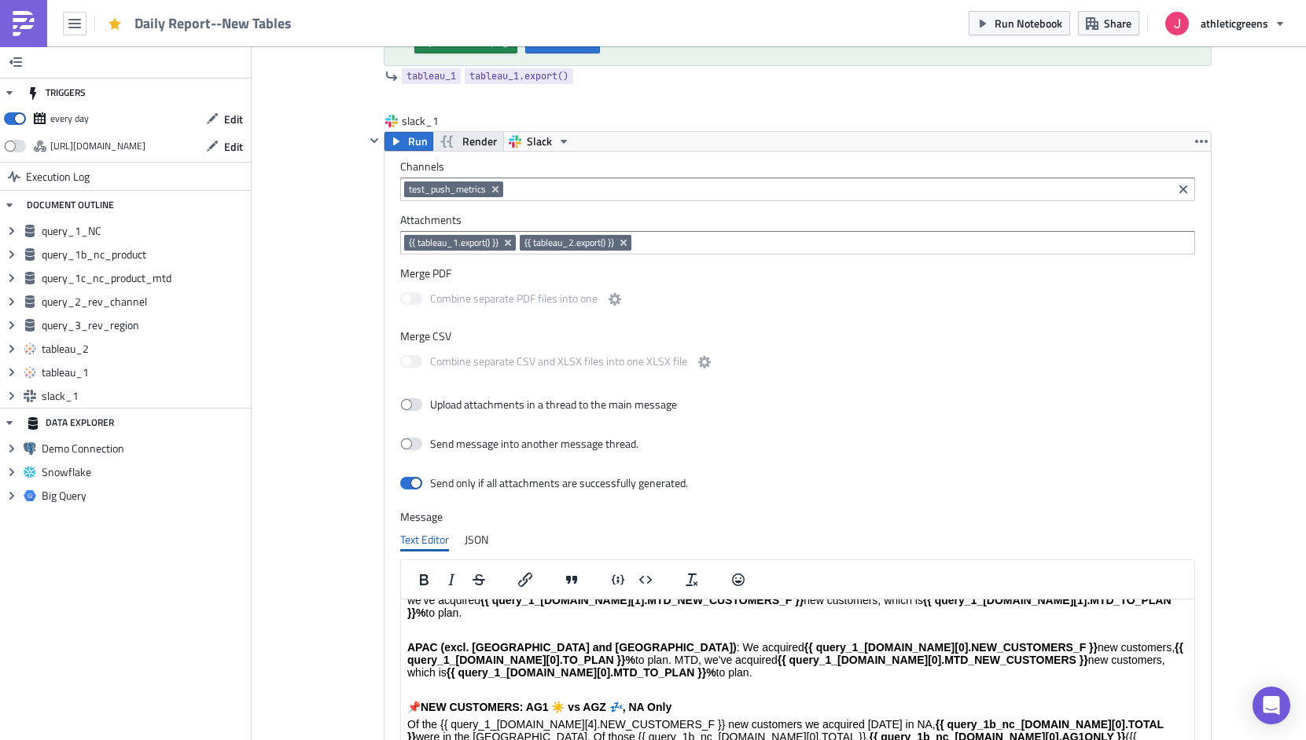
click at [480, 145] on span "Render" at bounding box center [479, 141] width 35 height 19
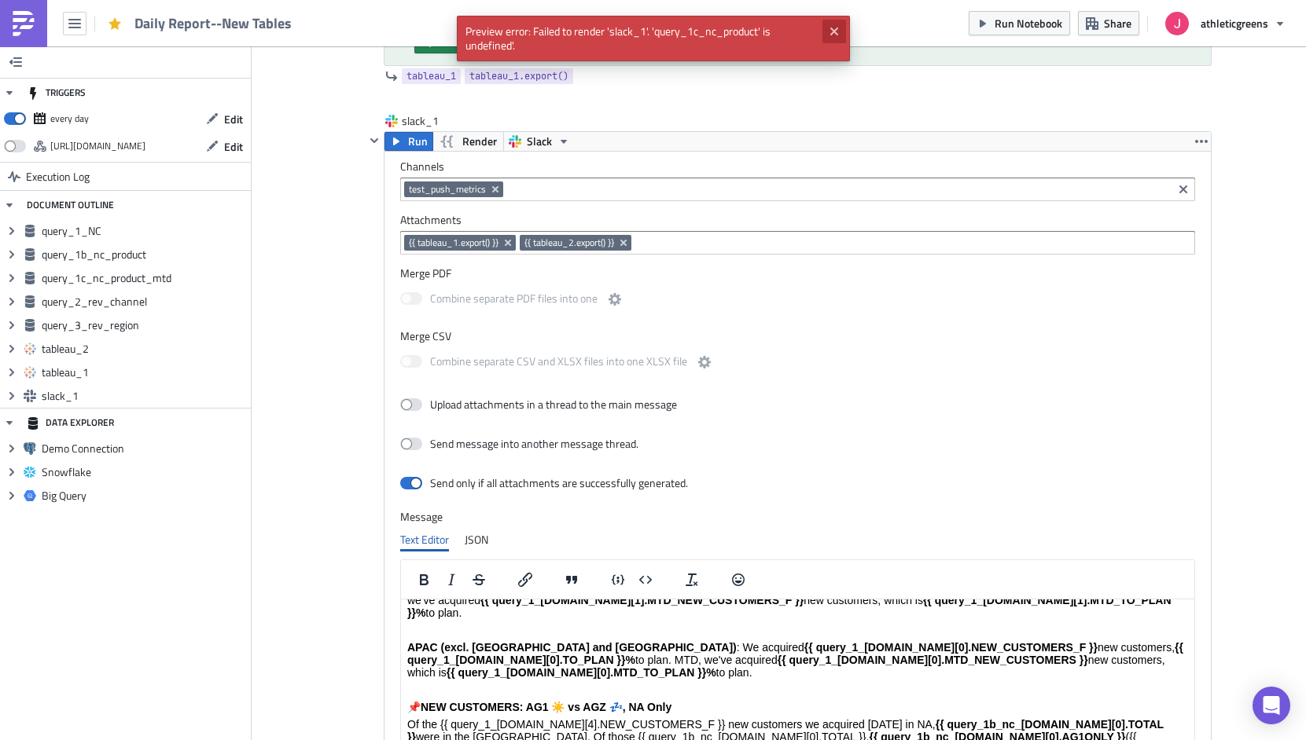
click at [830, 32] on icon "Close" at bounding box center [834, 31] width 13 height 13
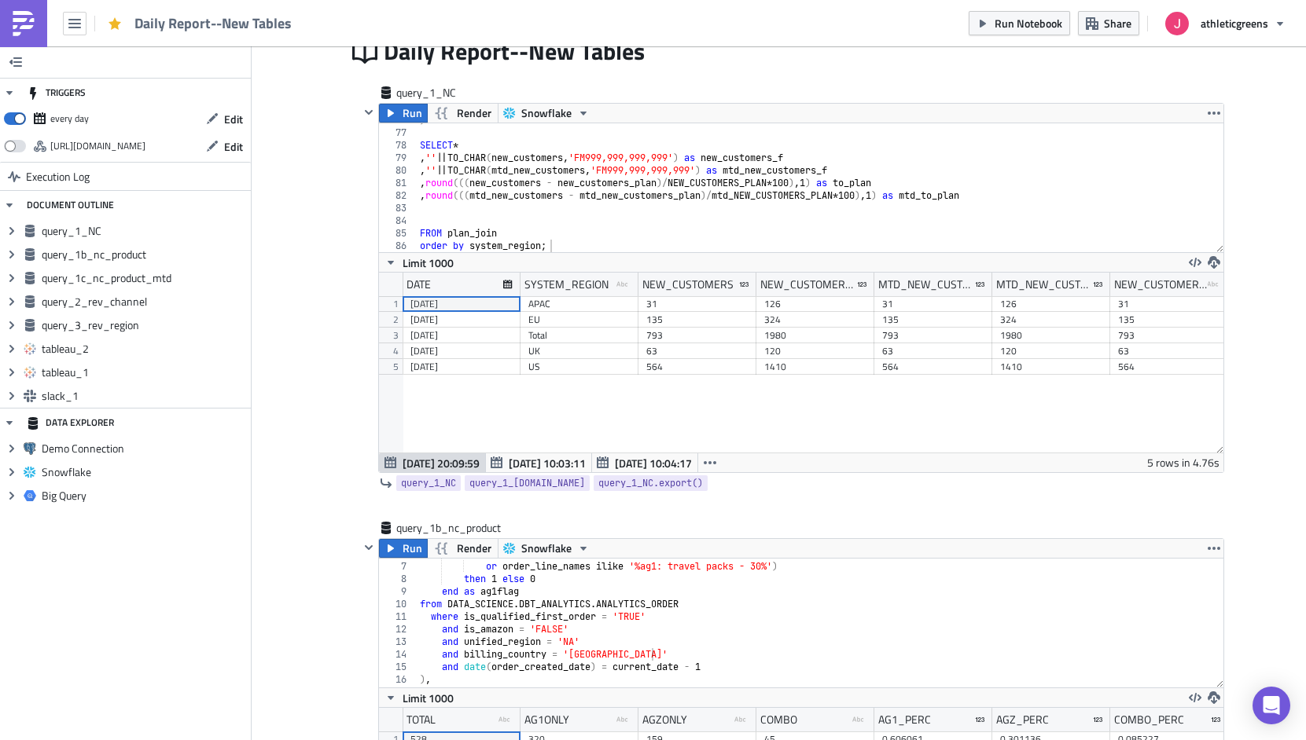
scroll to position [0, 0]
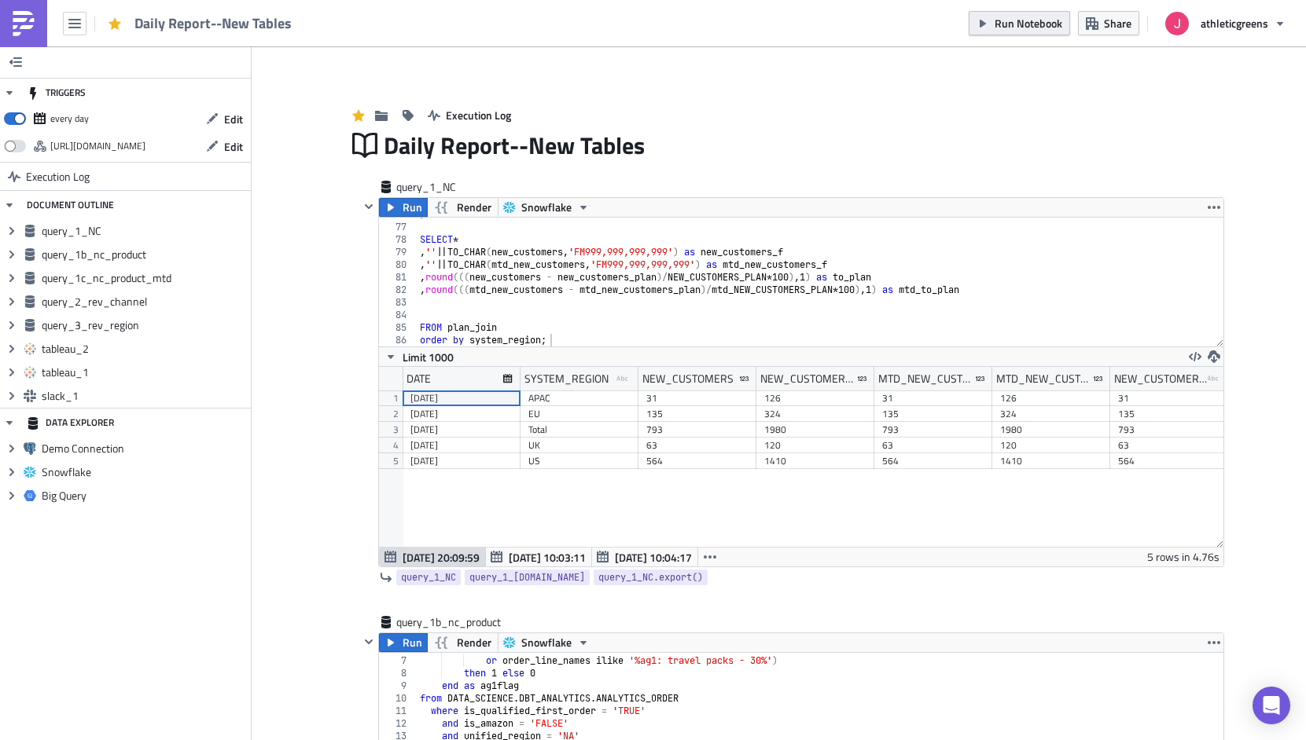
click at [1029, 32] on button "Run Notebook" at bounding box center [1018, 23] width 101 height 24
click at [406, 202] on span "Run" at bounding box center [412, 207] width 20 height 19
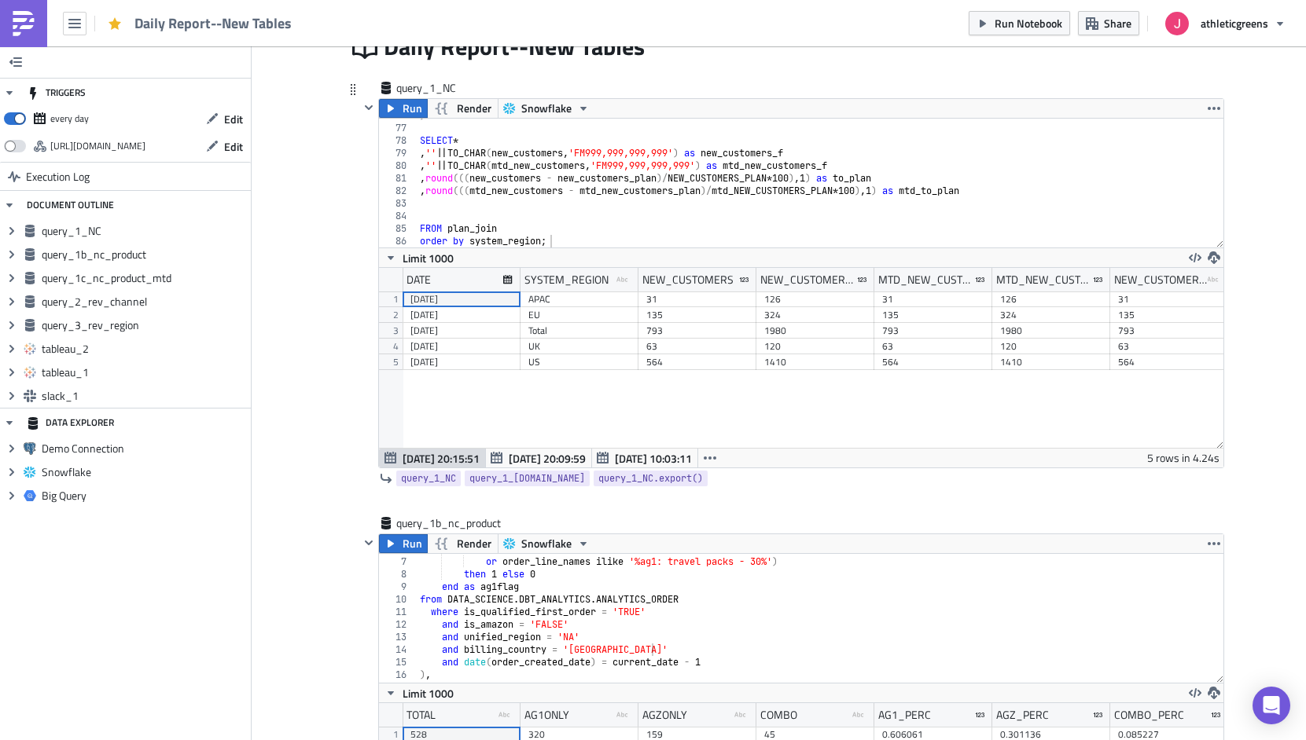
scroll to position [180, 844]
click at [398, 555] on div "6" at bounding box center [398, 549] width 38 height 13
click at [398, 545] on button "Run" at bounding box center [403, 543] width 49 height 19
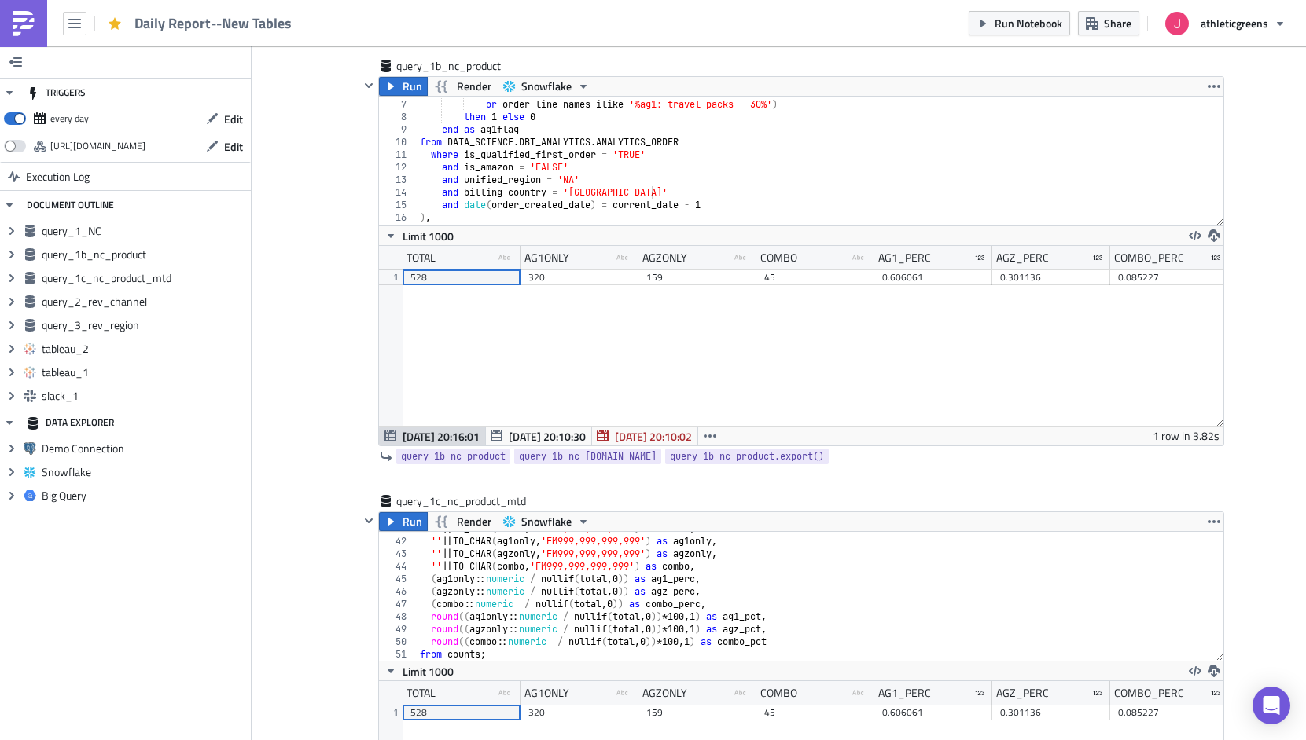
scroll to position [626, 0]
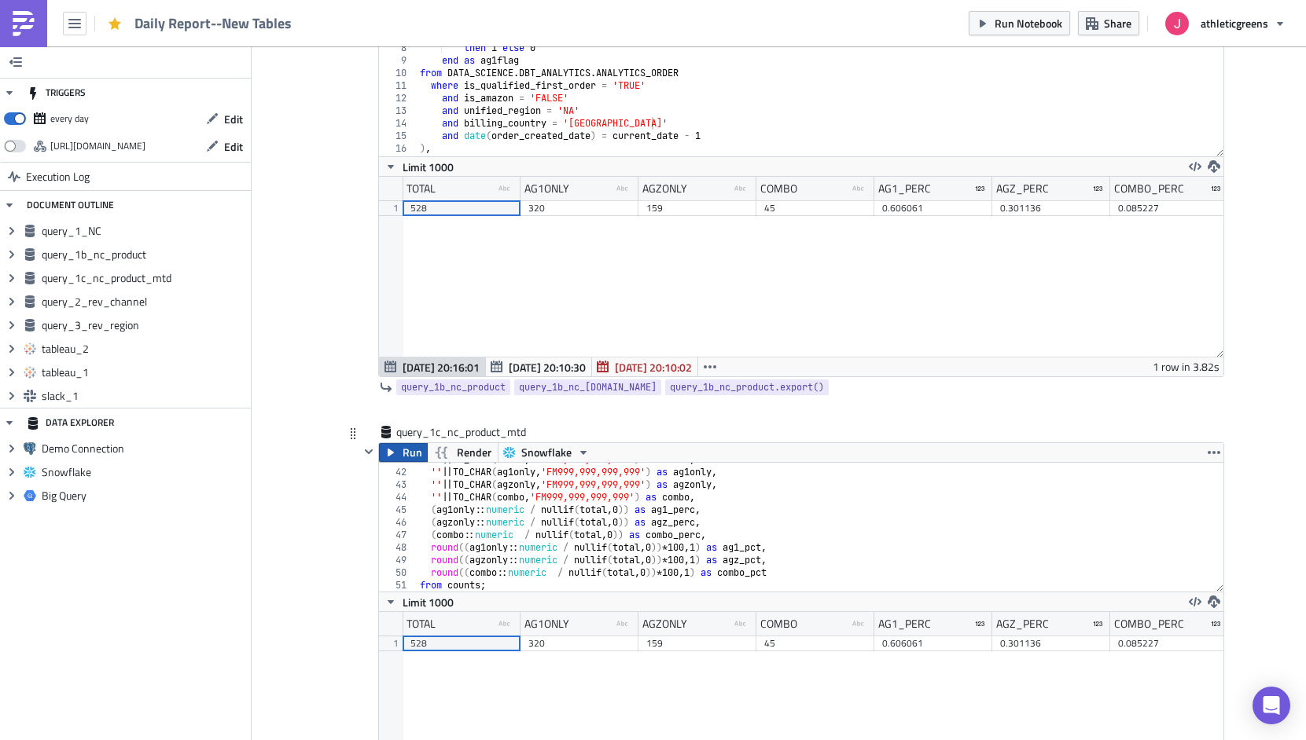
click at [391, 451] on icon "button" at bounding box center [390, 453] width 6 height 8
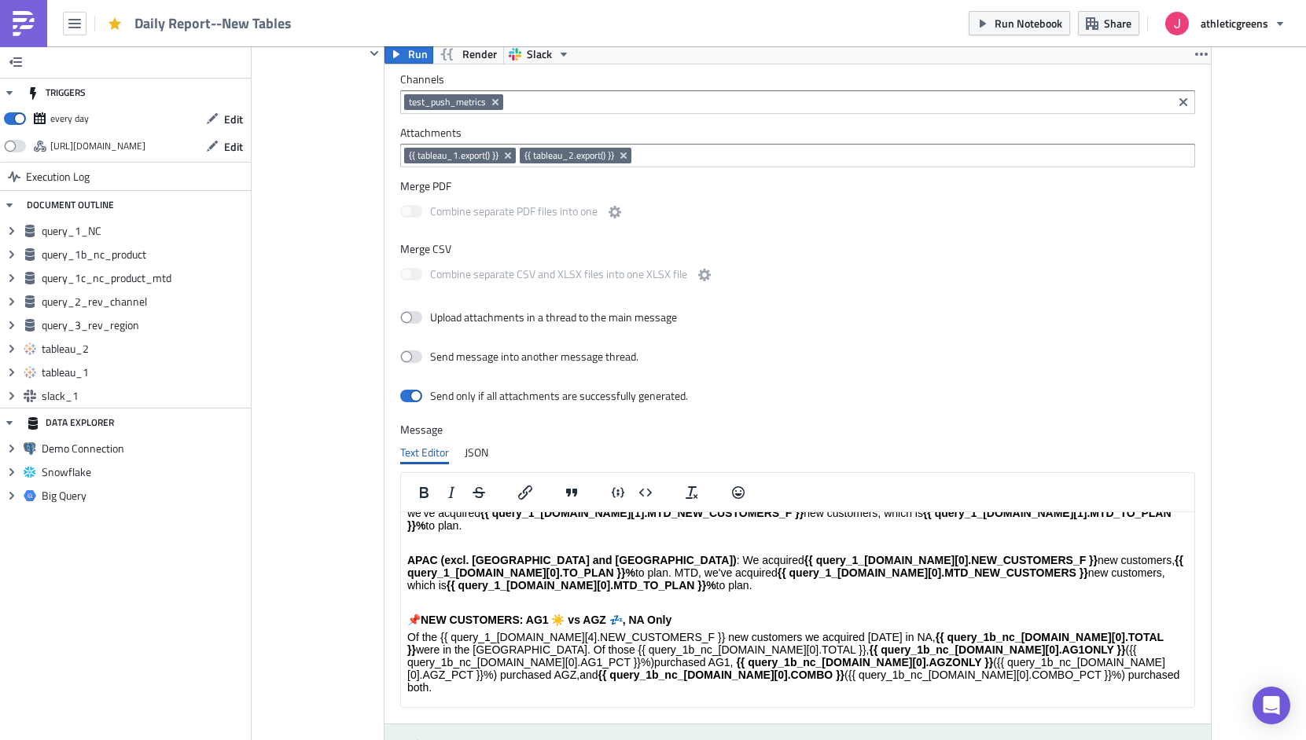
scroll to position [3216, 0]
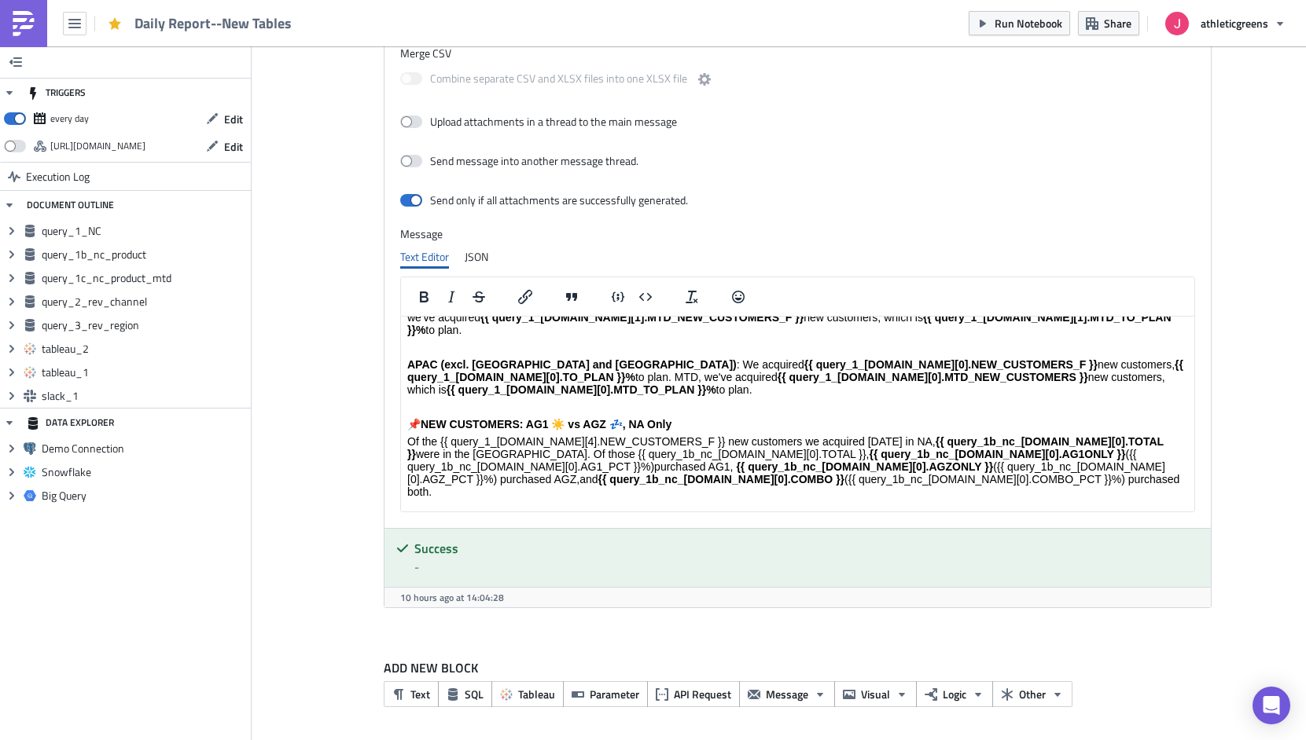
click at [1093, 520] on strong "{{ query_1c_nc_[DOMAIN_NAME][0].TOTAL }}" at bounding box center [796, 532] width 780 height 25
click at [906, 520] on p "Month to date, of the {{ query_1_[DOMAIN_NAME][4].MTD_NEW_CUSTOMERS_F }} new cu…" at bounding box center [796, 551] width 780 height 63
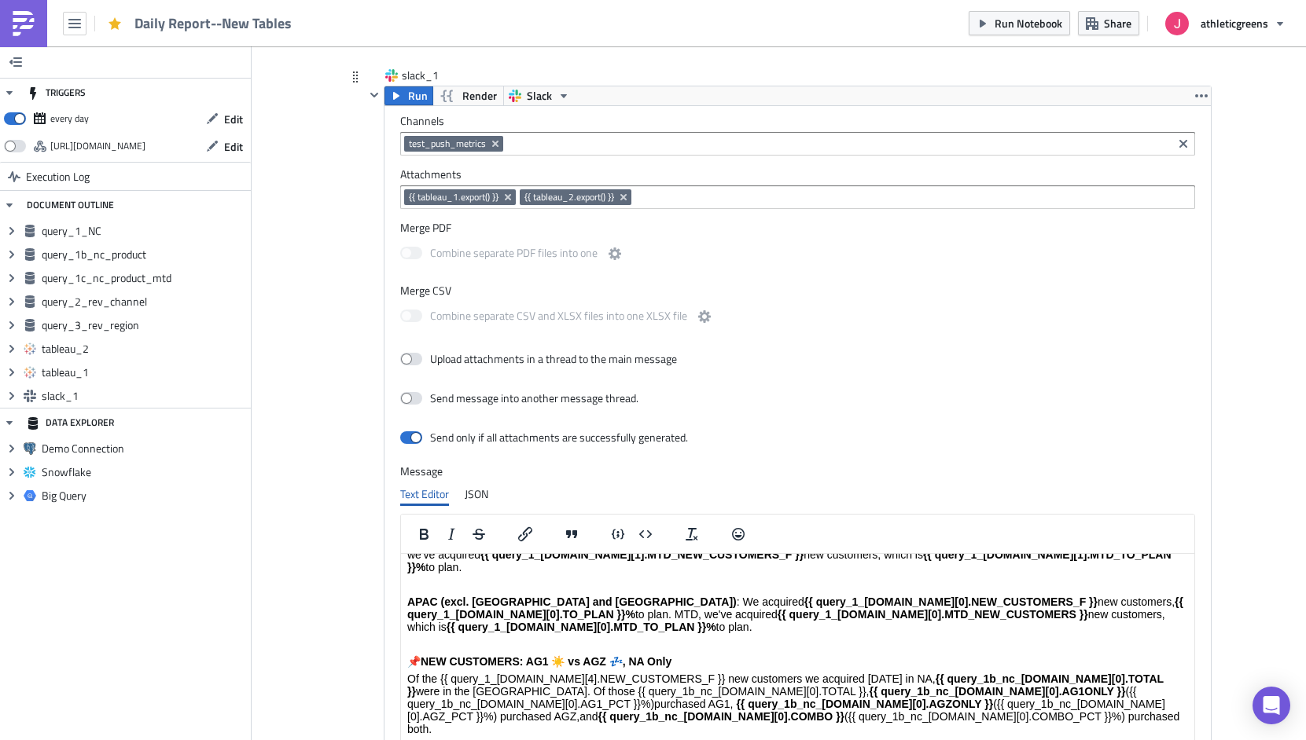
scroll to position [2968, 0]
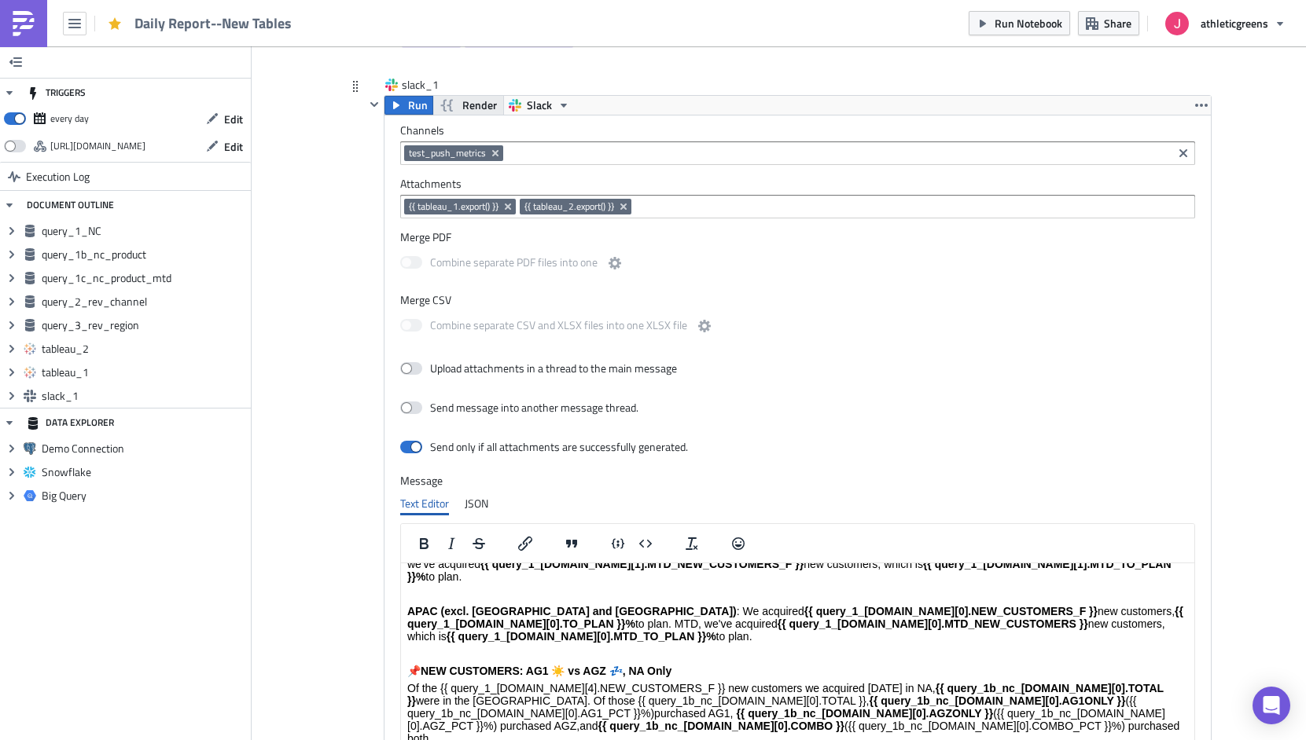
click at [483, 111] on span "Render" at bounding box center [479, 105] width 35 height 19
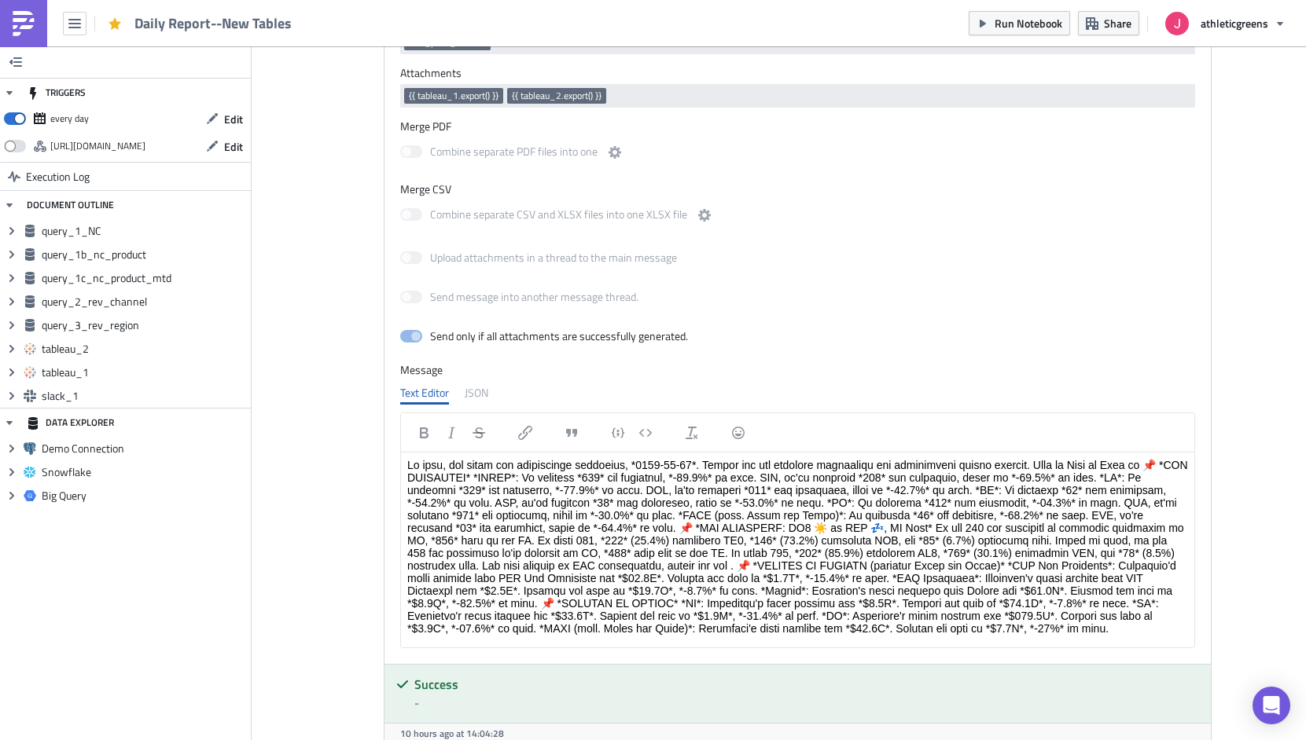
scroll to position [3070, 0]
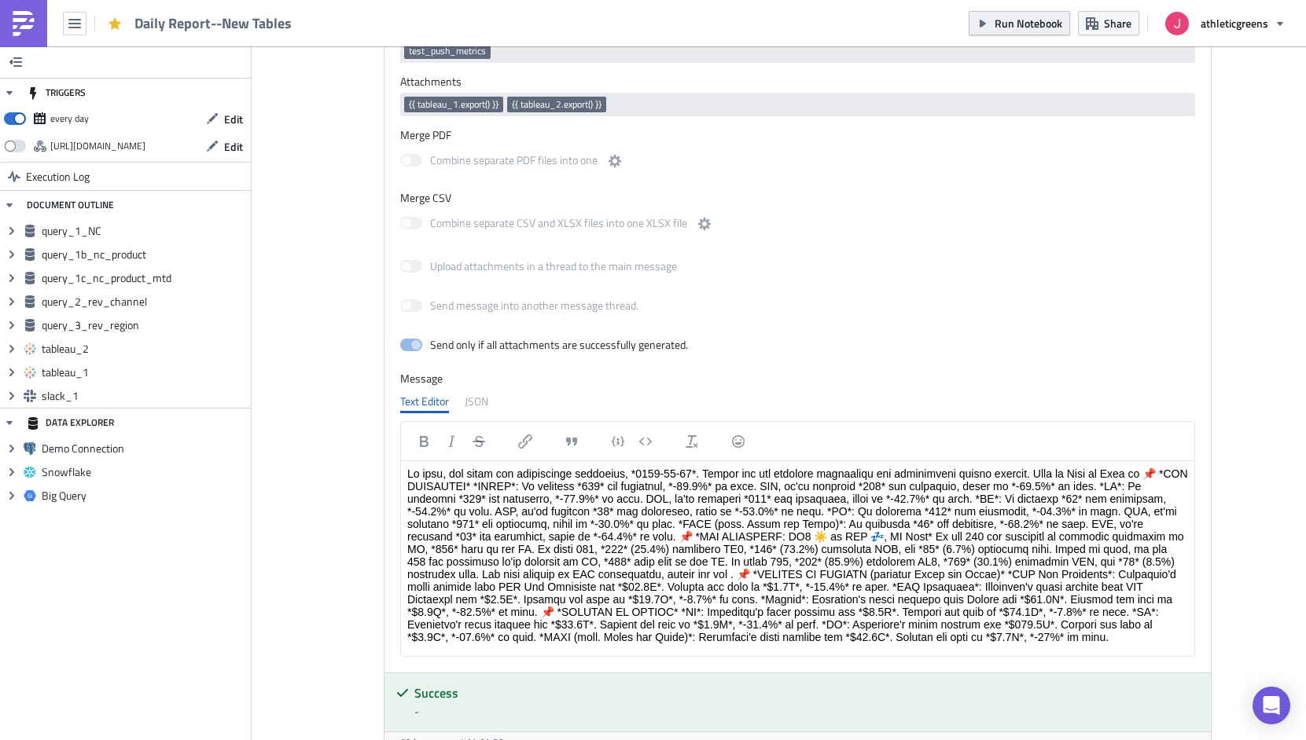
click at [1023, 24] on span "Run Notebook" at bounding box center [1028, 23] width 68 height 17
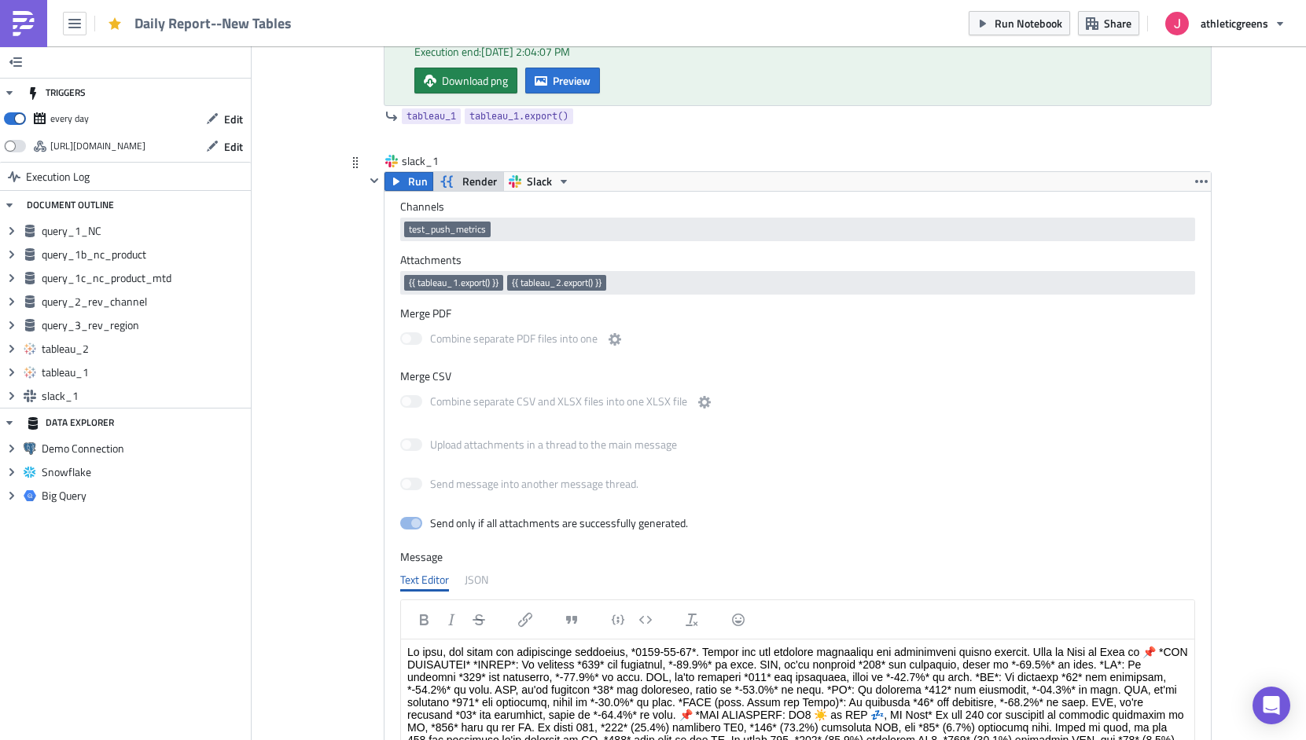
scroll to position [2880, 0]
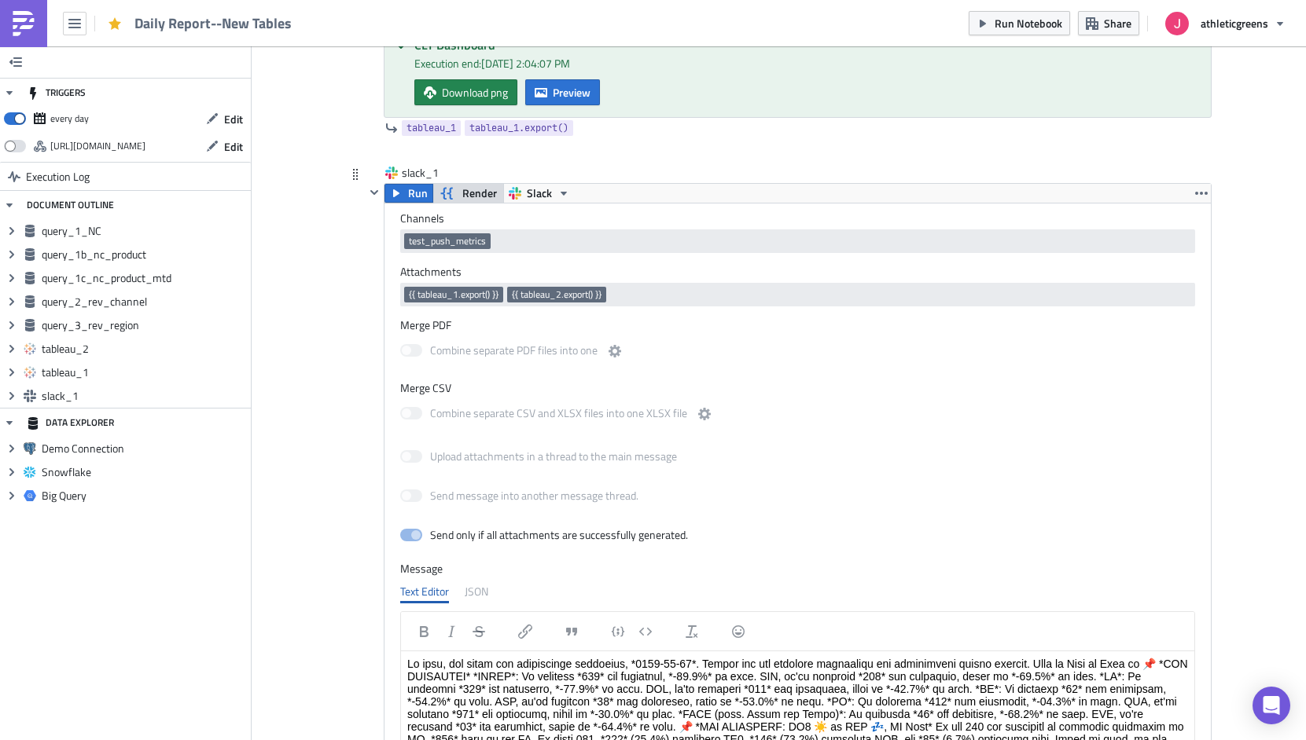
click at [483, 192] on span "Render" at bounding box center [479, 193] width 35 height 19
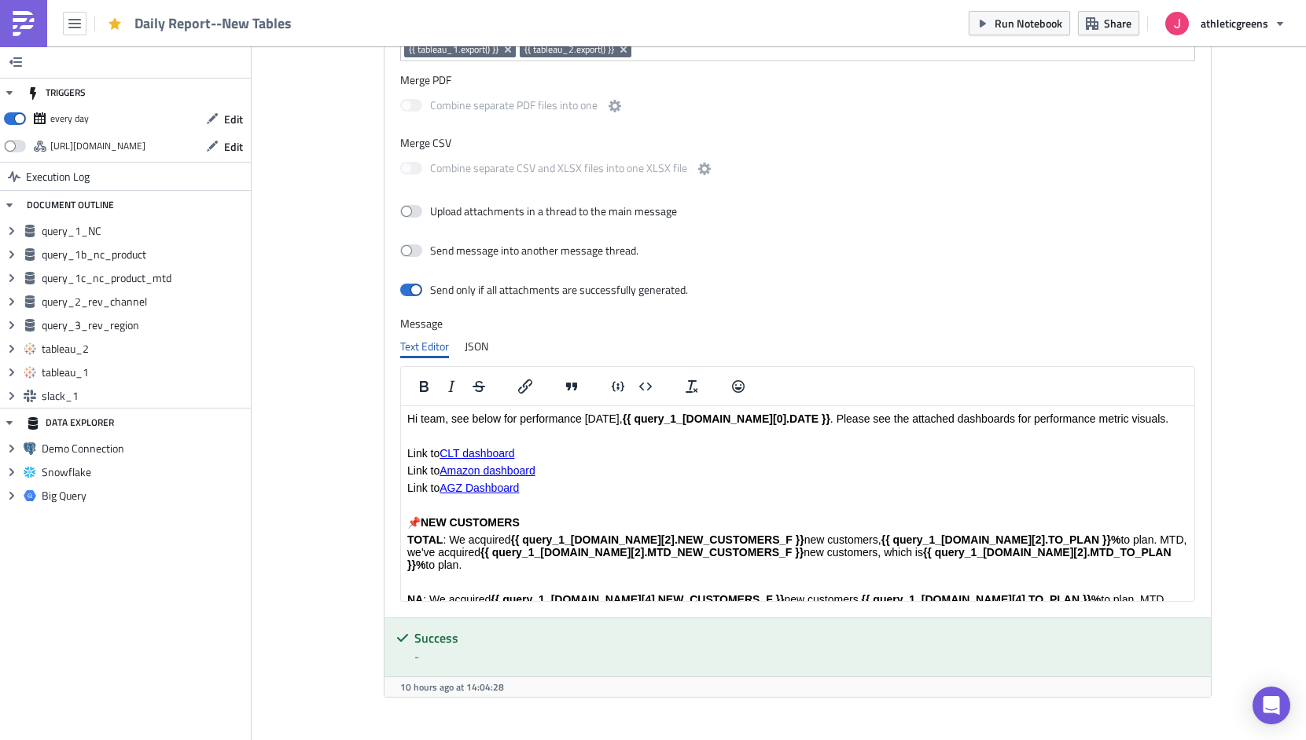
scroll to position [3216, 0]
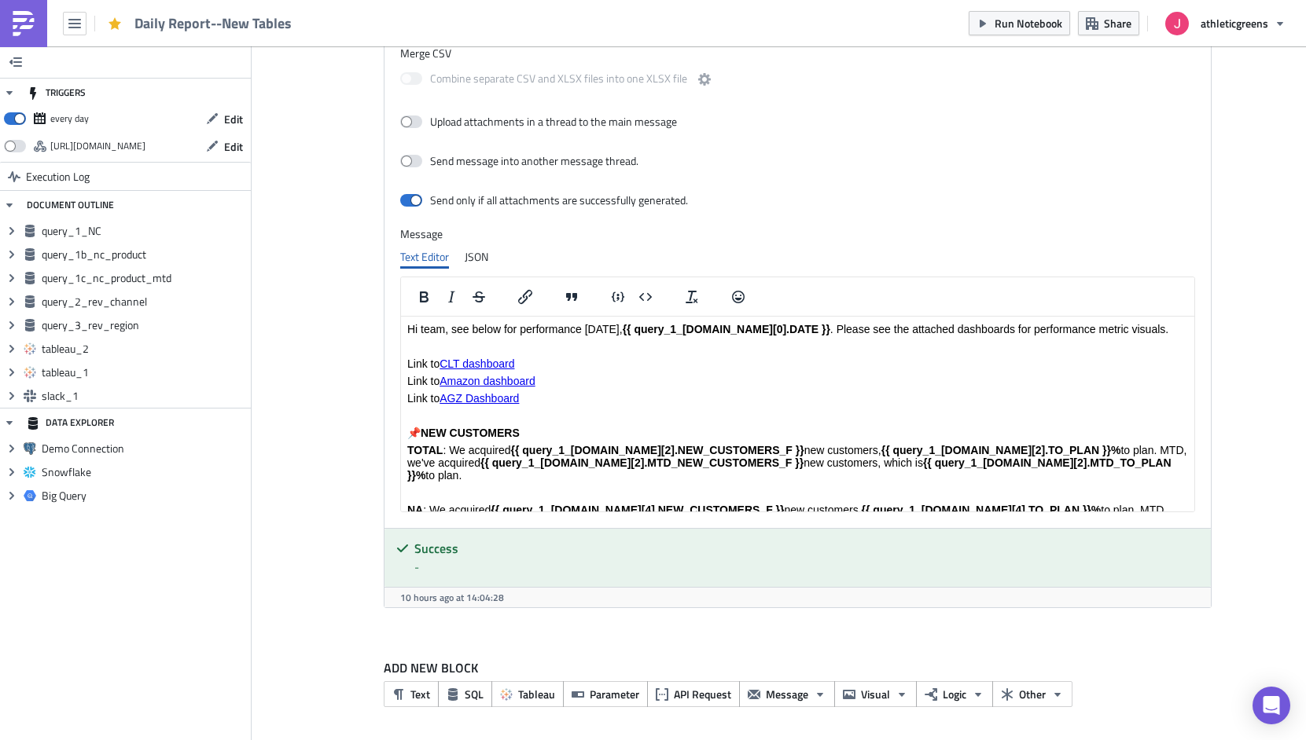
click at [701, 439] on p "📌 NEW CUSTOMERS" at bounding box center [796, 433] width 780 height 13
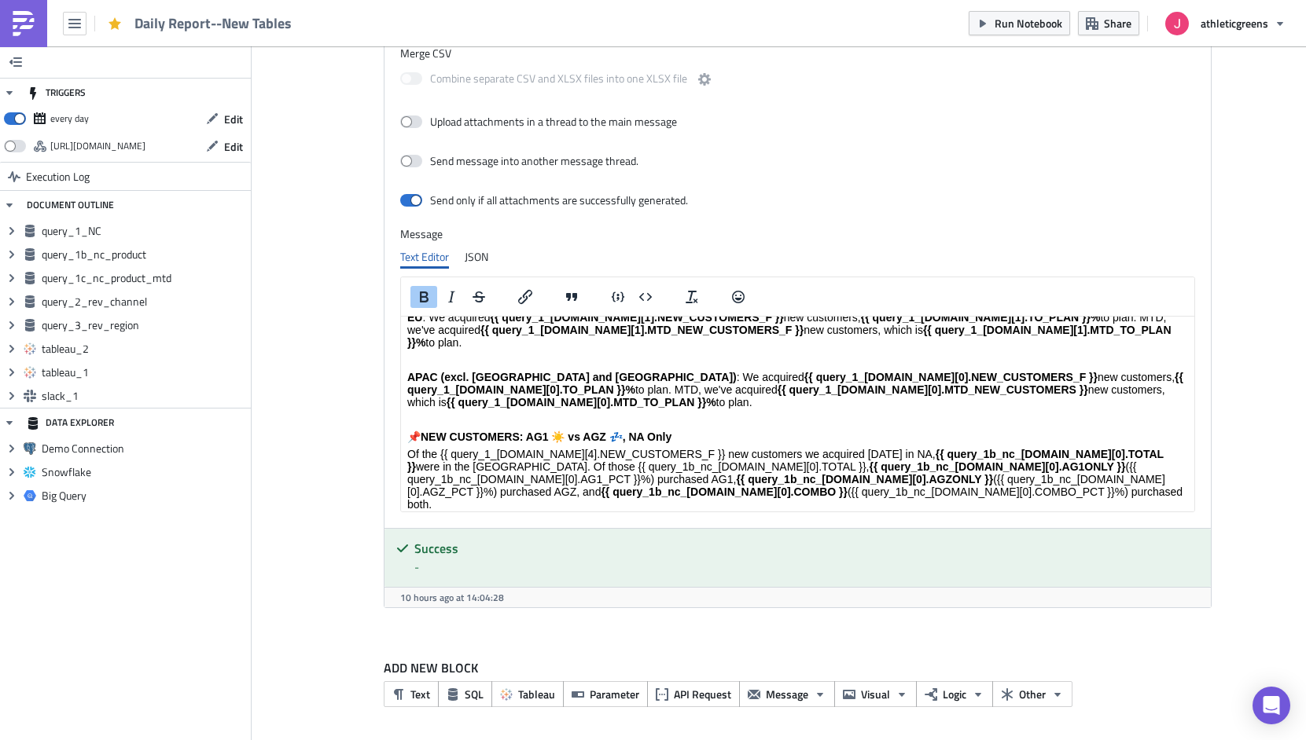
scroll to position [325, 0]
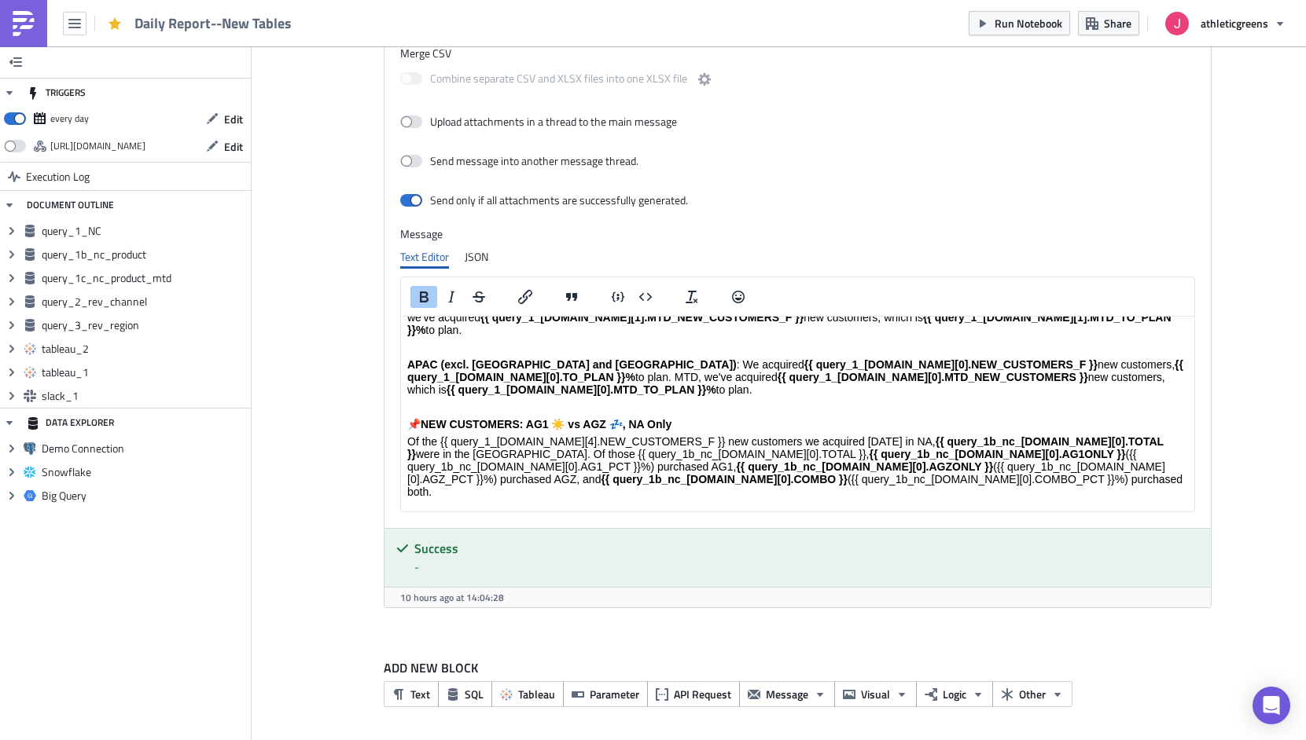
click at [637, 418] on strong "NEW CUSTOMERS: AG1 ☀️ vs AGZ 💤, NA Only" at bounding box center [545, 424] width 251 height 13
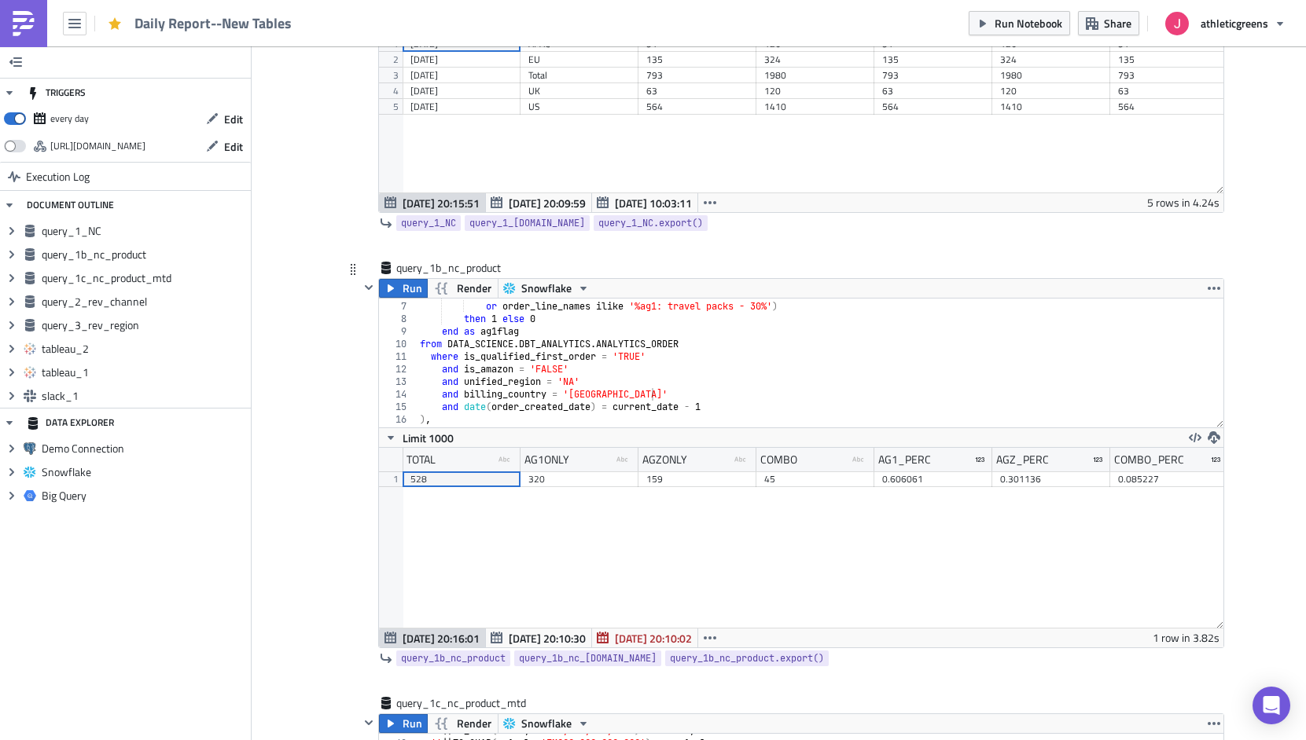
scroll to position [362, 0]
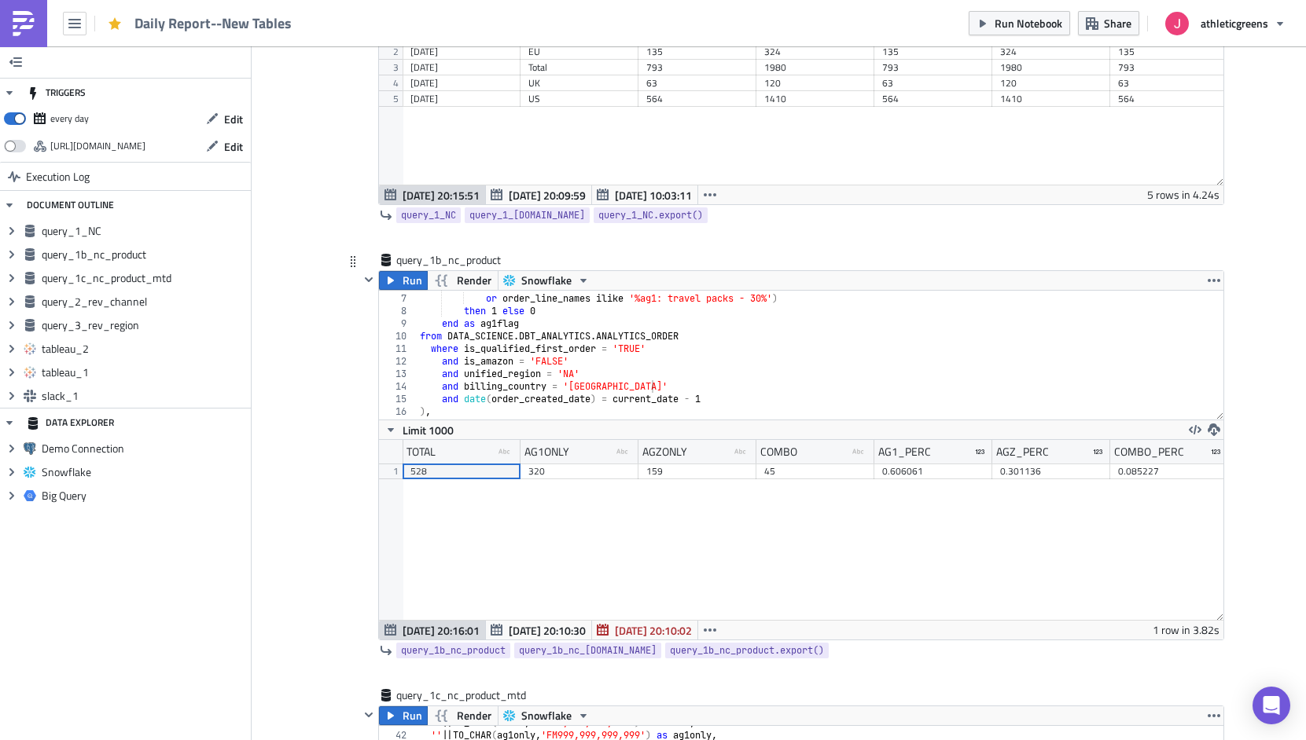
click at [562, 376] on div "when ( product_name_agg_text ilike '%ag1: pouch%' or order_line_names ilike '%a…" at bounding box center [820, 357] width 806 height 154
type textarea "from counts;"
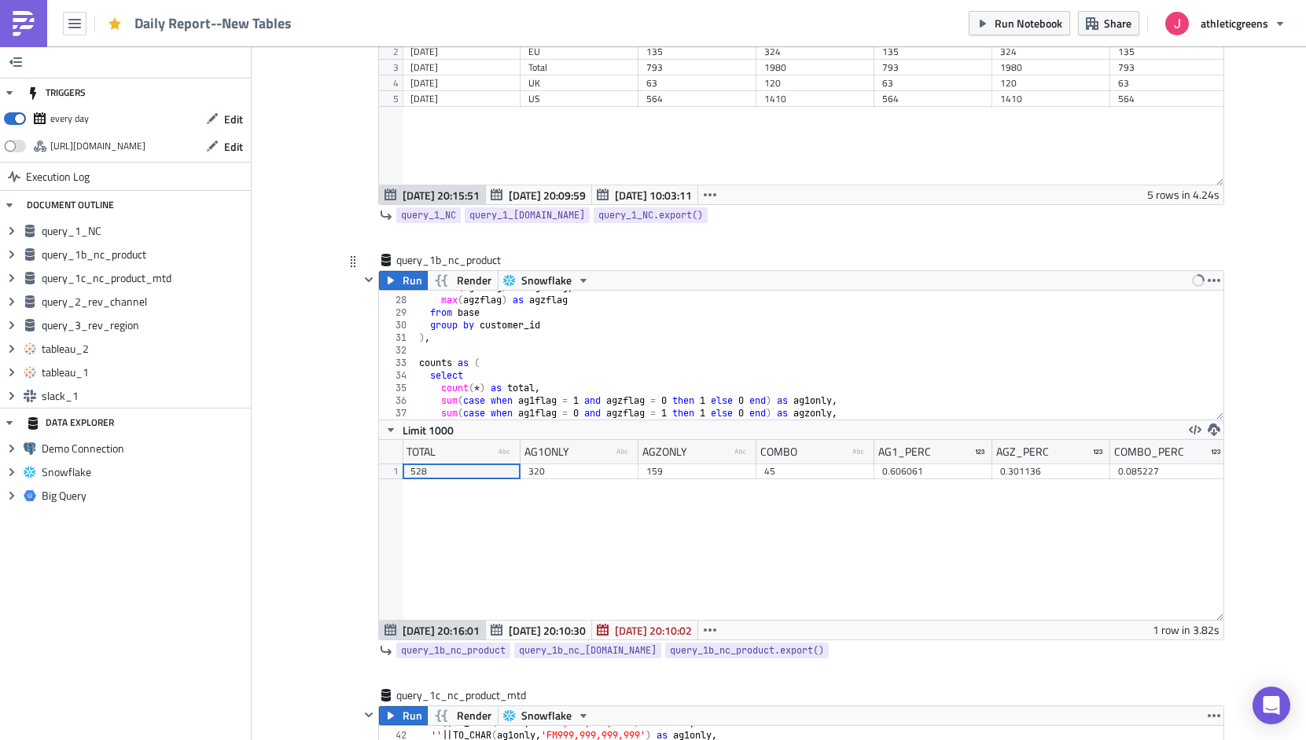
scroll to position [0, 0]
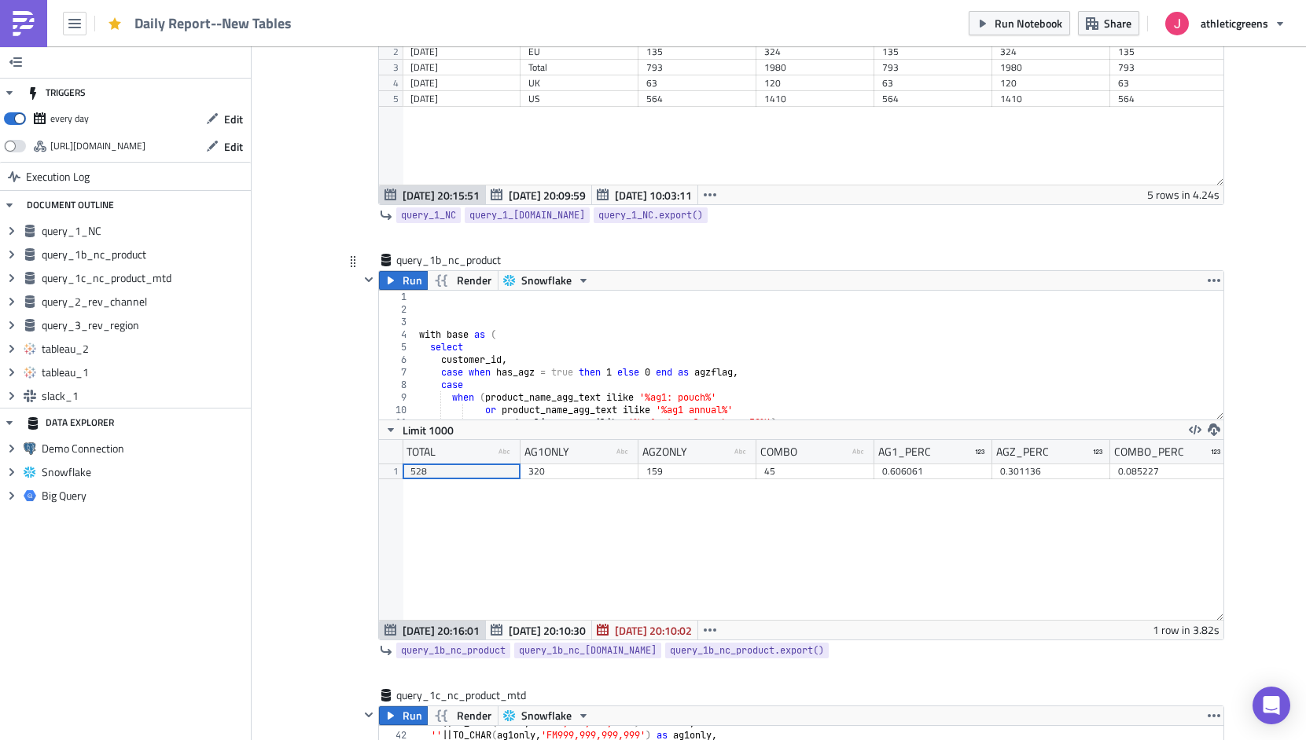
click at [412, 341] on div "5" at bounding box center [398, 347] width 38 height 13
click at [418, 338] on div "with base as ( select customer_id , case when has_agz = true then 1 else 0 end …" at bounding box center [819, 368] width 807 height 154
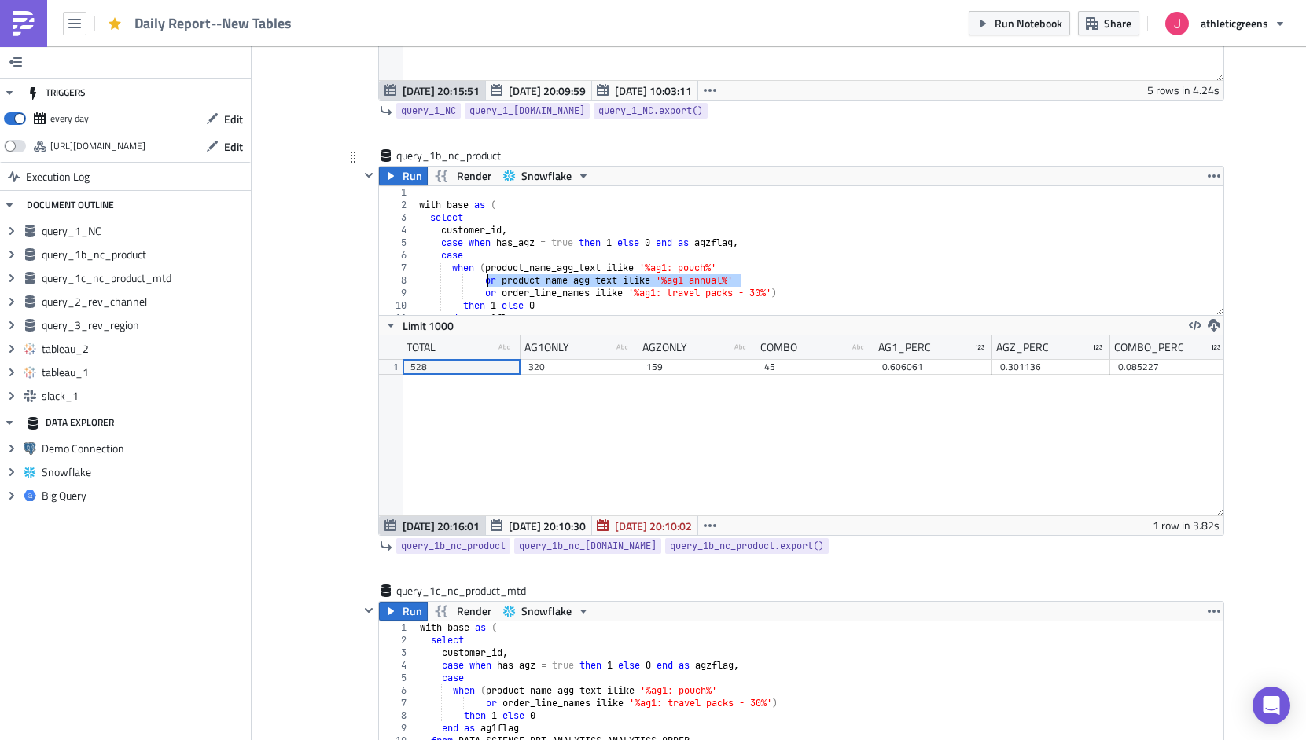
drag, startPoint x: 755, startPoint y: 278, endPoint x: 484, endPoint y: 280, distance: 270.4
click at [484, 280] on div "with base as ( select customer_id , case when has_agz = true then 1 else 0 end …" at bounding box center [819, 263] width 807 height 154
type textarea "or product_name_agg_text ilike '%ag1 annual%'"
type textarea "when (product_name_agg_text ilike '%ag1: pouch%'"
click at [733, 690] on div "with base as ( select customer_id , case when has_agz = true then 1 else 0 end …" at bounding box center [820, 699] width 806 height 154
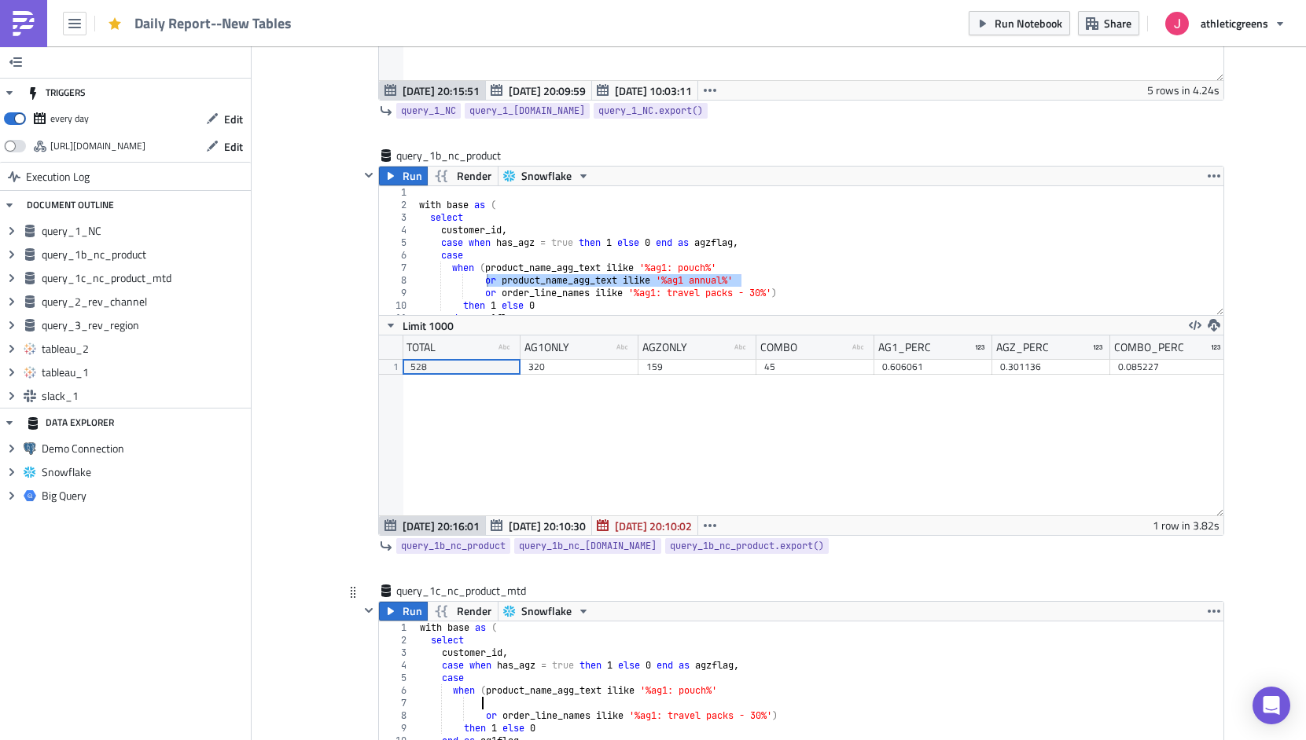
scroll to position [0, 5]
paste textarea "or product_name_agg_text ilike '%ag1 annual%'"
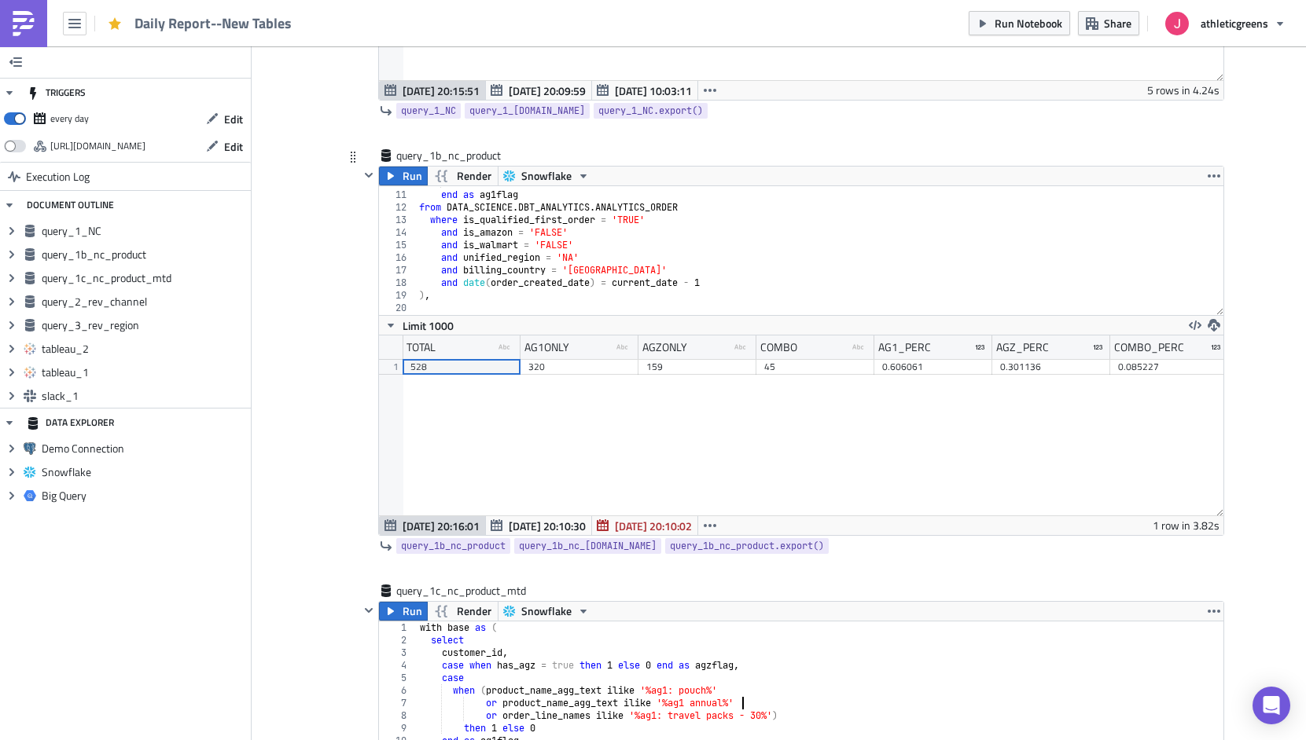
scroll to position [127, 0]
type textarea "or product_name_agg_text ilike '%ag1 annual%'"
type textarea "and is_walmart = 'FALSE'"
drag, startPoint x: 587, startPoint y: 241, endPoint x: 406, endPoint y: 241, distance: 181.6
click at [406, 241] on div "and is_walmart = 'FALSE' 11 12 13 14 15 16 17 18 19 20 21 22 23 end as ag1flag …" at bounding box center [801, 250] width 844 height 129
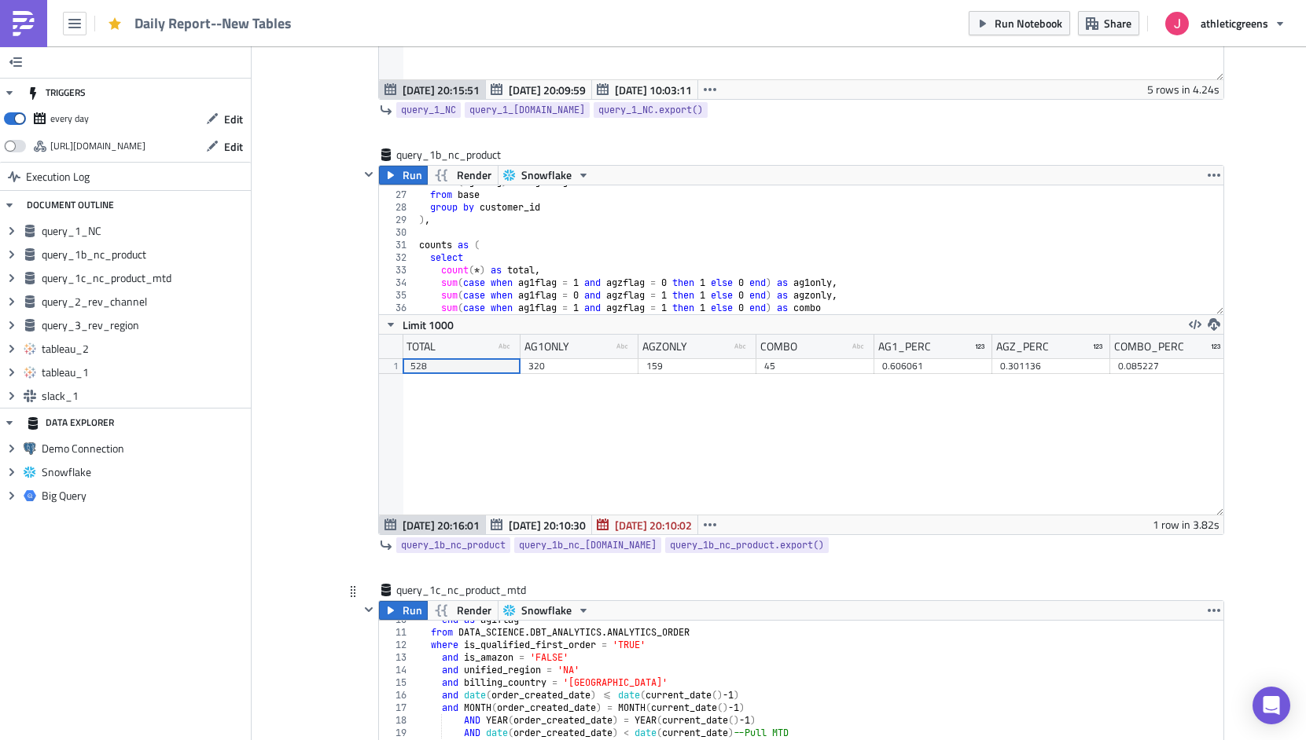
scroll to position [123, 0]
click at [605, 663] on div "end as ag1flag from DATA_SCIENCE . DBT_ANALYTICS . ANALYTICS_ORDER where is_qua…" at bounding box center [820, 688] width 806 height 154
type textarea "and is_amazon = 'FALSE'"
paste textarea "and is_walmart = 'FALSE'"
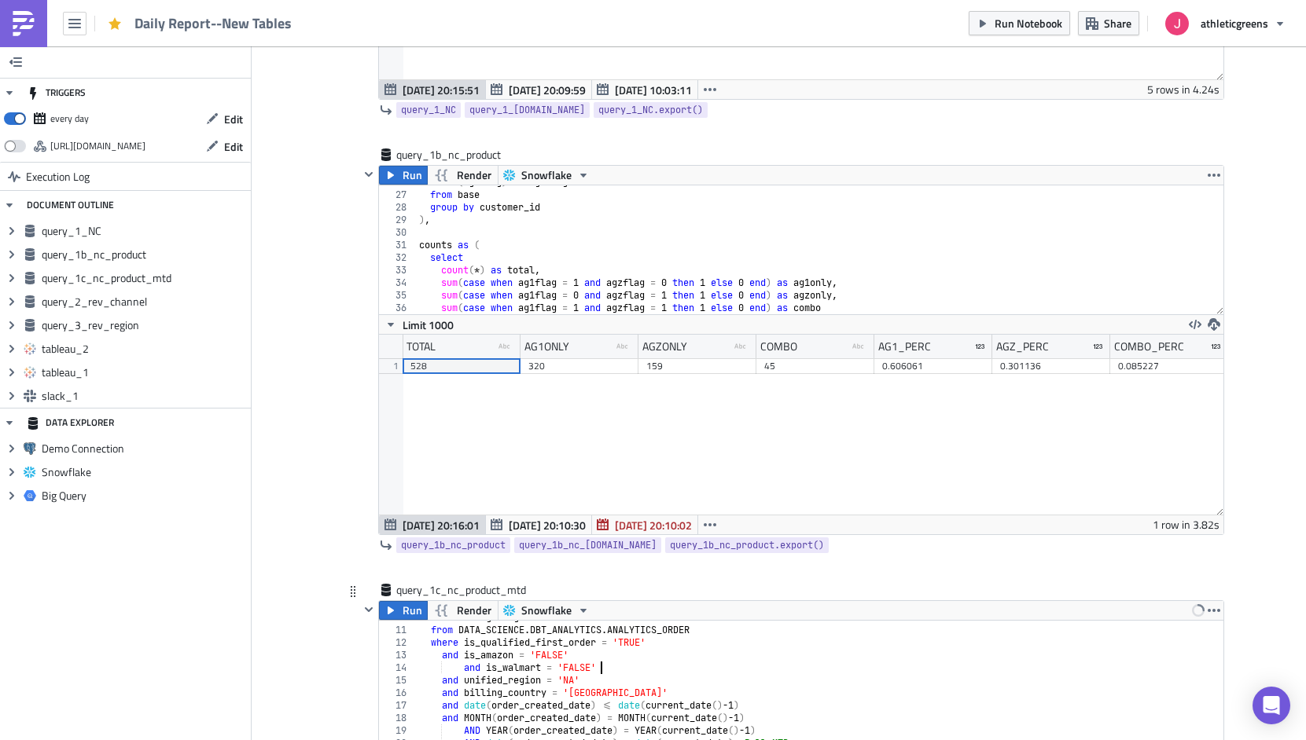
click at [462, 664] on div "end as ag1flag from DATA_SCIENCE . DBT_ANALYTICS . ANALYTICS_ORDER where is_qua…" at bounding box center [820, 688] width 806 height 154
type textarea "and is_walmart = 'FALSE'"
click at [1035, 27] on span "Run Notebook" at bounding box center [1028, 23] width 68 height 17
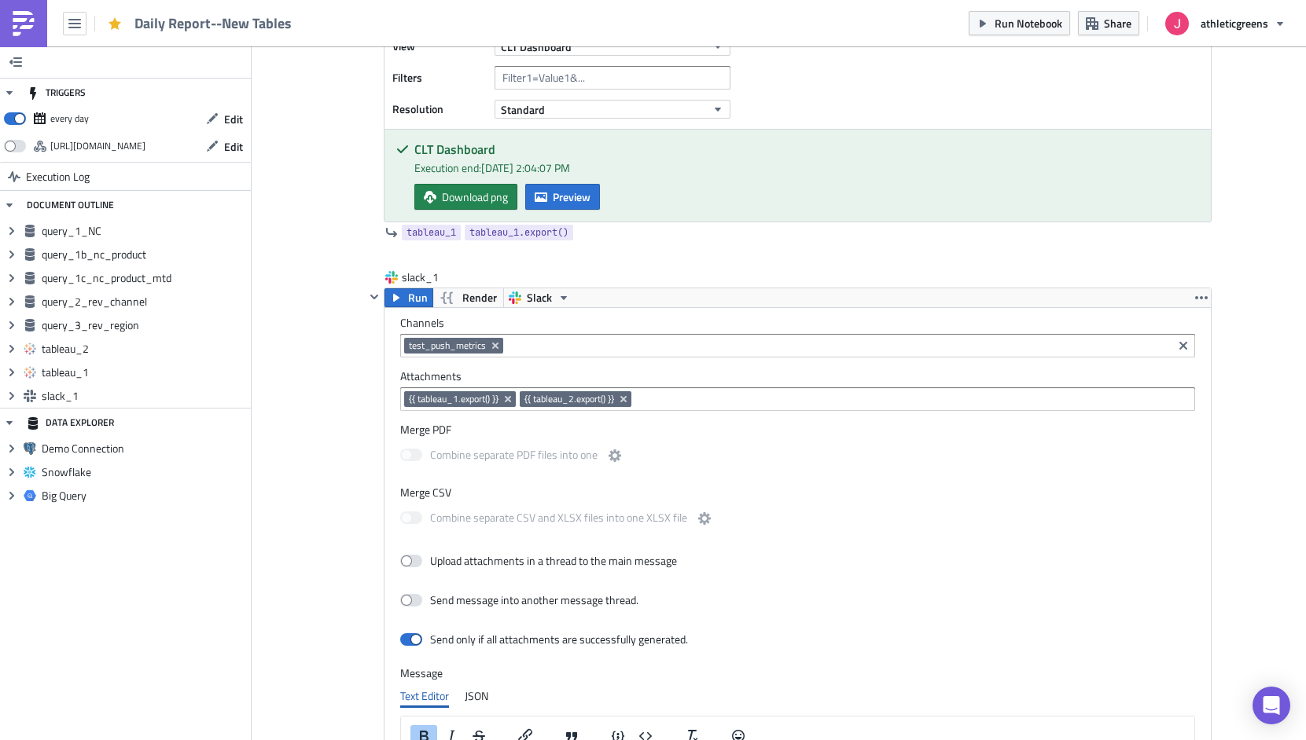
scroll to position [2774, 0]
click at [497, 348] on icon "Remove Tag" at bounding box center [495, 347] width 13 height 13
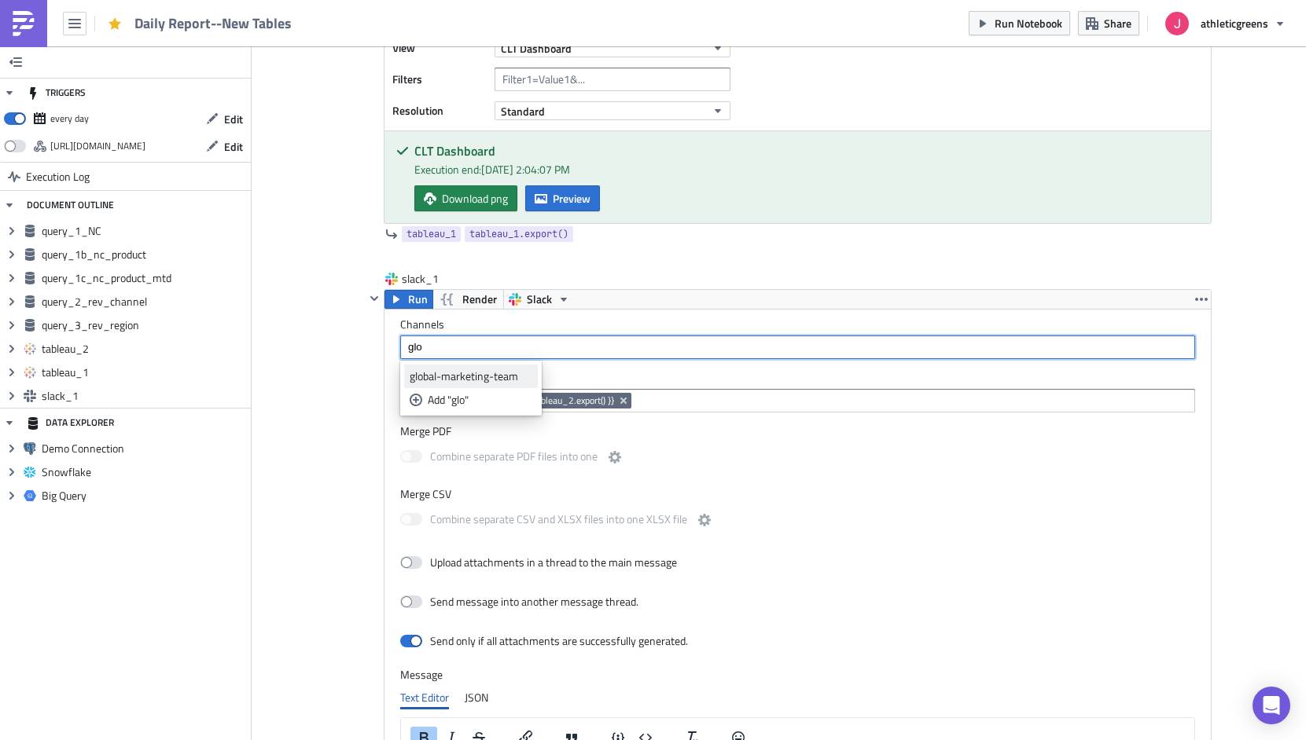
type input "glo"
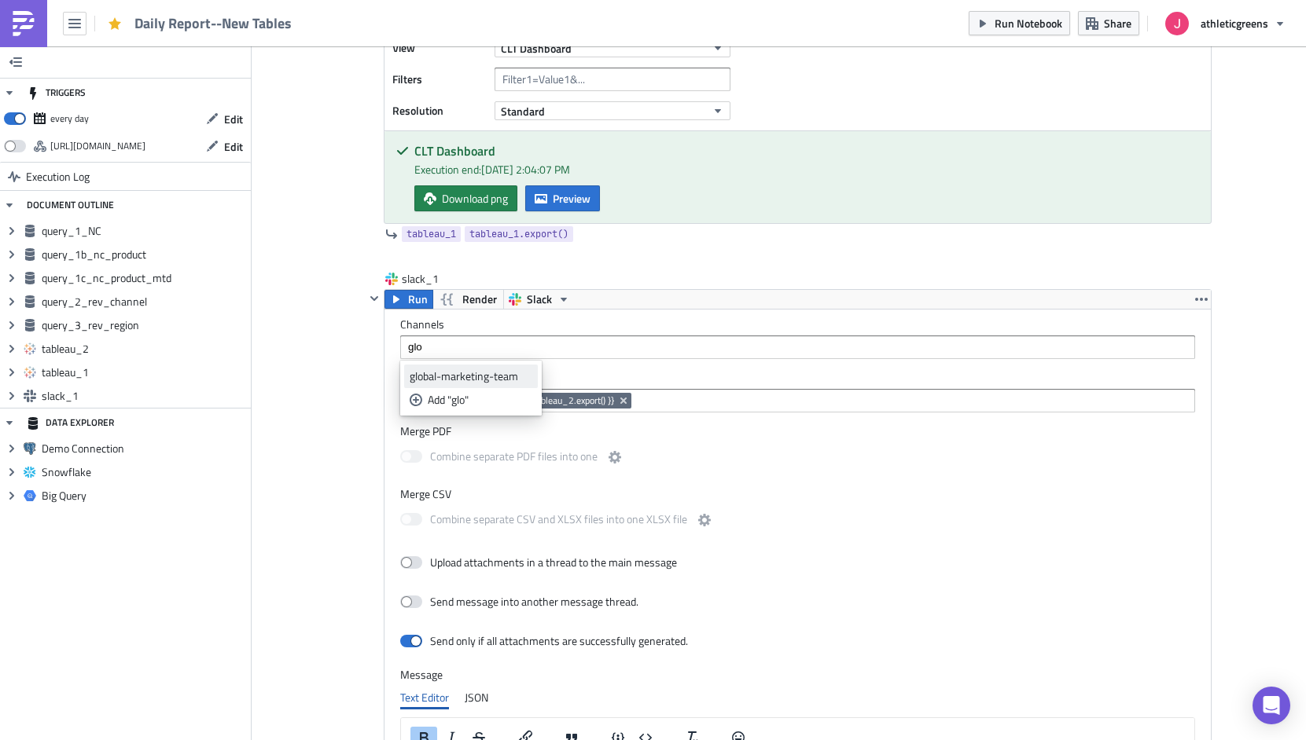
click at [481, 372] on div "global-marketing-team" at bounding box center [470, 377] width 123 height 16
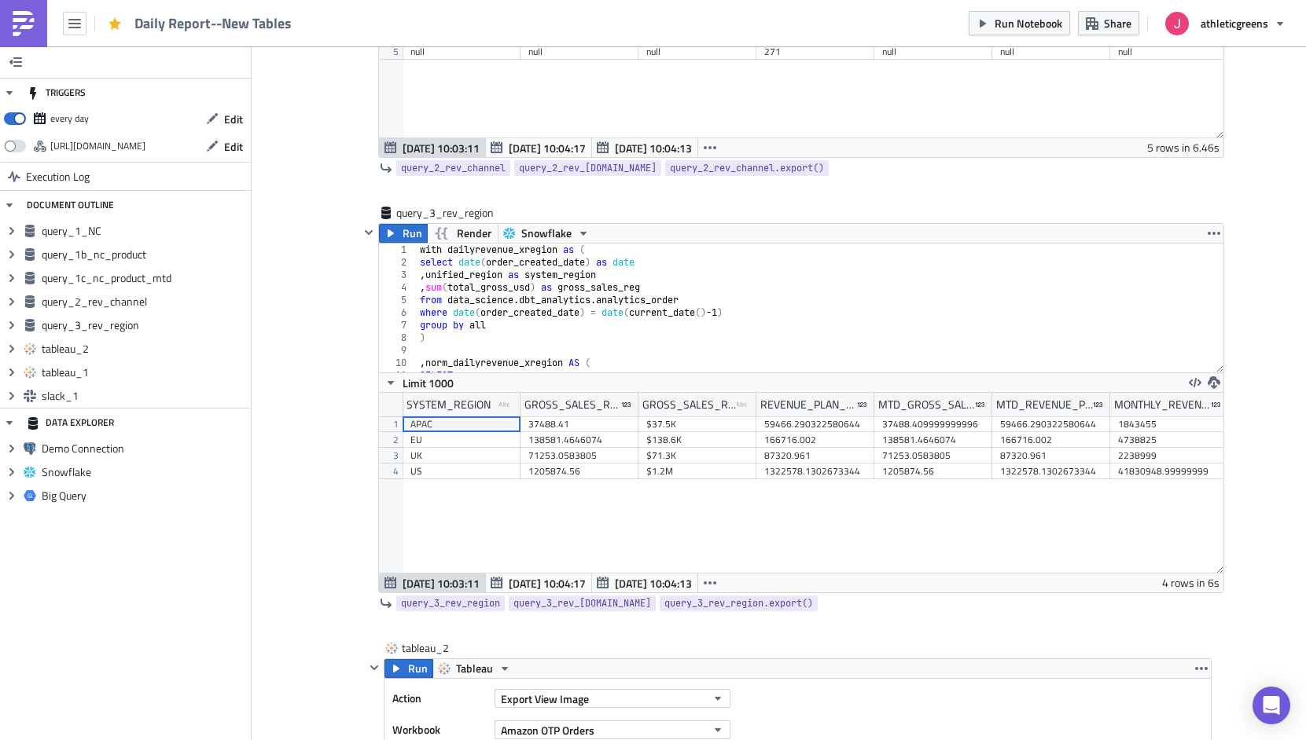
scroll to position [1021, 0]
